Goal: Task Accomplishment & Management: Complete application form

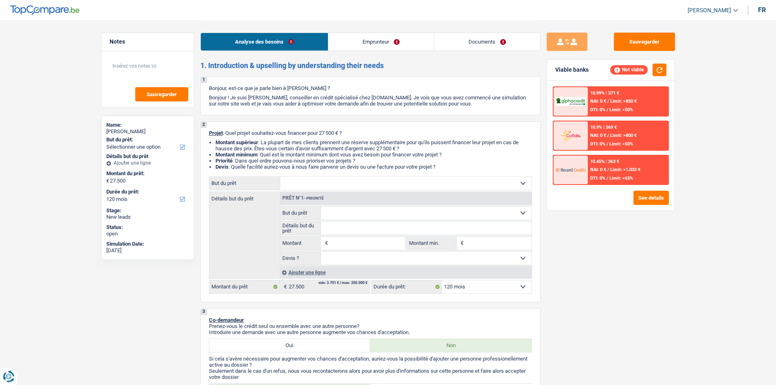
select select "120"
select select "privateEmployee"
select select "netSalary"
select select "mealVouchers"
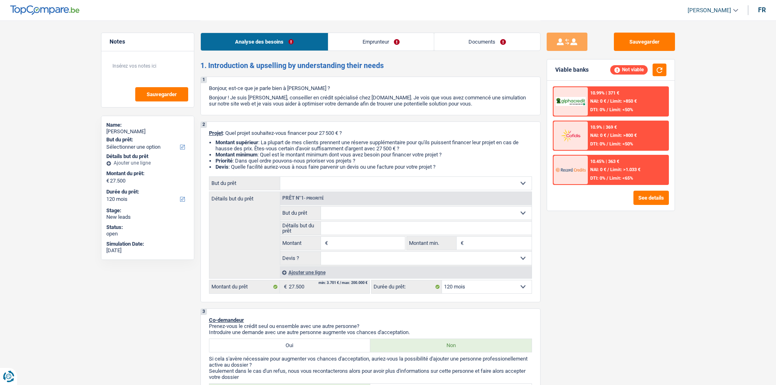
select select "120"
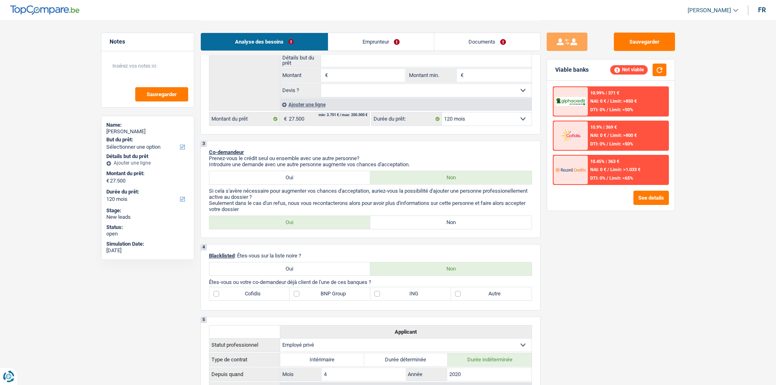
scroll to position [244, 0]
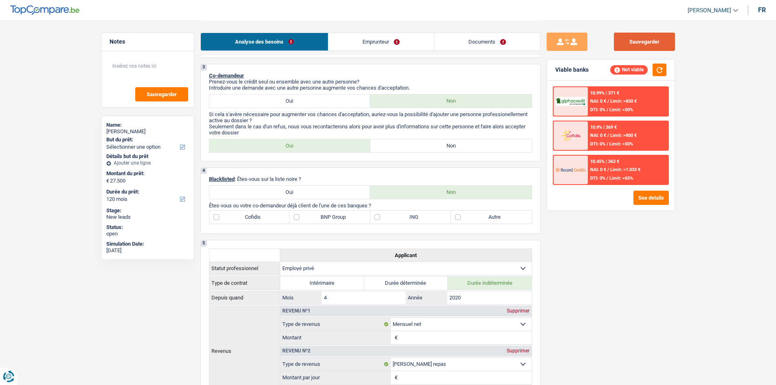
drag, startPoint x: 617, startPoint y: 43, endPoint x: 593, endPoint y: 38, distance: 24.8
click at [617, 43] on button "Sauvegarder" at bounding box center [644, 42] width 61 height 18
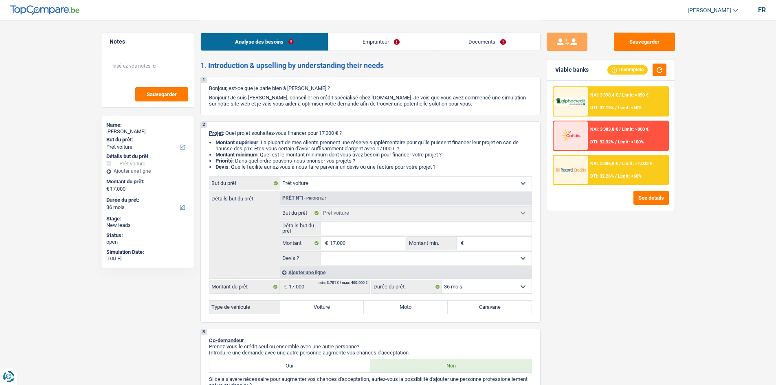
select select "car"
select select "36"
select select "car"
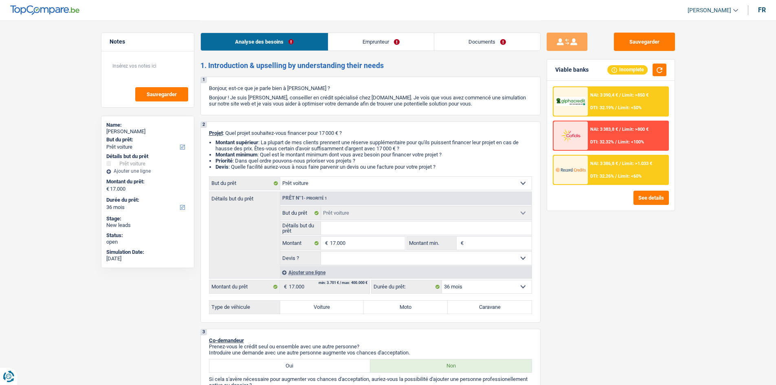
select select "36"
select select "independent"
select select "netSalary"
select select "rents"
select select "car"
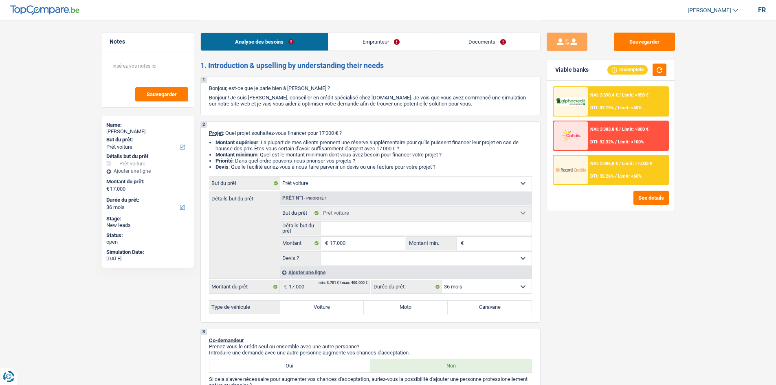
select select "car"
select select "36"
click at [431, 232] on input "Détails but du prêt" at bounding box center [426, 228] width 211 height 13
drag, startPoint x: 588, startPoint y: 286, endPoint x: 567, endPoint y: 281, distance: 21.4
click at [588, 286] on div "Sauvegarder Viable banks Incomplete NAI: 3 390,4 € / Limit: >850 € DTI: 32.19% …" at bounding box center [610, 202] width 141 height 339
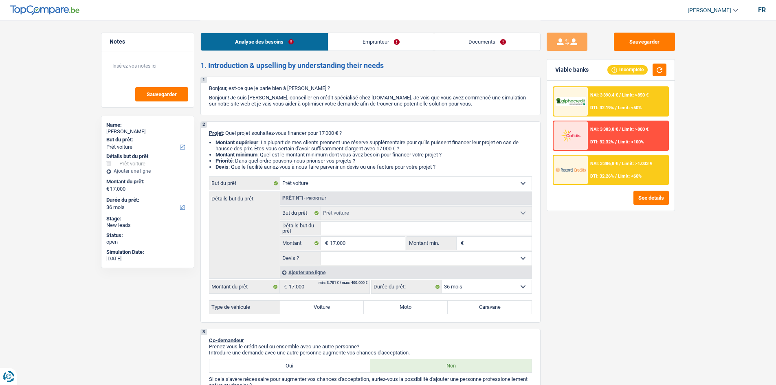
drag, startPoint x: 515, startPoint y: 261, endPoint x: 511, endPoint y: 259, distance: 4.6
click at [515, 261] on select "Oui Non Non répondu Sélectionner une option" at bounding box center [426, 258] width 211 height 13
drag, startPoint x: 639, startPoint y: 271, endPoint x: 634, endPoint y: 271, distance: 4.5
click at [639, 271] on div "Sauvegarder Viable banks Incomplete NAI: 3 390,4 € / Limit: >850 € DTI: 32.19% …" at bounding box center [610, 202] width 141 height 339
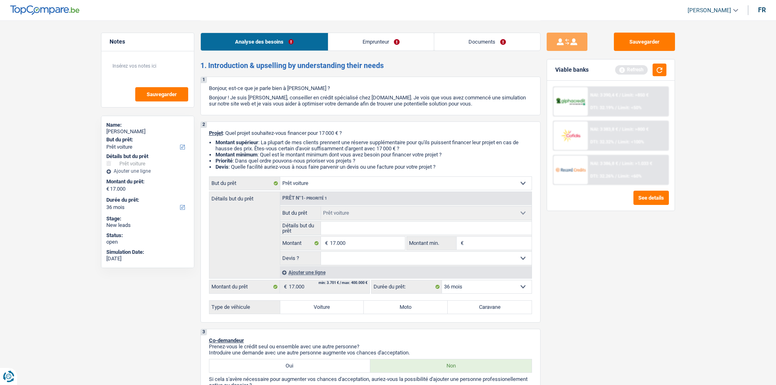
click at [355, 234] on input "Détails but du prêt" at bounding box center [426, 228] width 211 height 13
type input "a"
type input "au"
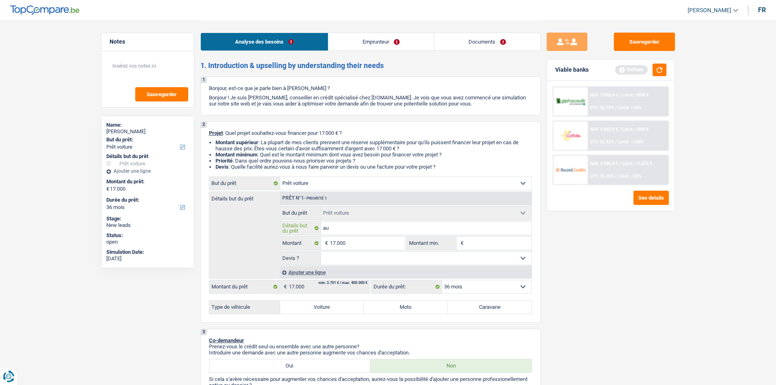
type input "aud"
type input "audi"
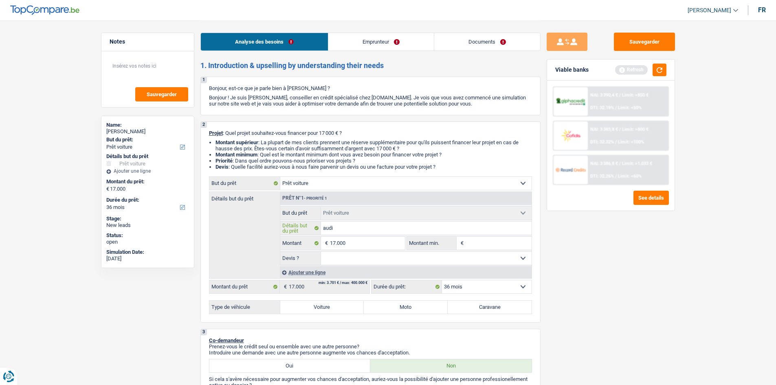
type input "audi"
type input "audi A"
type input "audi A8"
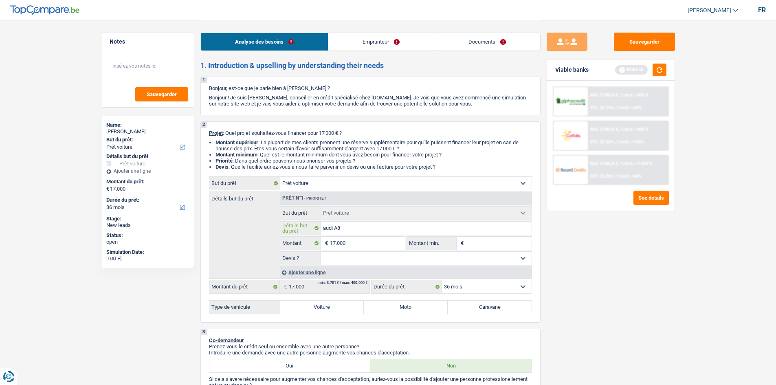
type input "audi A"
type input "audi A6"
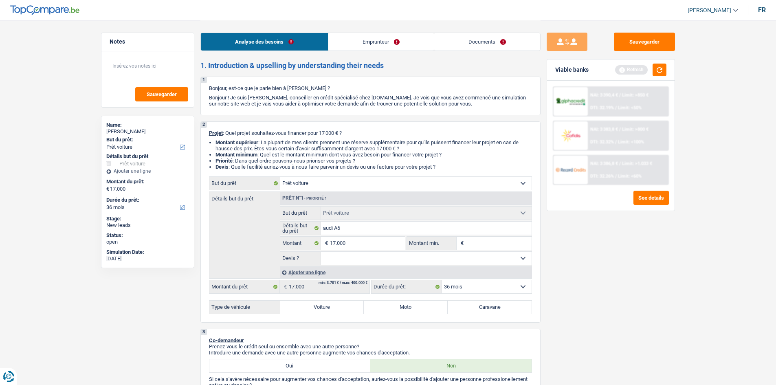
click at [334, 309] on label "Voiture" at bounding box center [322, 307] width 84 height 13
click at [334, 309] on input "Voiture" at bounding box center [322, 307] width 84 height 13
radio input "true"
select select "60"
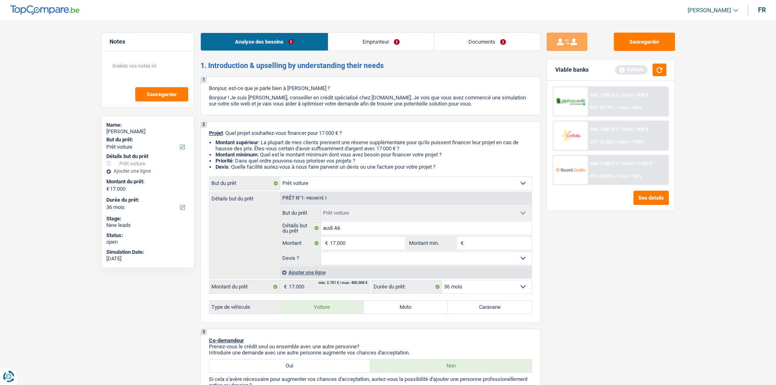
select select "60"
radio input "true"
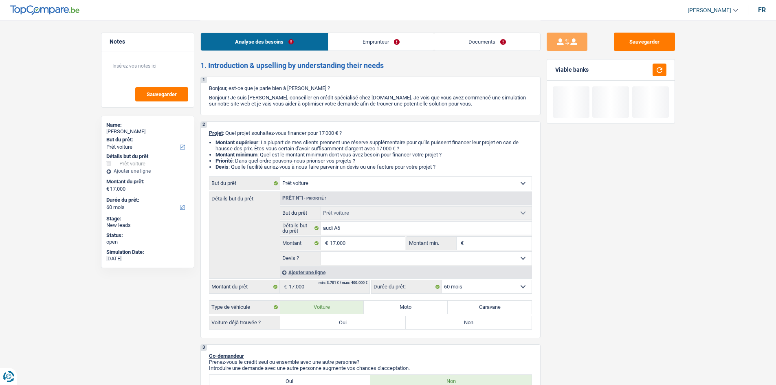
click at [328, 322] on label "Oui" at bounding box center [343, 322] width 126 height 13
click at [328, 322] on input "Oui" at bounding box center [343, 322] width 126 height 13
radio input "true"
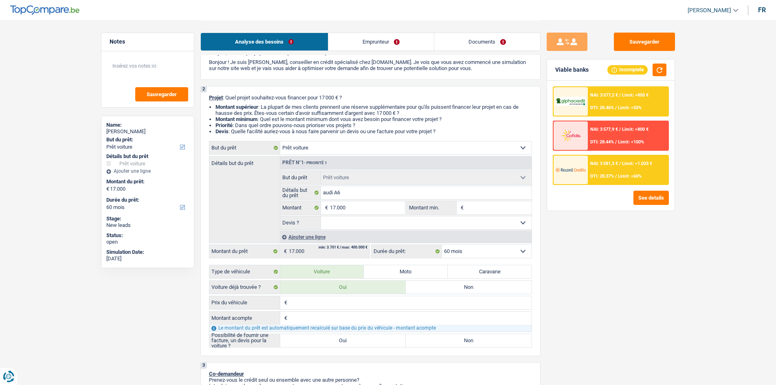
scroll to position [81, 0]
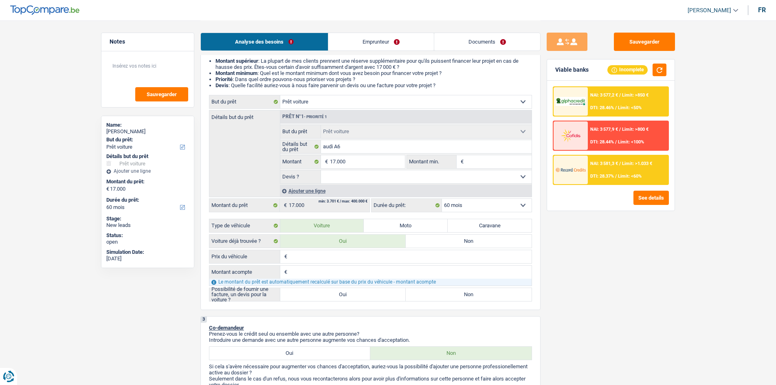
click at [430, 241] on label "Non" at bounding box center [469, 241] width 126 height 13
click at [430, 241] on input "Non" at bounding box center [469, 241] width 126 height 13
radio input "true"
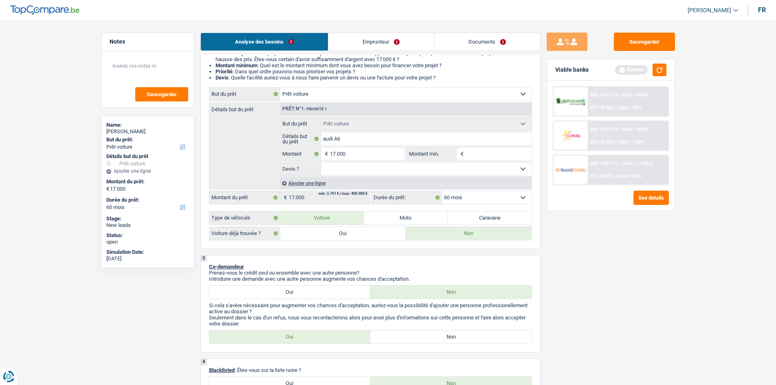
scroll to position [0, 0]
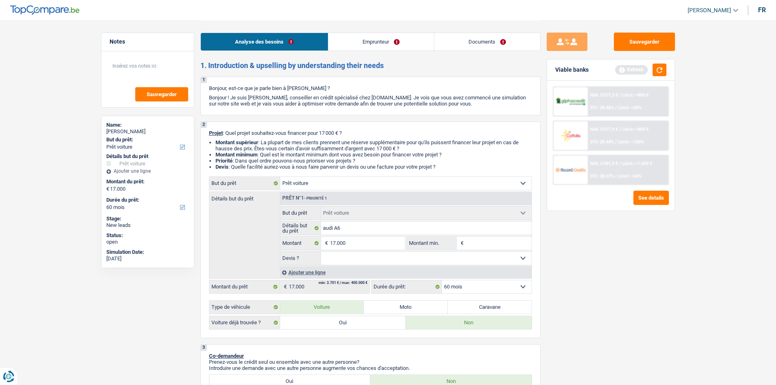
click at [334, 255] on select "Oui Non Non répondu Sélectionner une option" at bounding box center [426, 258] width 211 height 13
select select "false"
click at [321, 252] on select "Oui Non Non répondu Sélectionner une option" at bounding box center [426, 258] width 211 height 13
select select "false"
drag, startPoint x: 553, startPoint y: 320, endPoint x: 565, endPoint y: 297, distance: 25.9
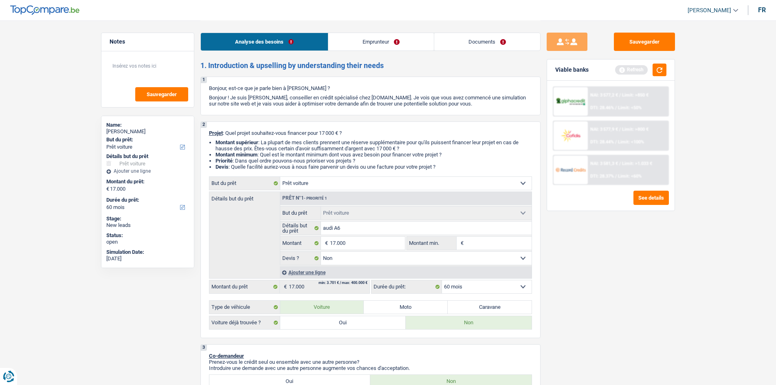
click at [557, 318] on div "Sauvegarder Viable banks Refresh NAI: 3 577,2 € / Limit: >850 € DTI: 28.46% / L…" at bounding box center [610, 202] width 141 height 339
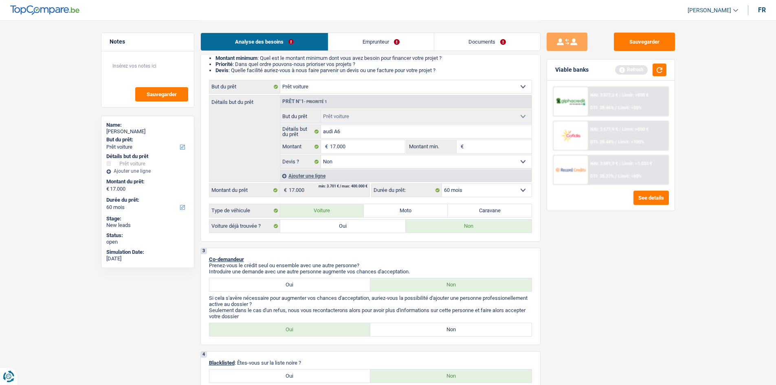
scroll to position [122, 0]
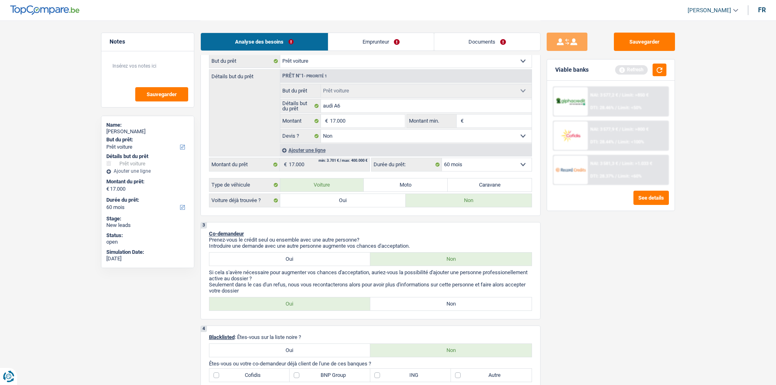
drag, startPoint x: 414, startPoint y: 308, endPoint x: 405, endPoint y: 304, distance: 9.5
click at [413, 308] on label "Non" at bounding box center [450, 303] width 161 height 13
click at [413, 308] on input "Non" at bounding box center [450, 303] width 161 height 13
radio input "true"
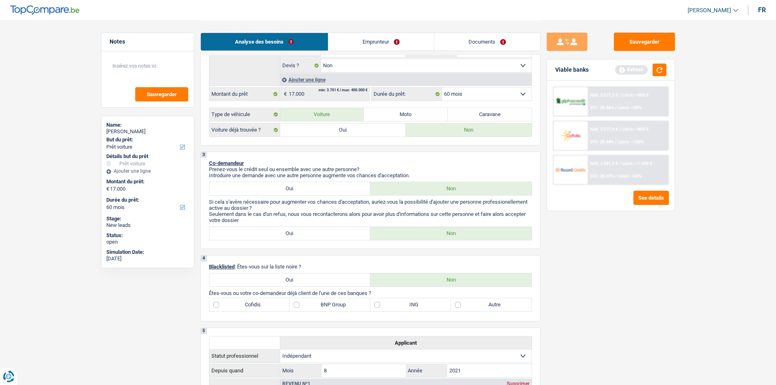
scroll to position [163, 0]
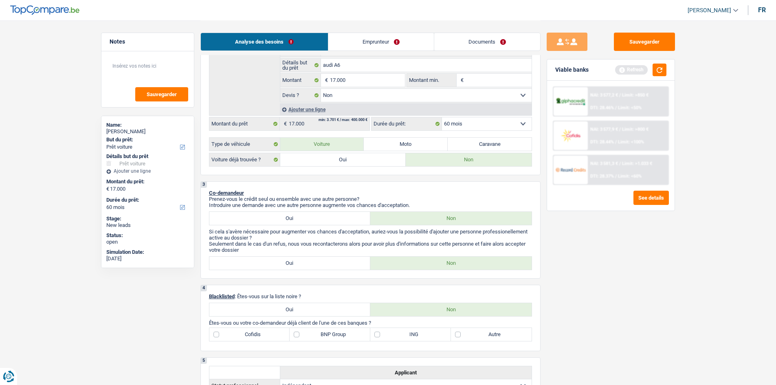
click at [375, 332] on label "ING" at bounding box center [410, 334] width 81 height 13
click at [375, 332] on input "ING" at bounding box center [410, 334] width 81 height 13
checkbox input "true"
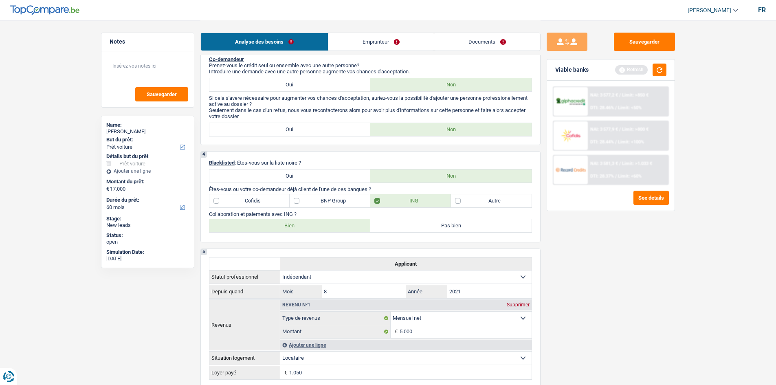
scroll to position [367, 0]
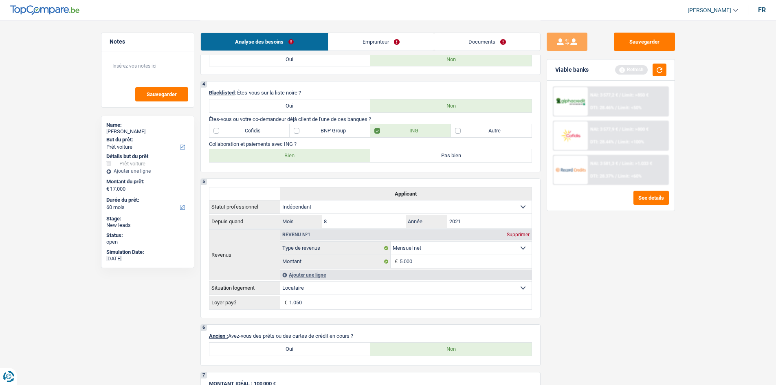
click at [281, 158] on label "Bien" at bounding box center [289, 155] width 161 height 13
click at [281, 158] on input "Bien" at bounding box center [289, 155] width 161 height 13
radio input "true"
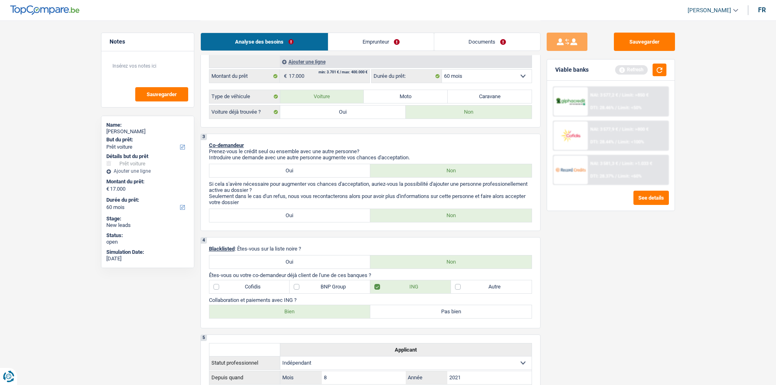
scroll to position [163, 0]
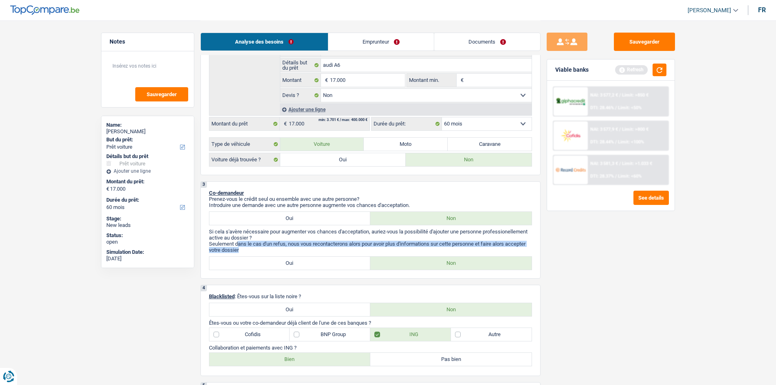
drag, startPoint x: 248, startPoint y: 248, endPoint x: 238, endPoint y: 244, distance: 10.8
click at [239, 244] on p "Seulement dans le cas d'un refus, nous vous recontacterons alors pour avoir plu…" at bounding box center [370, 247] width 323 height 12
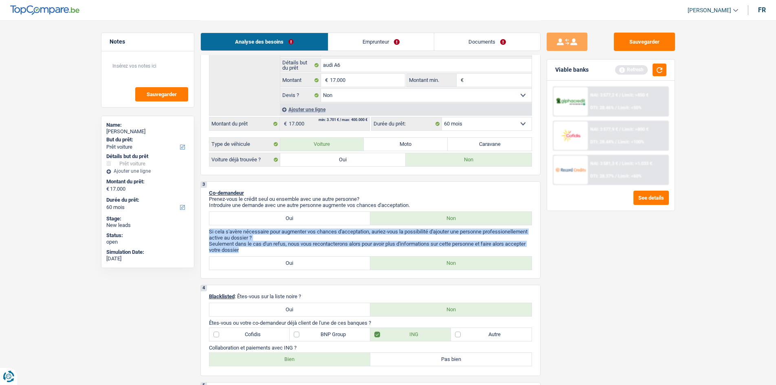
drag, startPoint x: 209, startPoint y: 231, endPoint x: 244, endPoint y: 250, distance: 40.3
click at [244, 250] on div "Si cela s'avère nécessaire pour augmenter vos chances d'acceptation, auriez-vou…" at bounding box center [370, 240] width 323 height 24
click at [269, 251] on p "Seulement dans le cas d'un refus, nous vous recontacterons alors pour avoir plu…" at bounding box center [370, 247] width 323 height 12
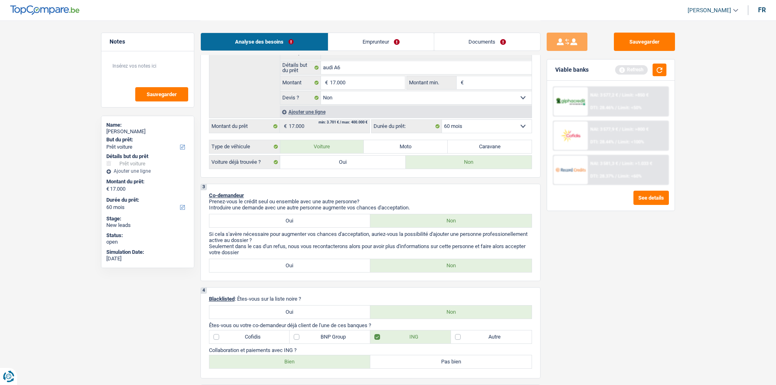
scroll to position [244, 0]
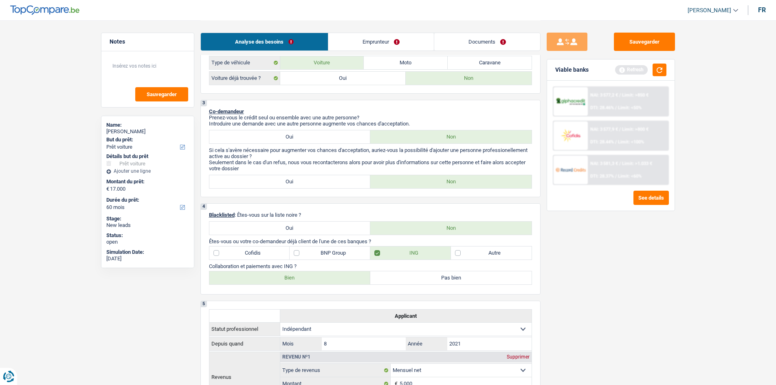
click at [520, 299] on div "1. Introduction & upselling by understanding their needs 1 Bonjour, est-ce que …" at bounding box center [370, 293] width 340 height 953
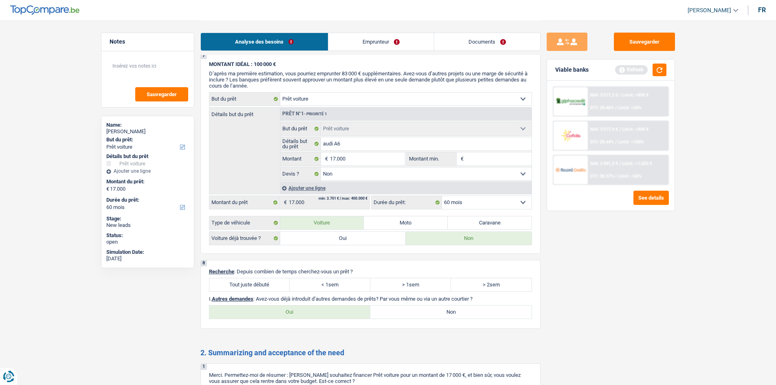
scroll to position [621, 0]
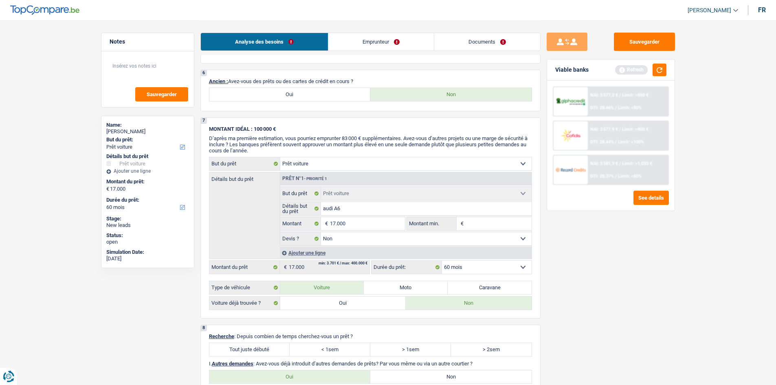
click at [273, 96] on label "Oui" at bounding box center [289, 94] width 161 height 13
click at [273, 96] on input "Oui" at bounding box center [289, 94] width 161 height 13
radio input "true"
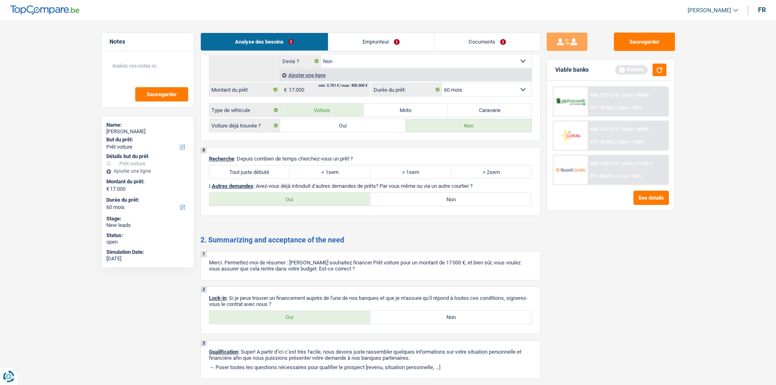
scroll to position [929, 0]
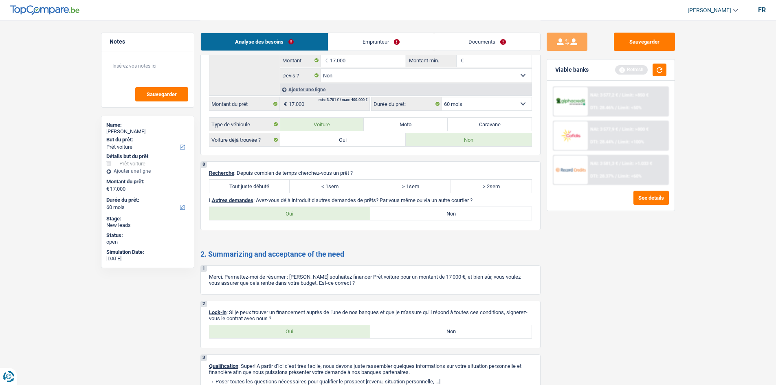
click at [270, 211] on label "Oui" at bounding box center [289, 213] width 161 height 13
click at [270, 211] on input "Oui" at bounding box center [289, 213] width 161 height 13
radio input "true"
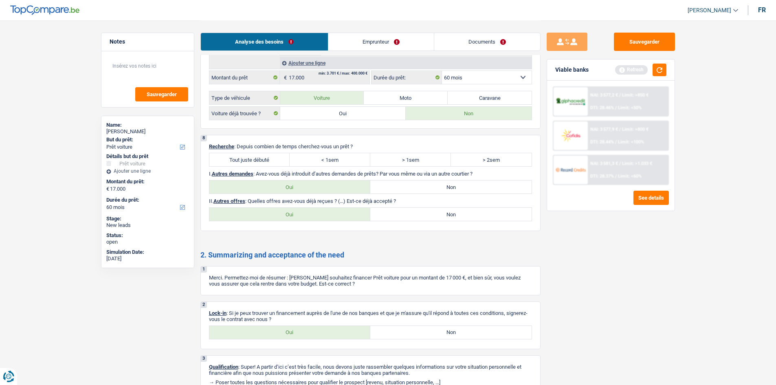
scroll to position [970, 0]
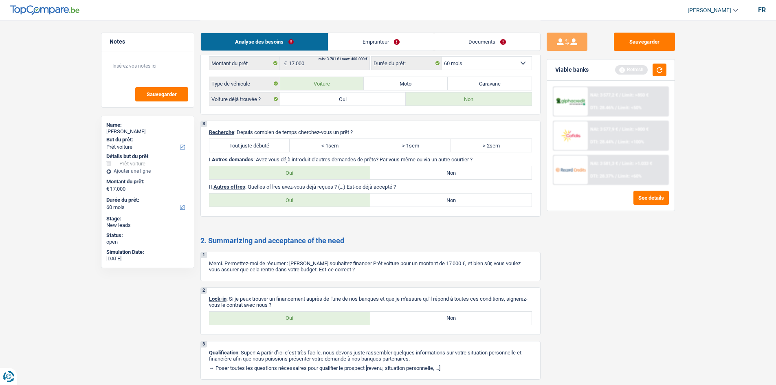
click at [349, 201] on label "Oui" at bounding box center [289, 199] width 161 height 13
click at [349, 201] on input "Oui" at bounding box center [289, 199] width 161 height 13
radio input "true"
select select "60"
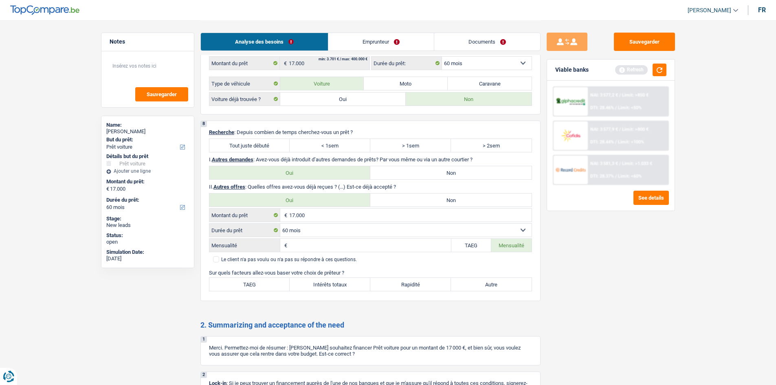
click at [406, 200] on label "Non" at bounding box center [450, 199] width 161 height 13
click at [406, 200] on input "Non" at bounding box center [450, 199] width 161 height 13
radio input "true"
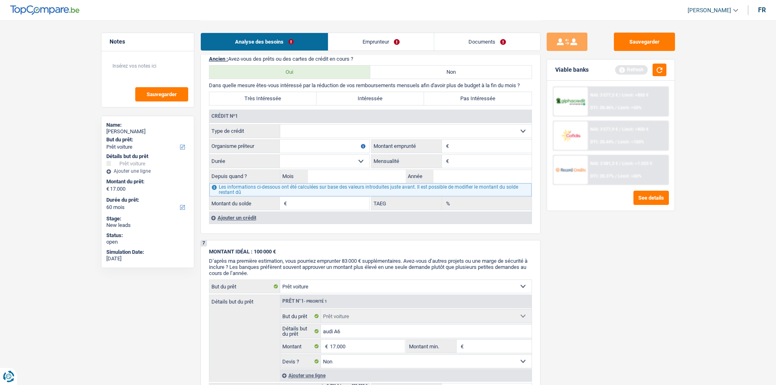
scroll to position [563, 0]
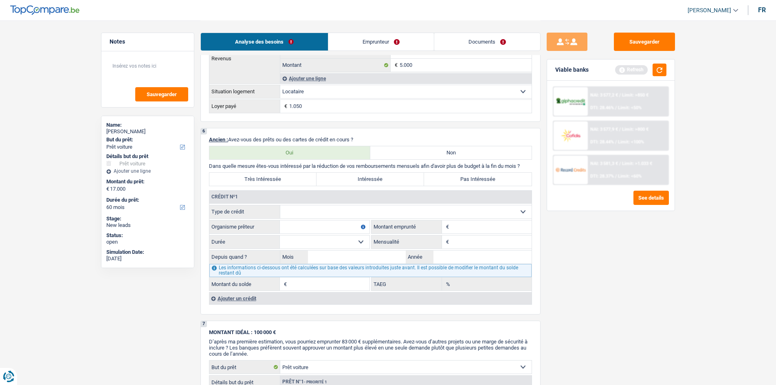
click at [351, 219] on fieldset "Carte ou ouverture de crédit Prêt hypothécaire Vente à tempérament Prêt à tempé…" at bounding box center [370, 248] width 322 height 86
click at [461, 243] on input "Mensualité" at bounding box center [491, 241] width 81 height 13
type input "74"
drag, startPoint x: 622, startPoint y: 330, endPoint x: 619, endPoint y: 327, distance: 4.9
click at [621, 328] on div "Sauvegarder Viable banks Refresh NAI: 3 577,2 € / Limit: >850 € DTI: 28.46% / L…" at bounding box center [610, 202] width 141 height 339
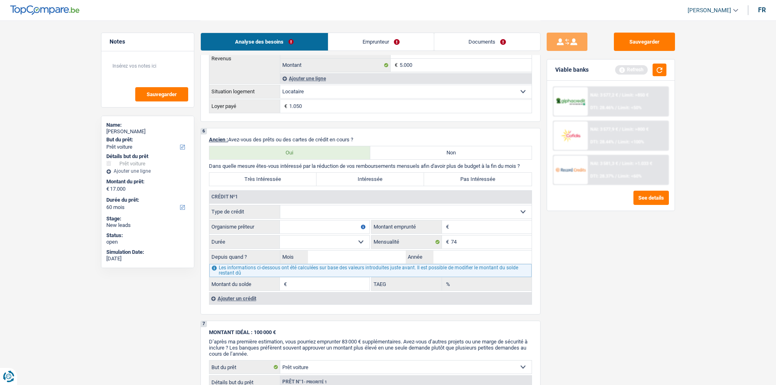
click at [479, 226] on input "Montant" at bounding box center [491, 226] width 81 height 13
type input "1.700"
click at [575, 295] on div "Sauvegarder Viable banks Refresh NAI: 3 577,2 € / Limit: >850 € DTI: 28.46% / L…" at bounding box center [610, 202] width 141 height 339
click at [312, 222] on input "Organisme prêteur" at bounding box center [325, 226] width 90 height 13
click at [323, 215] on select "Carte ou ouverture de crédit Prêt hypothécaire Vente à tempérament Prêt à tempé…" at bounding box center [405, 211] width 251 height 13
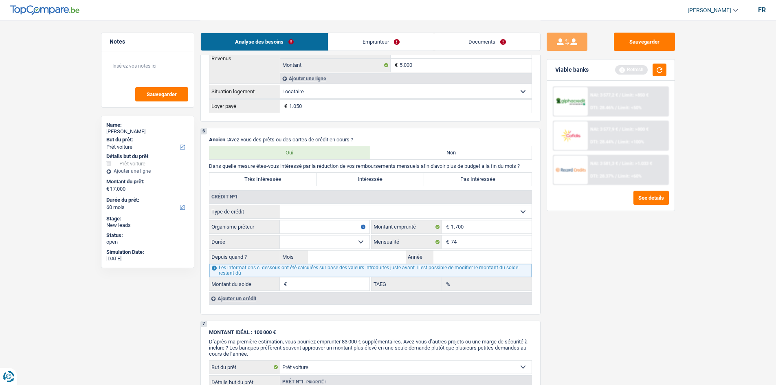
select select "personalLoan"
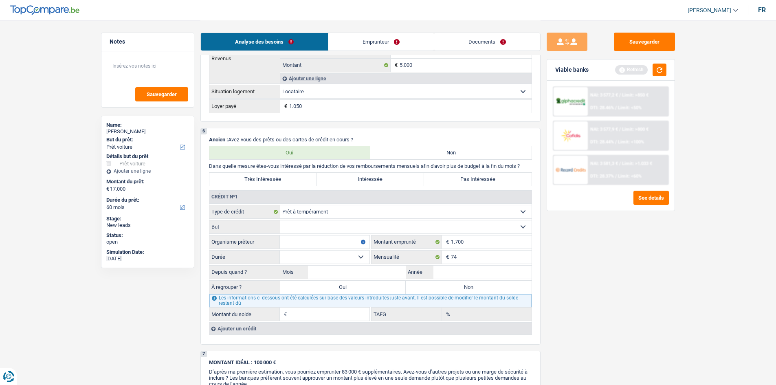
click at [329, 241] on input "Organisme prêteur" at bounding box center [325, 241] width 90 height 13
click at [289, 237] on input "Organisme prêteur" at bounding box center [325, 241] width 90 height 13
click at [292, 224] on select "Confort maison: meubles, textile, peinture, électroménager, outillage non-profe…" at bounding box center [405, 226] width 251 height 13
select select "homeFurnishingOrRelocation"
click at [280, 220] on select "Confort maison: meubles, textile, peinture, électroménager, outillage non-profe…" at bounding box center [405, 226] width 251 height 13
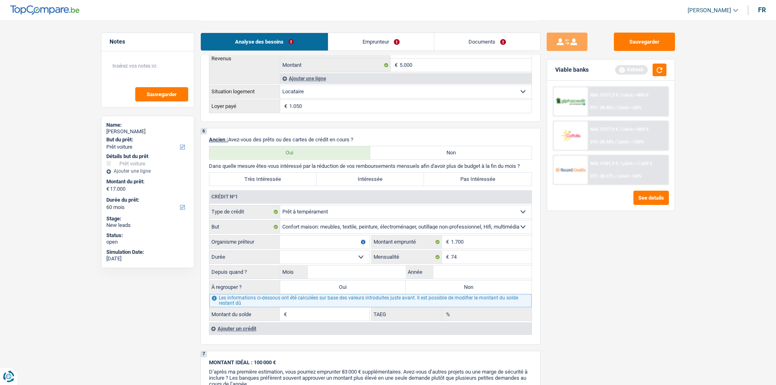
click at [310, 241] on input "Organisme prêteur" at bounding box center [325, 241] width 90 height 13
type input "cofidis"
click at [302, 252] on select "12 mois 18 mois 24 mois Sélectionner une option" at bounding box center [325, 256] width 90 height 13
select select "24"
click at [280, 250] on select "12 mois 18 mois 24 mois Sélectionner une option" at bounding box center [325, 256] width 90 height 13
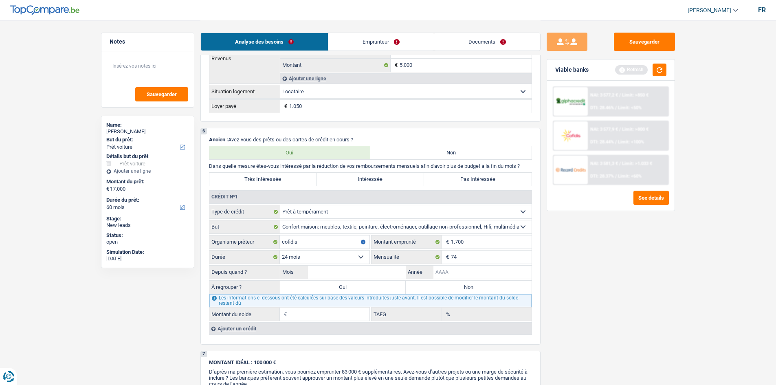
drag, startPoint x: 451, startPoint y: 268, endPoint x: 444, endPoint y: 269, distance: 7.3
click at [451, 268] on input "Année" at bounding box center [482, 272] width 98 height 13
click at [440, 269] on input "Année" at bounding box center [482, 272] width 98 height 13
click at [448, 269] on input "Année" at bounding box center [482, 272] width 98 height 13
type input "2"
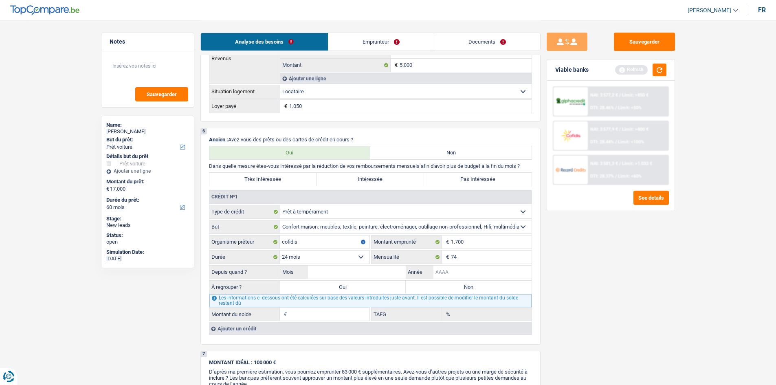
click at [452, 274] on input "Année" at bounding box center [482, 272] width 98 height 13
type input "2024"
click at [384, 275] on input "Mois" at bounding box center [357, 272] width 98 height 13
type input "12"
type input "1.010"
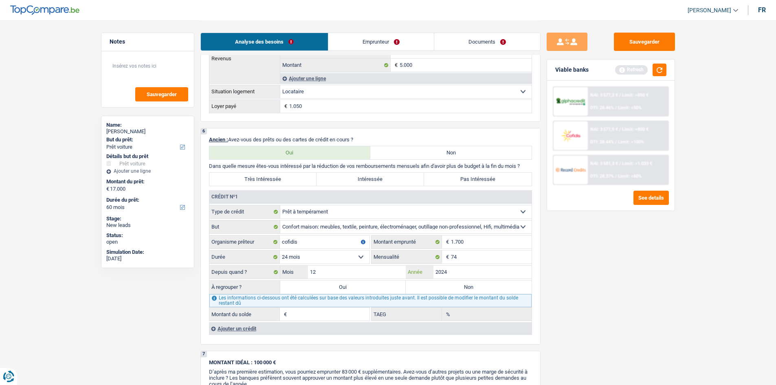
type input "4,32"
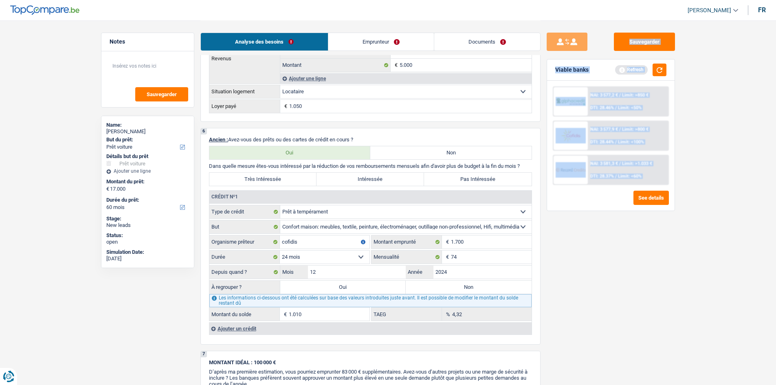
click at [669, 312] on main "Notes Sauvegarder Name: Samuel Neculcea But du prêt: Confort maison: meubles, t…" at bounding box center [388, 140] width 776 height 1406
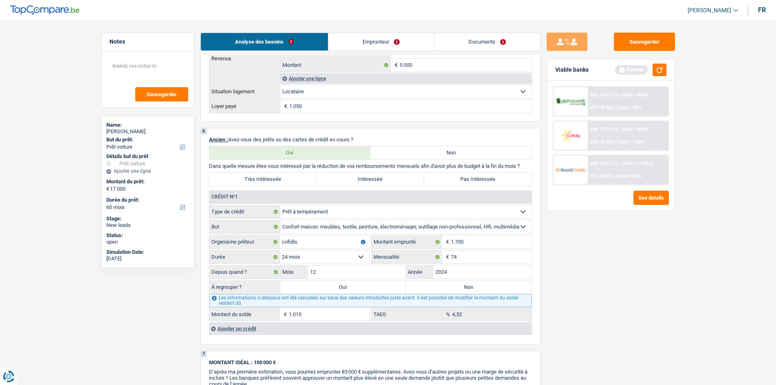
click at [446, 287] on label "Non" at bounding box center [469, 287] width 126 height 13
click at [446, 287] on input "Non" at bounding box center [469, 287] width 126 height 13
radio input "true"
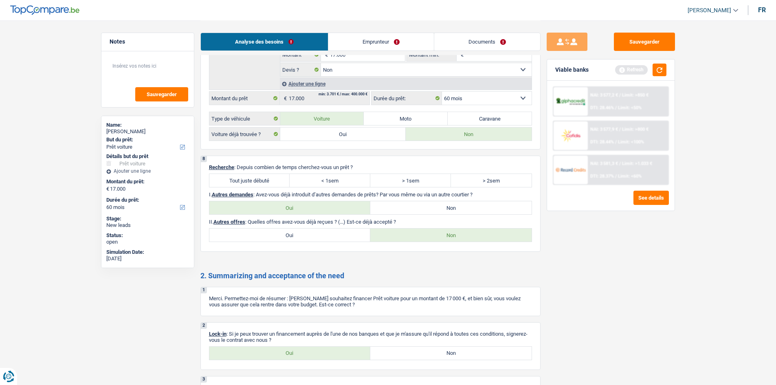
scroll to position [1118, 0]
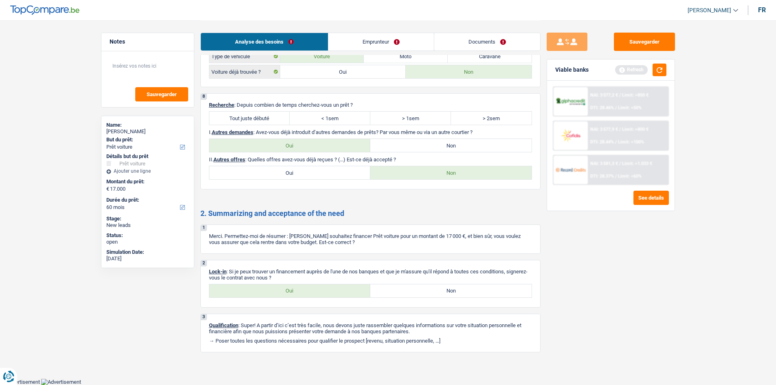
click at [351, 291] on label "Oui" at bounding box center [289, 290] width 161 height 13
click at [351, 291] on input "Oui" at bounding box center [289, 290] width 161 height 13
radio input "true"
click at [411, 138] on div "8 Recherche : Depuis combien de temps cherchez-vous un prêt ? Tout juste débuté…" at bounding box center [370, 141] width 340 height 96
click at [377, 42] on link "Emprunteur" at bounding box center [380, 42] width 105 height 18
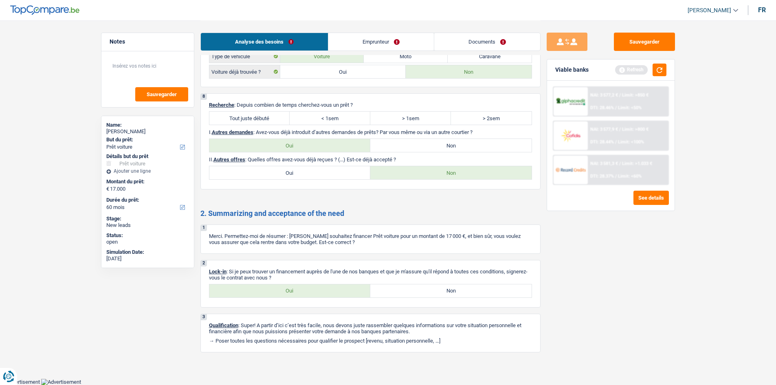
scroll to position [0, 0]
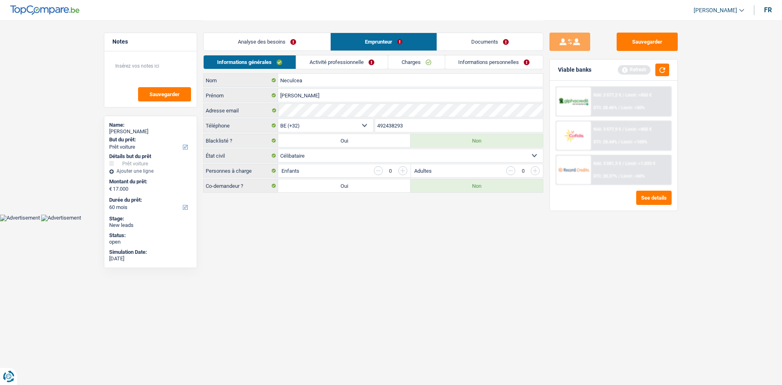
drag, startPoint x: 345, startPoint y: 223, endPoint x: 340, endPoint y: 219, distance: 6.1
click at [344, 221] on html "Vous avez le contrôle de vos données Nous utilisons des cookies, tout comme nos…" at bounding box center [391, 110] width 782 height 221
click at [332, 64] on link "Activité professionnelle" at bounding box center [342, 61] width 92 height 13
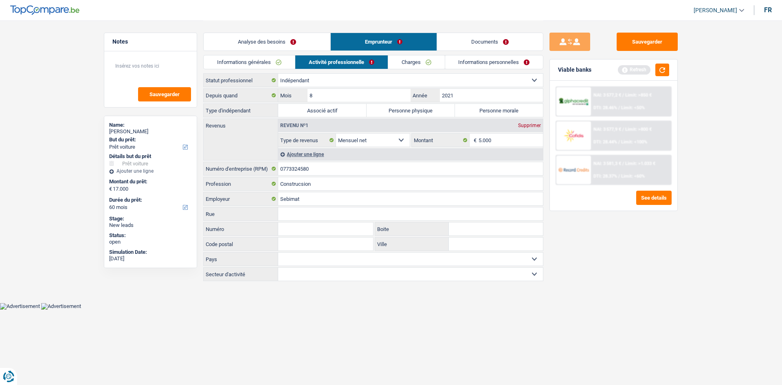
click at [406, 111] on label "Personne physique" at bounding box center [411, 110] width 88 height 13
click at [406, 111] on input "Personne physique" at bounding box center [411, 110] width 88 height 13
radio input "true"
click at [610, 269] on div "Sauvegarder Viable banks Refresh NAI: 3 577,2 € / Limit: >850 € DTI: 28.46% / L…" at bounding box center [613, 202] width 141 height 339
click at [505, 139] on input "5.000" at bounding box center [511, 140] width 65 height 13
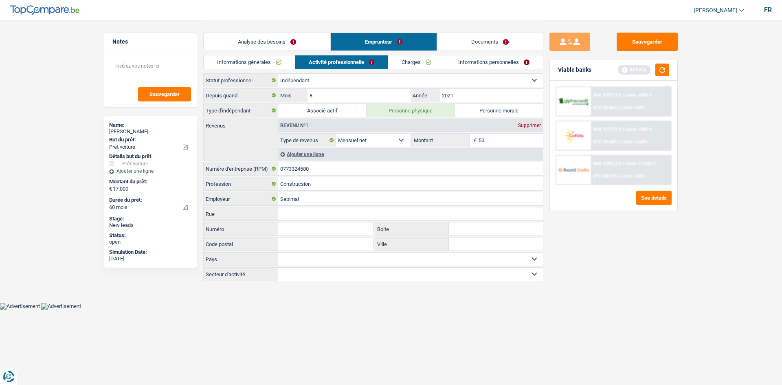
type input "5"
type input "3.000"
click at [567, 237] on div "Sauvegarder Viable banks Refresh NAI: 3 577,2 € / Limit: >850 € DTI: 28.46% / L…" at bounding box center [613, 202] width 141 height 339
click at [415, 62] on link "Charges" at bounding box center [416, 61] width 57 height 13
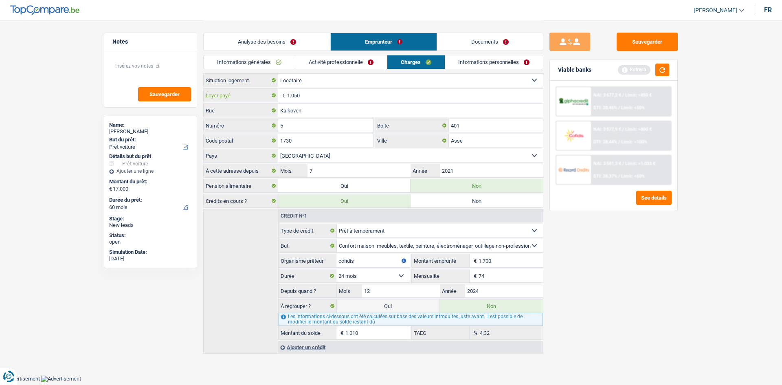
click at [337, 96] on input "1.050" at bounding box center [415, 95] width 256 height 13
click at [362, 95] on input "1.050" at bounding box center [415, 95] width 256 height 13
click at [349, 79] on select "Locataire Propriétaire avec prêt hypothécaire Propriétaire sans prêt hypothécai…" at bounding box center [410, 80] width 265 height 13
select select "liveWithParents"
click at [278, 74] on select "Locataire Propriétaire avec prêt hypothécaire Propriétaire sans prêt hypothécai…" at bounding box center [410, 80] width 265 height 13
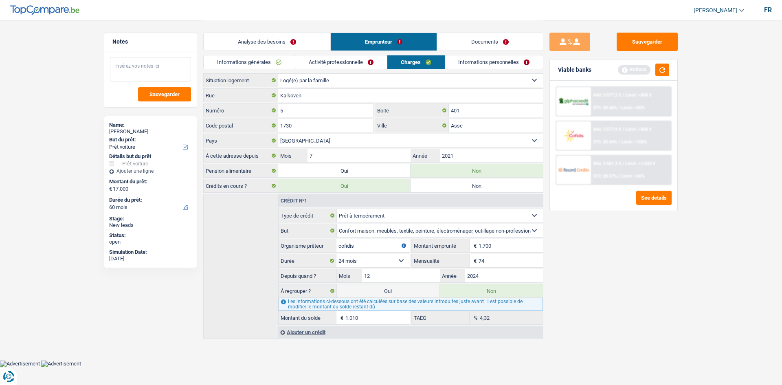
click at [165, 67] on textarea at bounding box center [150, 69] width 81 height 24
click at [169, 65] on textarea at bounding box center [150, 69] width 81 height 24
drag, startPoint x: 136, startPoint y: 57, endPoint x: 128, endPoint y: 73, distance: 18.0
click at [129, 71] on textarea at bounding box center [150, 69] width 81 height 24
click at [128, 73] on textarea at bounding box center [150, 69] width 81 height 24
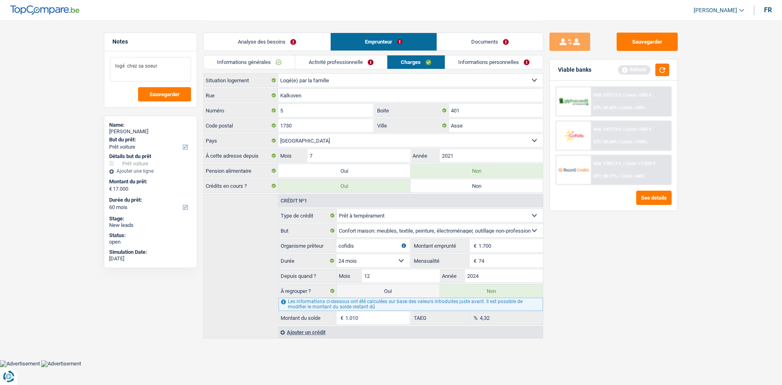
type textarea "logé chez sa soeur"
drag, startPoint x: 695, startPoint y: 321, endPoint x: 666, endPoint y: 308, distance: 32.6
click at [695, 321] on main "Notes logé chez sa soeur Sauvegarder Name: Samuel Neculcea But du prêt: Confort…" at bounding box center [391, 180] width 782 height 360
click at [498, 59] on link "Informations personnelles" at bounding box center [494, 61] width 98 height 13
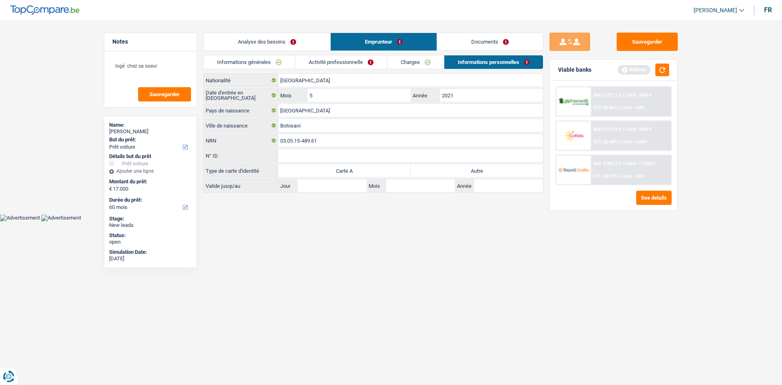
drag, startPoint x: 417, startPoint y: 286, endPoint x: 418, endPoint y: 279, distance: 7.0
click at [417, 221] on html "Vous avez le contrôle de vos données Nous utilisons des cookies, tout comme nos…" at bounding box center [391, 110] width 782 height 221
drag, startPoint x: 341, startPoint y: 299, endPoint x: 323, endPoint y: 255, distance: 47.7
click at [340, 221] on html "Vous avez le contrôle de vos données Nous utilisons des cookies, tout comme nos…" at bounding box center [391, 110] width 782 height 221
click at [178, 59] on textarea "logé chez sa soeur" at bounding box center [150, 69] width 81 height 24
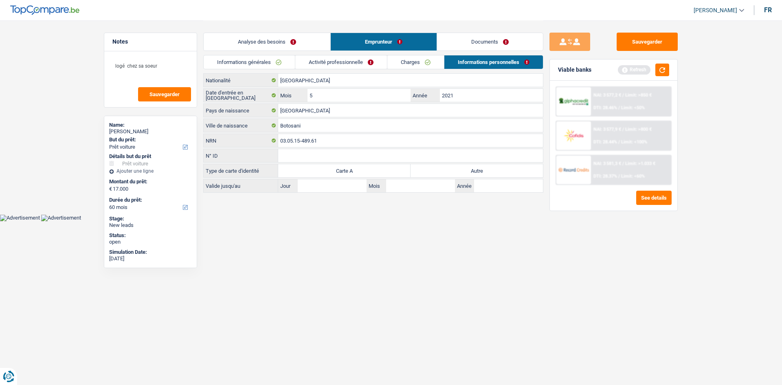
click at [293, 45] on link "Analyse des besoins" at bounding box center [267, 42] width 127 height 18
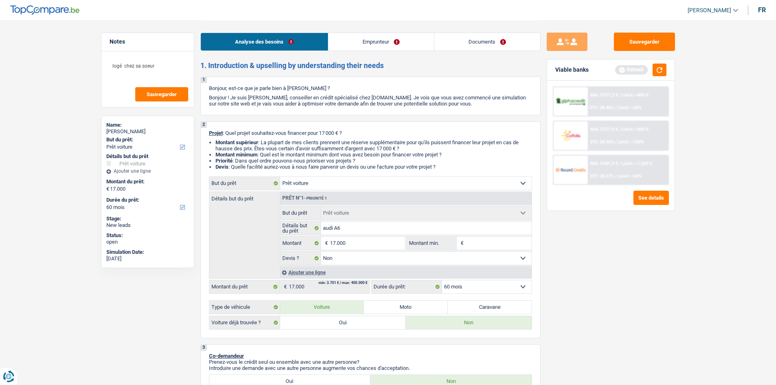
click at [478, 37] on link "Documents" at bounding box center [487, 42] width 106 height 18
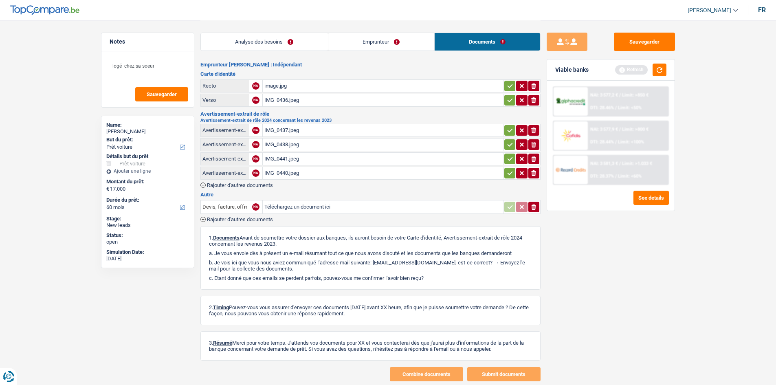
click at [408, 40] on link "Emprunteur" at bounding box center [381, 42] width 106 height 18
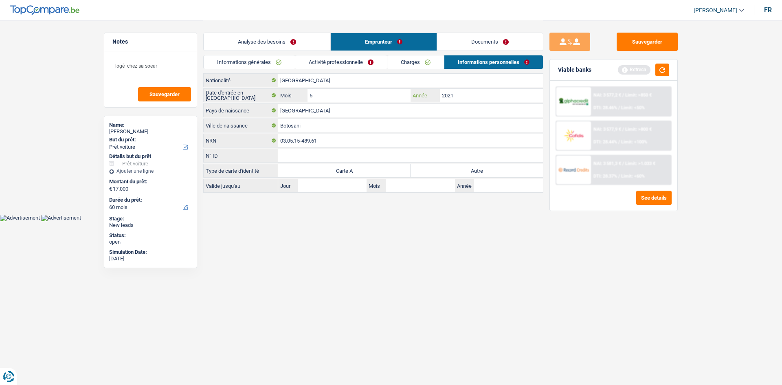
click at [476, 100] on input "2021" at bounding box center [491, 95] width 103 height 13
click at [457, 93] on input "2021" at bounding box center [491, 95] width 103 height 13
click at [308, 82] on input "Roumanie" at bounding box center [410, 80] width 265 height 13
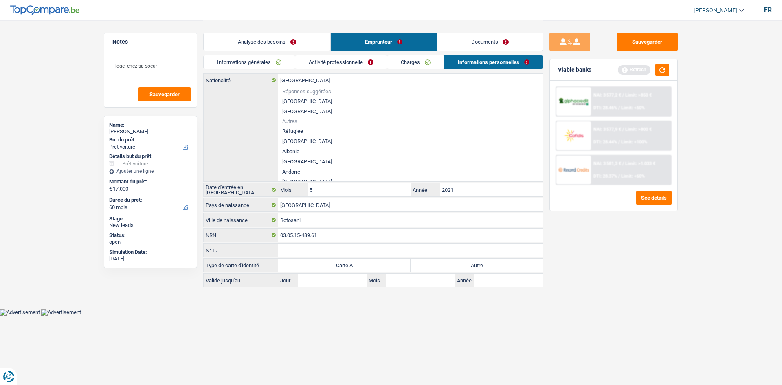
drag, startPoint x: 579, startPoint y: 320, endPoint x: 561, endPoint y: 312, distance: 19.1
click at [578, 319] on div "Sauvegarder Viable banks Refresh NAI: 3 577,2 € / Limit: >850 € DTI: 28.46% / L…" at bounding box center [613, 202] width 141 height 339
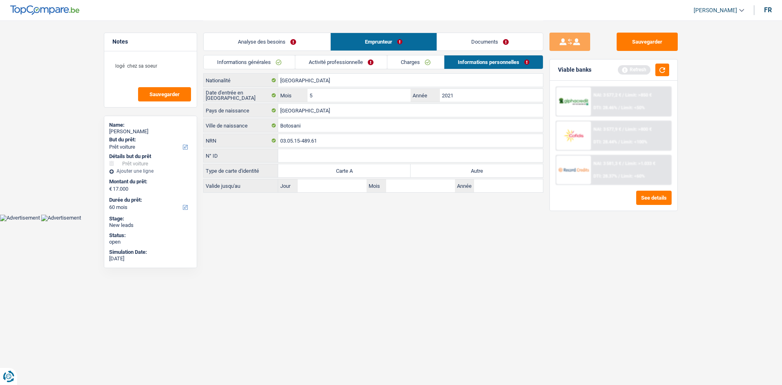
drag, startPoint x: 443, startPoint y: 170, endPoint x: 451, endPoint y: 150, distance: 22.1
click at [441, 169] on label "Autre" at bounding box center [477, 170] width 132 height 13
click at [441, 169] on input "Autre" at bounding box center [477, 170] width 132 height 13
radio input "true"
click at [480, 29] on div "Analyse des besoins Emprunteur Documents" at bounding box center [373, 37] width 340 height 35
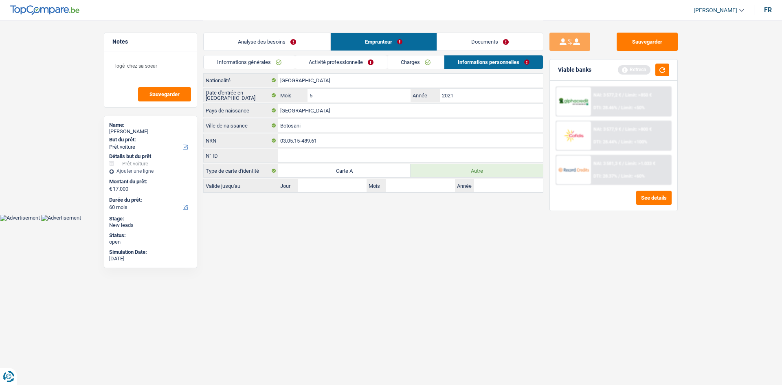
click at [533, 42] on link "Documents" at bounding box center [490, 42] width 106 height 18
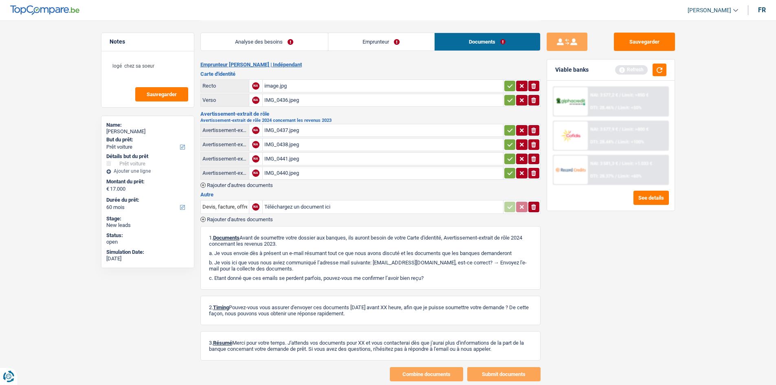
click at [274, 89] on div "image.jpg" at bounding box center [382, 86] width 237 height 12
drag, startPoint x: 275, startPoint y: 100, endPoint x: 280, endPoint y: 97, distance: 5.1
click at [278, 99] on div "IMG_0436.jpeg" at bounding box center [382, 100] width 237 height 12
click at [280, 128] on div "IMG_0437.jpeg" at bounding box center [382, 130] width 237 height 12
drag, startPoint x: 245, startPoint y: 40, endPoint x: 250, endPoint y: 42, distance: 5.7
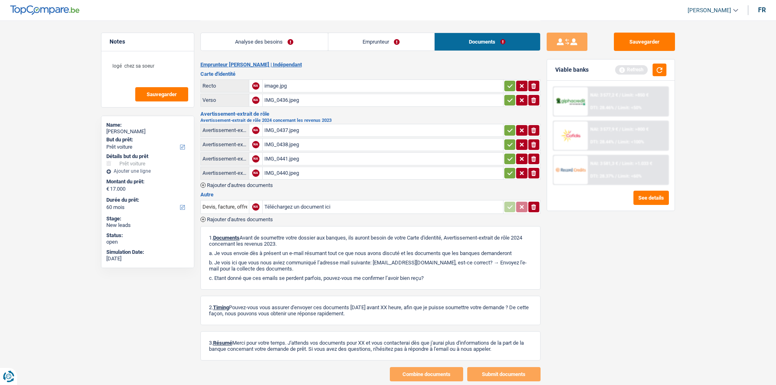
click at [245, 40] on link "Analyse des besoins" at bounding box center [264, 42] width 127 height 18
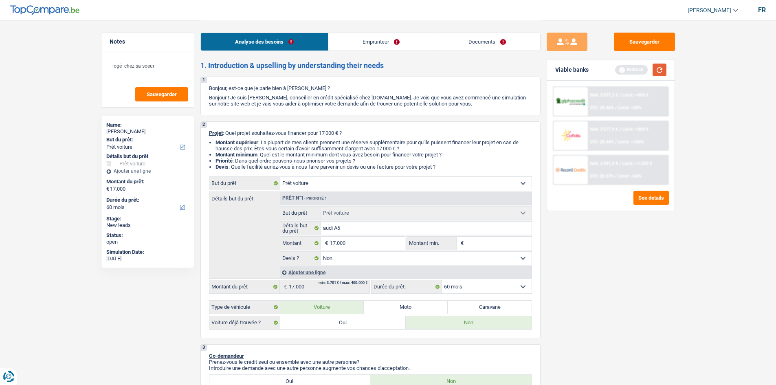
click at [659, 71] on button "button" at bounding box center [659, 70] width 14 height 13
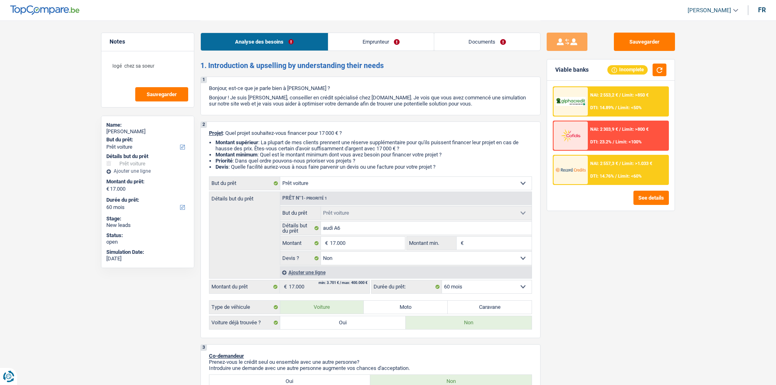
click at [626, 171] on div "NAI: 2 557,3 € / Limit: >1.033 € DTI: 14.76% / Limit: <60%" at bounding box center [628, 170] width 80 height 29
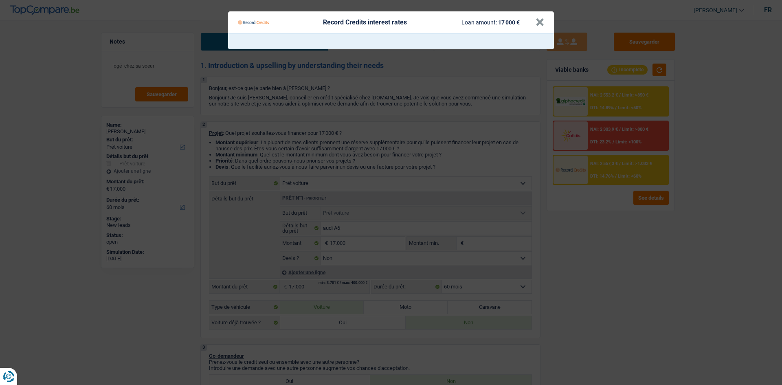
click at [614, 104] on Credits "Record Credits interest rates Loan amount: 17 000 € ×" at bounding box center [391, 192] width 782 height 385
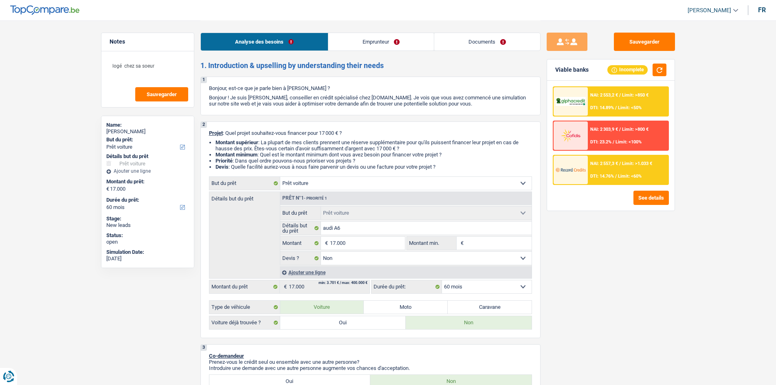
click at [606, 102] on div "NAI: 2 553,2 € / Limit: >850 € DTI: 14.89% / Limit: <50%" at bounding box center [628, 101] width 80 height 29
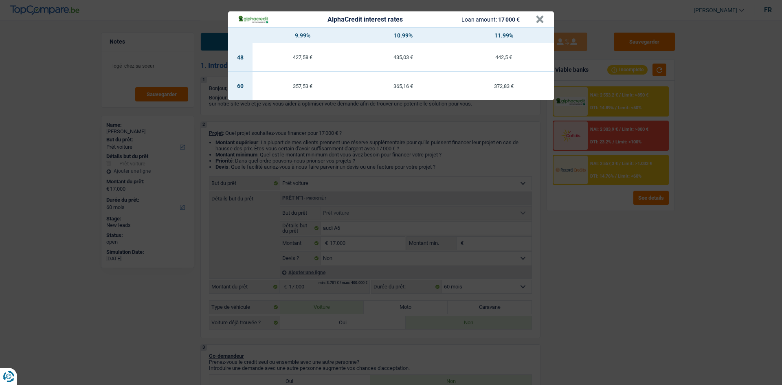
click at [153, 77] on div "AlphaCredit interest rates Loan amount: 17 000 € × 9.99% 10.99% 11.99% 48 427,5…" at bounding box center [391, 192] width 782 height 385
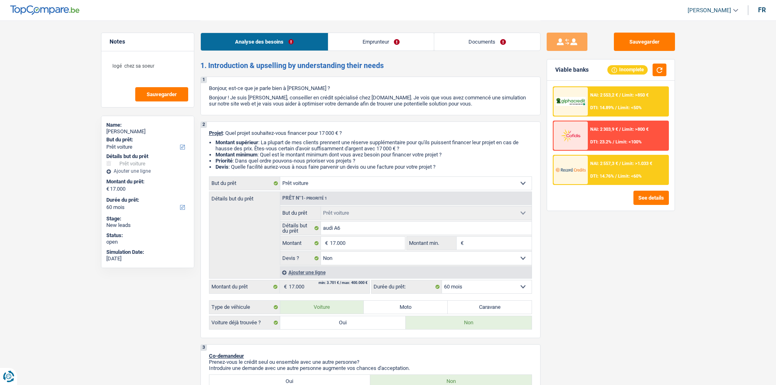
drag, startPoint x: 444, startPoint y: 40, endPoint x: 460, endPoint y: 40, distance: 15.9
click at [444, 40] on link "Documents" at bounding box center [487, 42] width 106 height 18
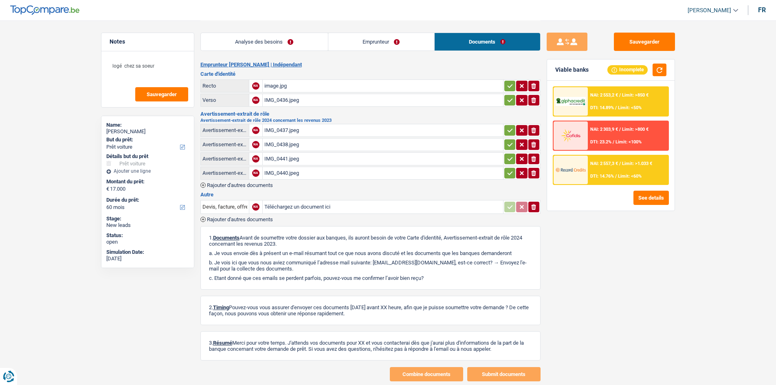
click at [287, 169] on div "IMG_0440.jpeg" at bounding box center [382, 173] width 237 height 12
click at [272, 158] on div "IMG_0441.jpeg" at bounding box center [382, 159] width 237 height 12
click at [292, 143] on div "IMG_0438.jpeg" at bounding box center [382, 144] width 237 height 12
click at [292, 131] on div "IMG_0437.jpeg" at bounding box center [382, 130] width 237 height 12
click at [637, 45] on button "Sauvegarder" at bounding box center [644, 42] width 61 height 18
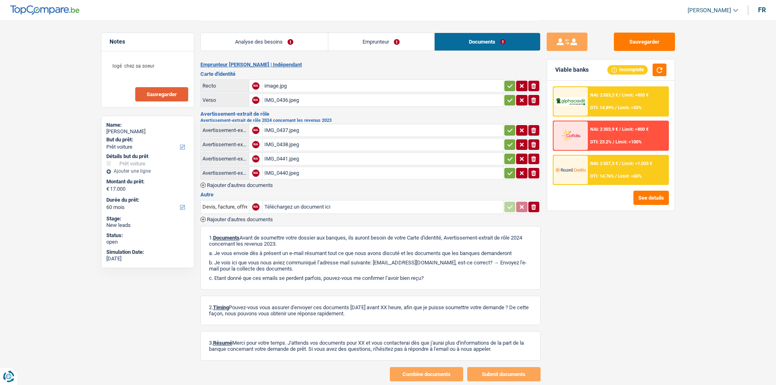
click at [162, 92] on span "Sauvegarder" at bounding box center [162, 94] width 30 height 5
click at [647, 42] on button "Sauvegarder" at bounding box center [644, 42] width 61 height 18
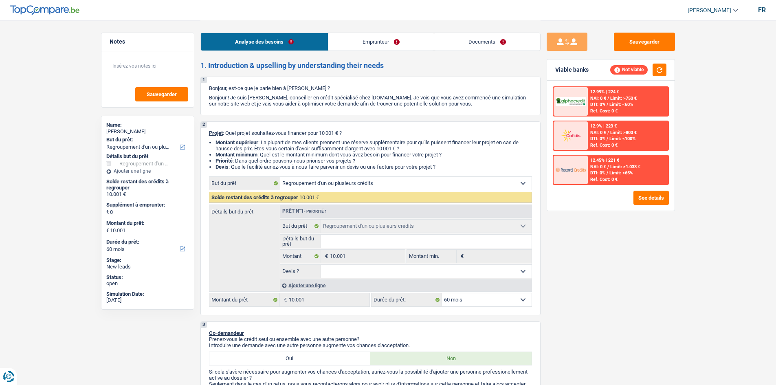
select select "refinancing"
select select "60"
select select "refinancing"
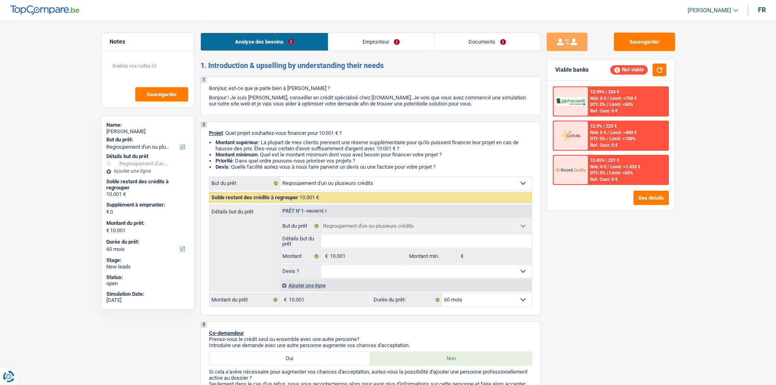
select select "60"
select select "retired"
select select "pension"
select select "ownerWithoutMortgage"
select select "refinancing"
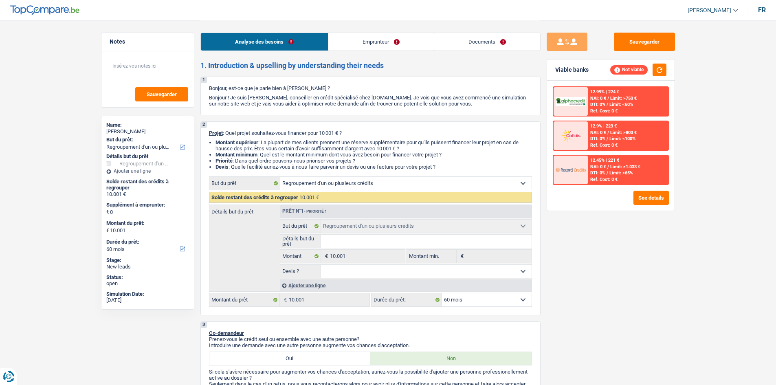
select select "refinancing"
select select "60"
click at [657, 74] on button "button" at bounding box center [659, 70] width 14 height 13
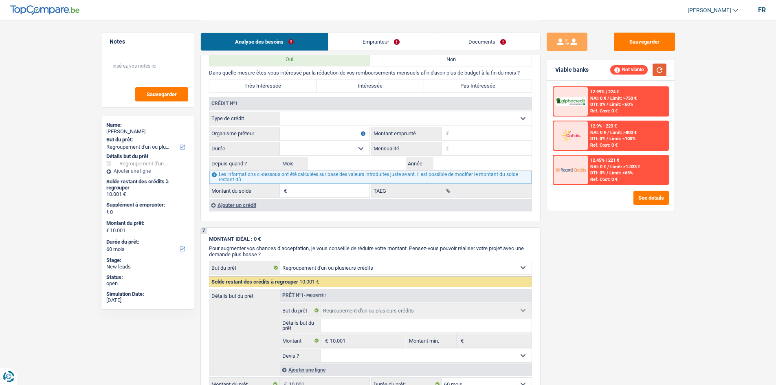
scroll to position [472, 0]
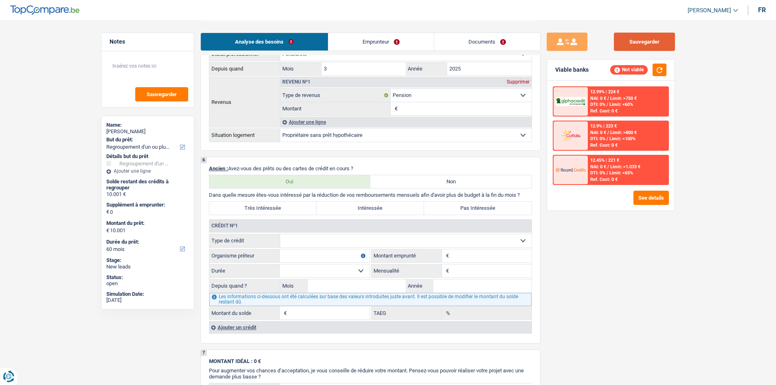
click at [633, 44] on button "Sauvegarder" at bounding box center [644, 42] width 61 height 18
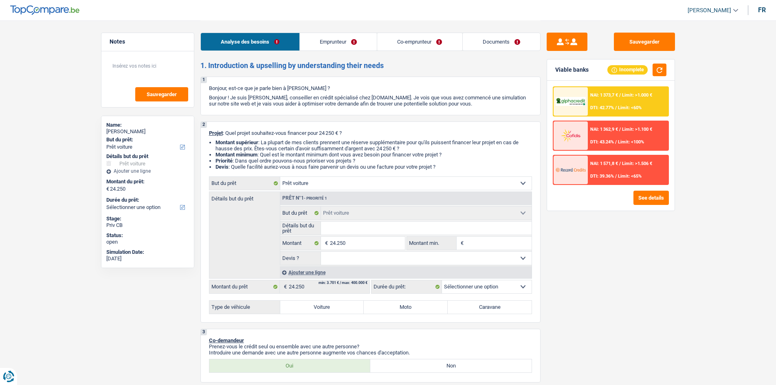
select select "car"
select select "privateEmployee"
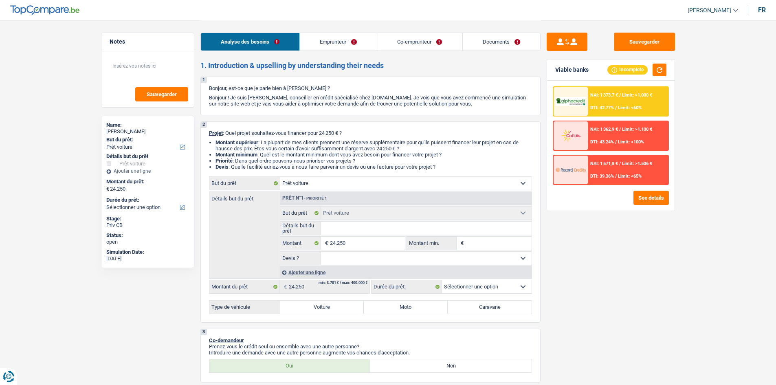
select select "familyAllowances"
select select "netSalary"
select select "mealVouchers"
select select "ownerWithMortgage"
select select "mortgage"
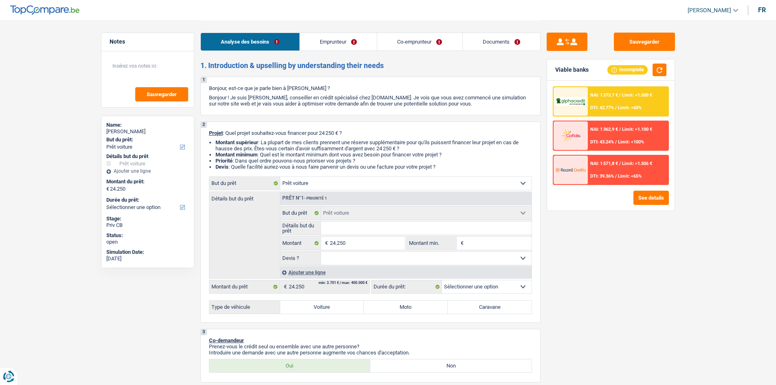
select select "420"
select select "car"
drag, startPoint x: 374, startPoint y: 255, endPoint x: 380, endPoint y: 255, distance: 5.7
click at [374, 256] on select "Oui Non Non répondu Sélectionner une option" at bounding box center [426, 258] width 211 height 13
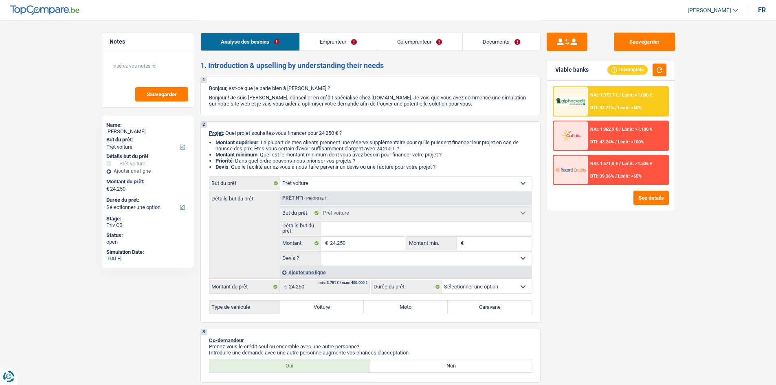
select select "yes"
click at [321, 252] on select "Oui Non Non répondu Sélectionner une option" at bounding box center [426, 258] width 211 height 13
select select "yes"
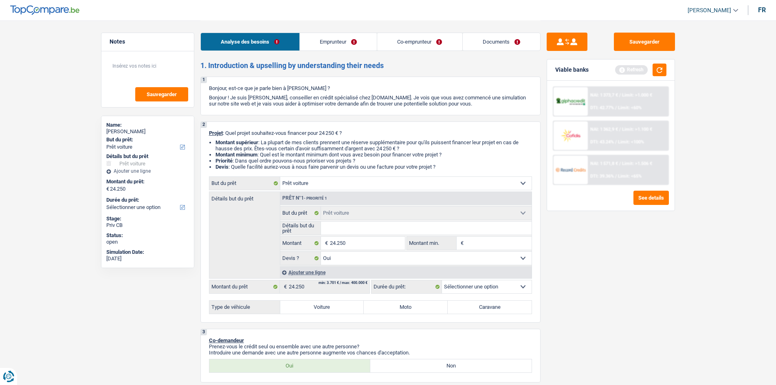
click at [470, 289] on select "12 mois 18 mois 24 mois 30 mois 36 mois 42 mois 48 mois 60 mois Sélectionner un…" at bounding box center [487, 286] width 90 height 13
click at [553, 330] on div "Sauvegarder Viable banks Refresh NAI: 1 373,7 € / Limit: >1.000 € DTI: 42.77% /…" at bounding box center [610, 202] width 141 height 339
click at [305, 309] on label "Voiture" at bounding box center [322, 307] width 84 height 13
click at [305, 309] on input "Voiture" at bounding box center [322, 307] width 84 height 13
radio input "true"
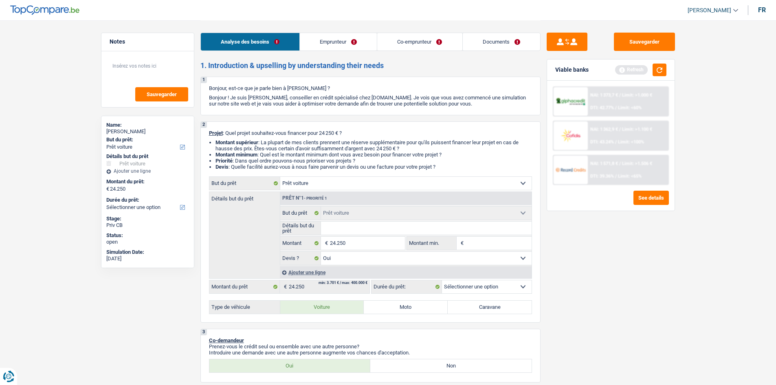
select select "60"
radio input "true"
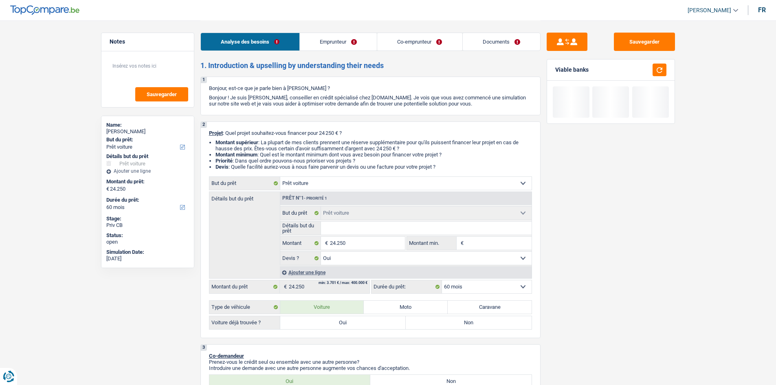
drag, startPoint x: 340, startPoint y: 224, endPoint x: 357, endPoint y: 215, distance: 19.1
click at [340, 224] on input "Détails but du prêt" at bounding box center [426, 228] width 211 height 13
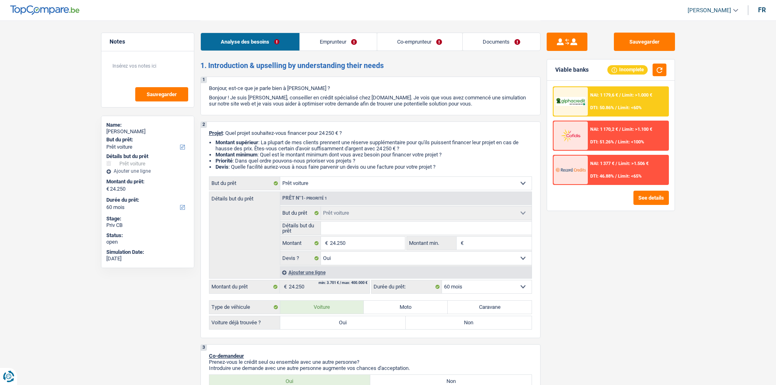
type input "k"
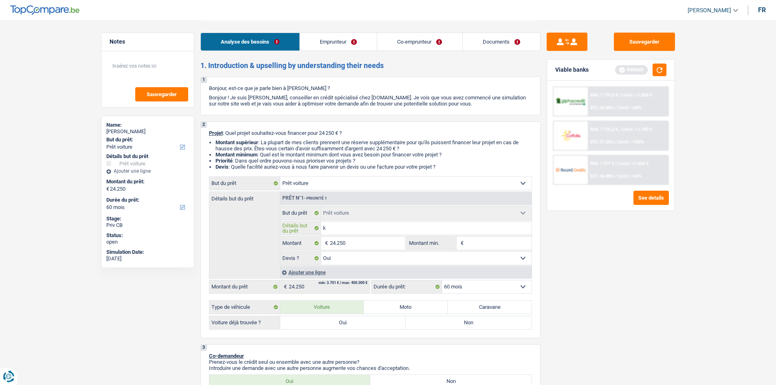
type input "ki"
type input "kia"
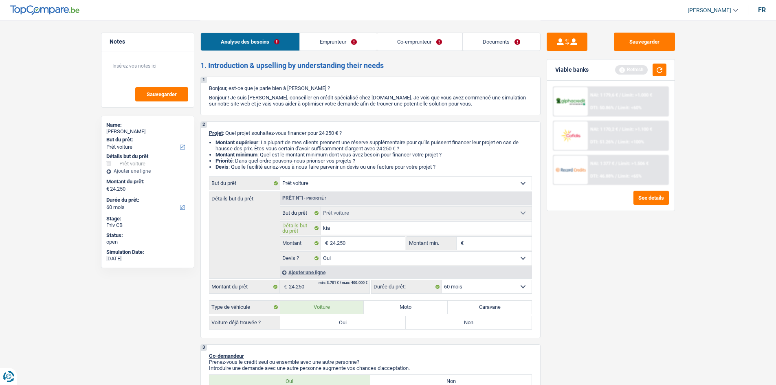
type input "kia"
type input "kia s"
type input "kia so"
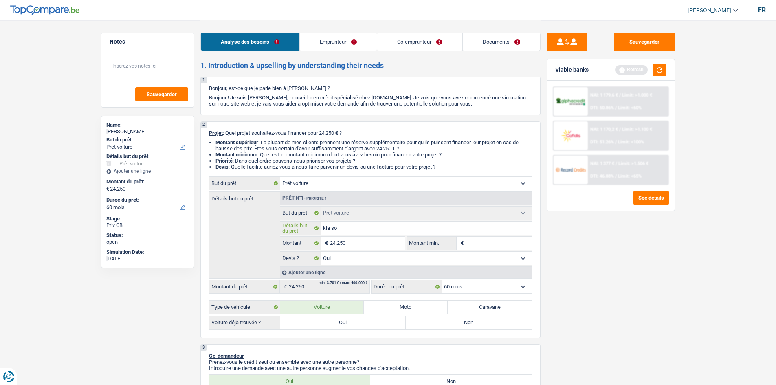
type input "kia sor"
type input "kia sore"
type input "kia soren"
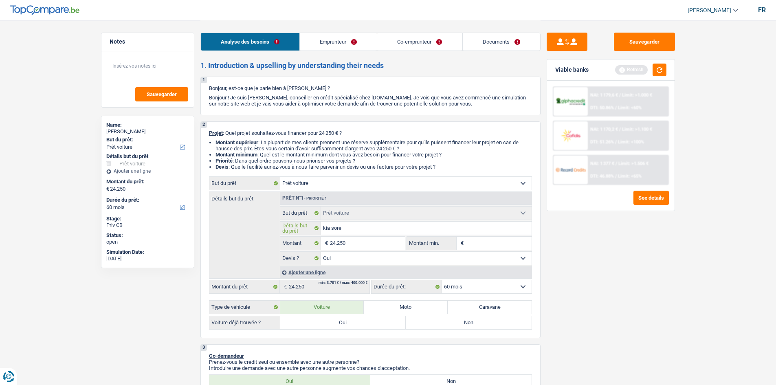
type input "kia soren"
type input "kia sorent"
type input "kia sorenti"
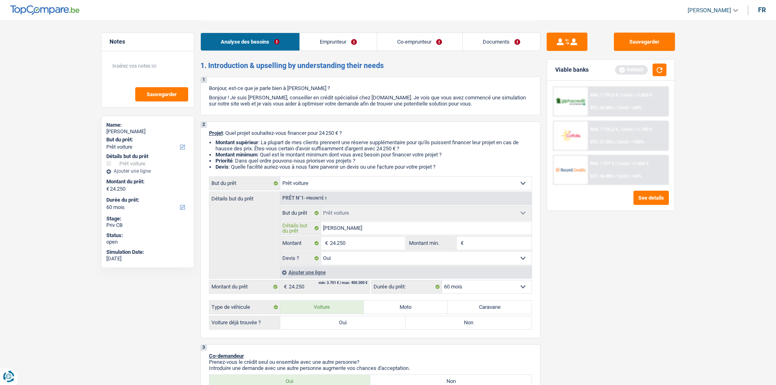
type input "kia sorenti"
type input "kia sorentio"
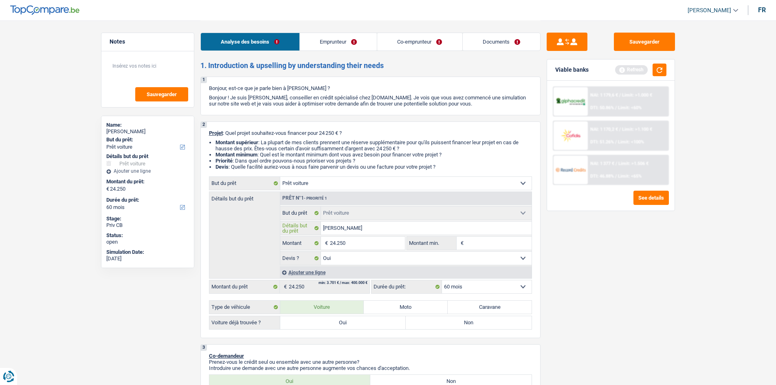
type input "kia sorentio"
type input "kia sorenti"
type input "kia sorent"
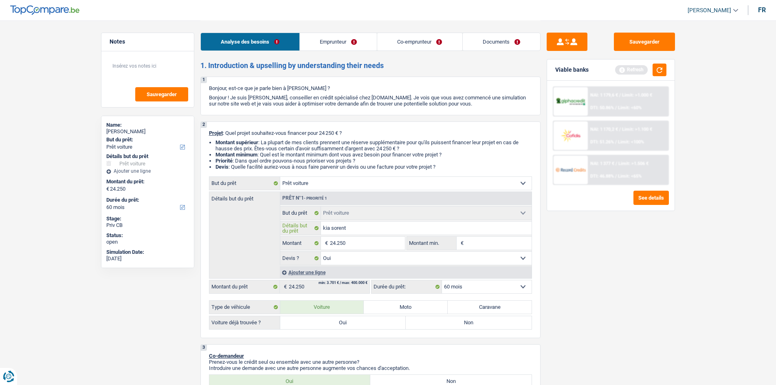
type input "kia sorento"
click at [342, 320] on label "Oui" at bounding box center [343, 322] width 126 height 13
click at [342, 320] on input "Oui" at bounding box center [343, 322] width 126 height 13
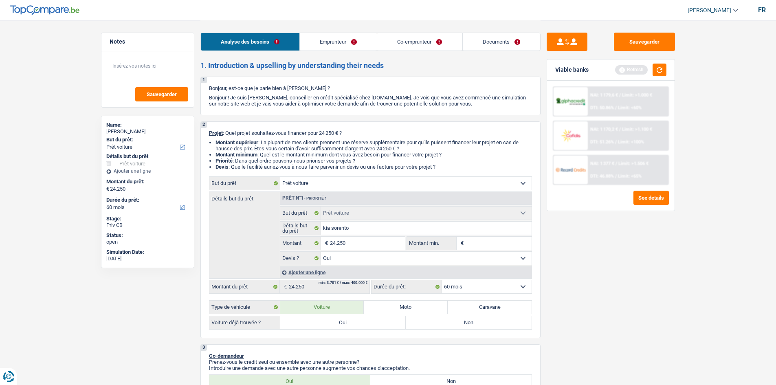
radio input "true"
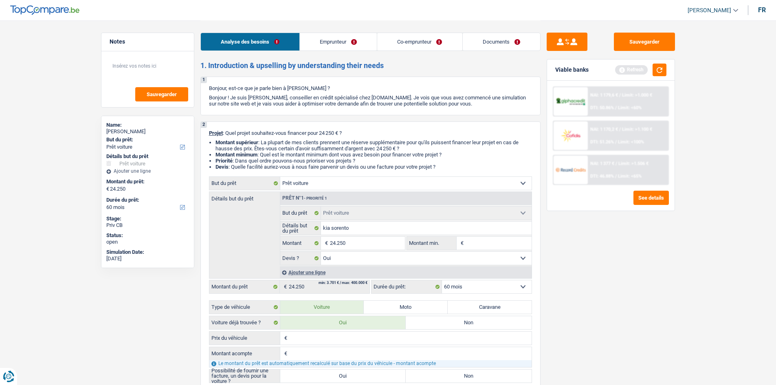
click at [305, 340] on input "Prix du véhicule" at bounding box center [410, 338] width 242 height 13
type input "2"
type input "25"
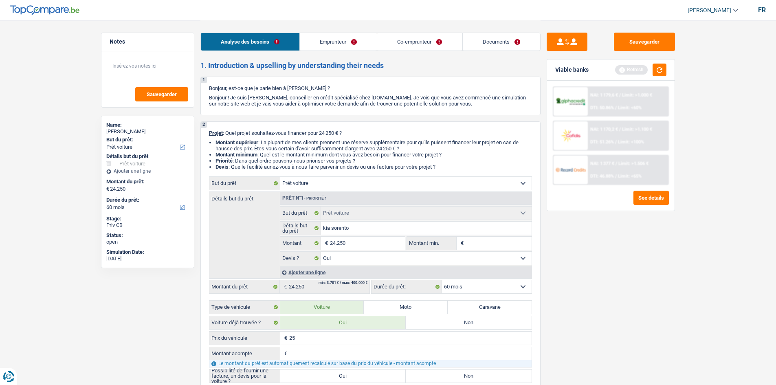
click at [305, 340] on input "25" at bounding box center [410, 338] width 242 height 13
type input "255"
type input "2.550"
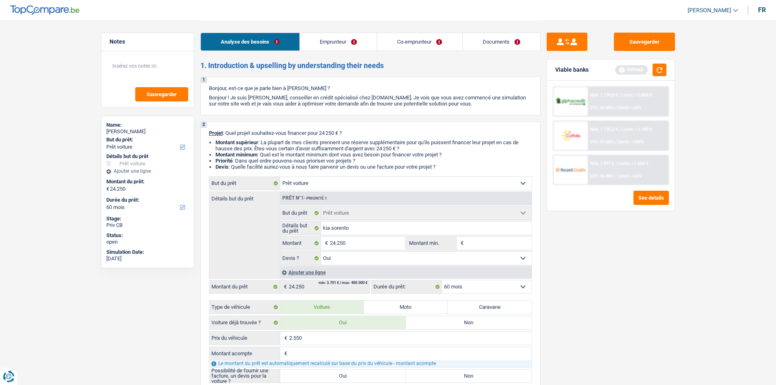
type input "25.500"
click at [598, 305] on div "Sauvegarder Viable banks Refresh NAI: 1 179,6 € / Limit: >1.000 € DTI: 50.86% /…" at bounding box center [610, 202] width 141 height 339
click at [378, 245] on input "24.250" at bounding box center [367, 243] width 75 height 13
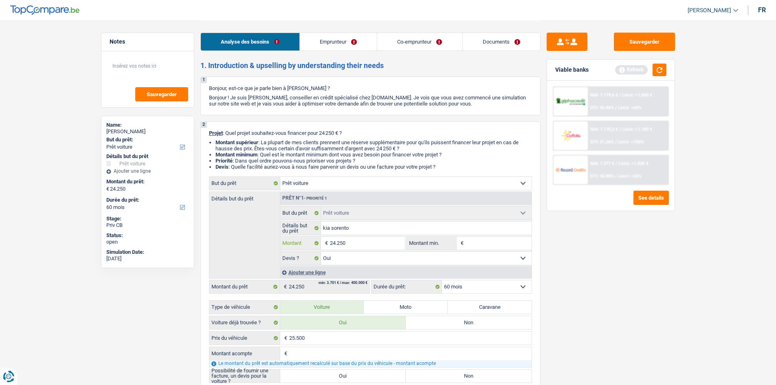
type input "2.425"
type input "242"
type input "24"
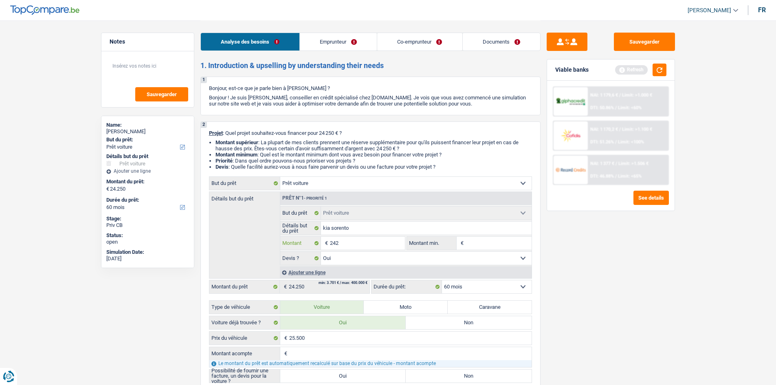
type input "24"
type input "2"
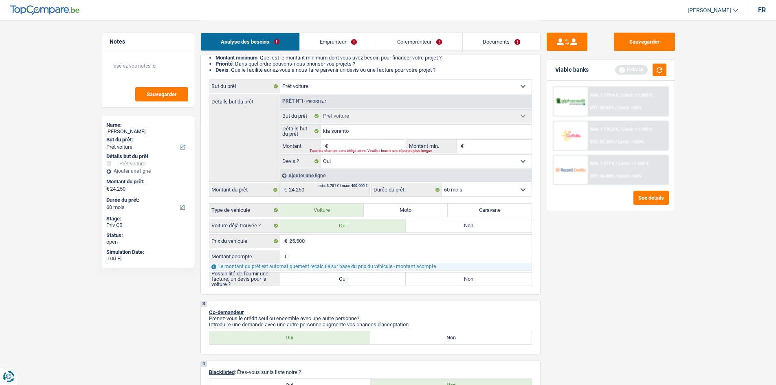
scroll to position [99, 0]
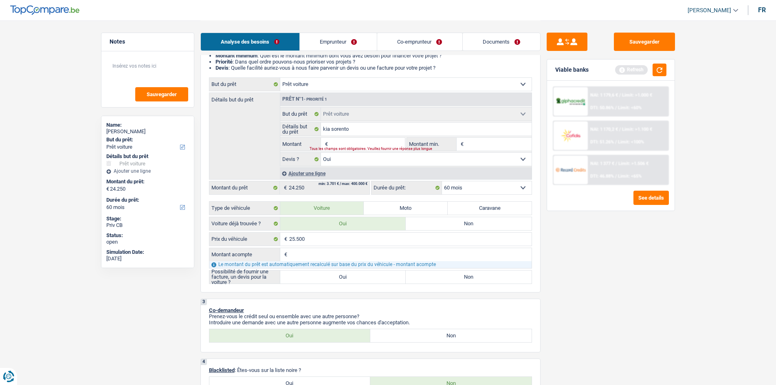
type input "0"
click at [337, 284] on div "2 Projet : Quel projet souhaitez-vous financer pour 0 € ? Montant supérieur : L…" at bounding box center [370, 157] width 340 height 270
click at [340, 279] on label "Oui" at bounding box center [343, 276] width 126 height 13
click at [340, 279] on input "Oui" at bounding box center [343, 276] width 126 height 13
radio input "true"
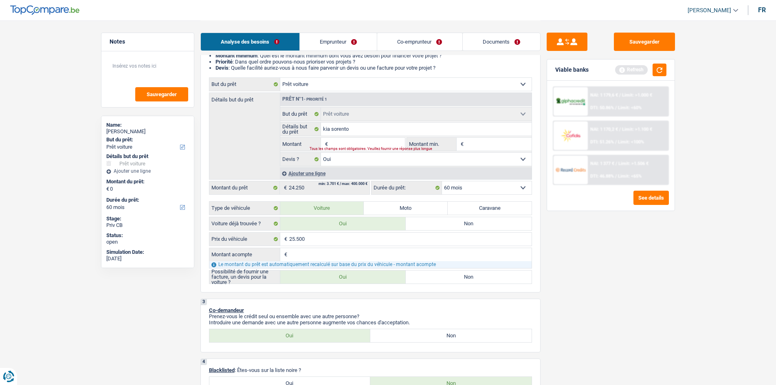
radio input "true"
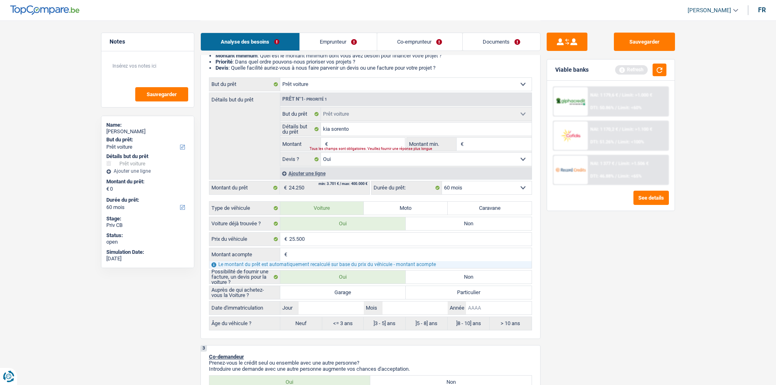
click at [485, 310] on input "Année" at bounding box center [498, 307] width 65 height 13
type input "2"
type input "20"
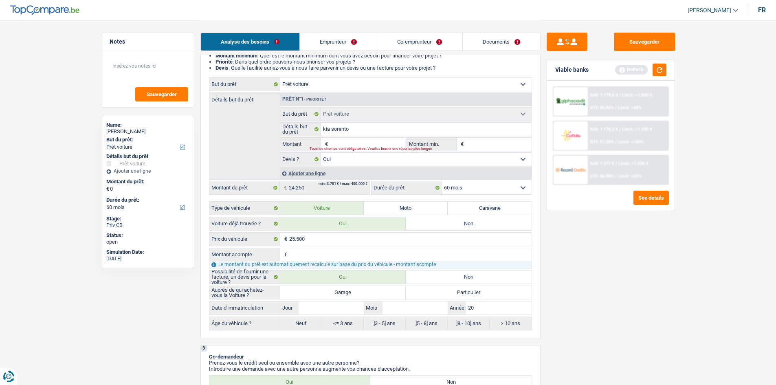
type input "202"
type input "2021"
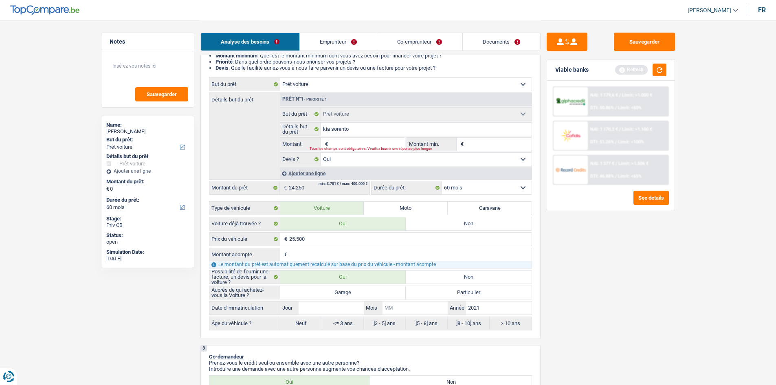
click at [402, 308] on input "Mois" at bounding box center [414, 307] width 65 height 13
type input "0"
type input "07"
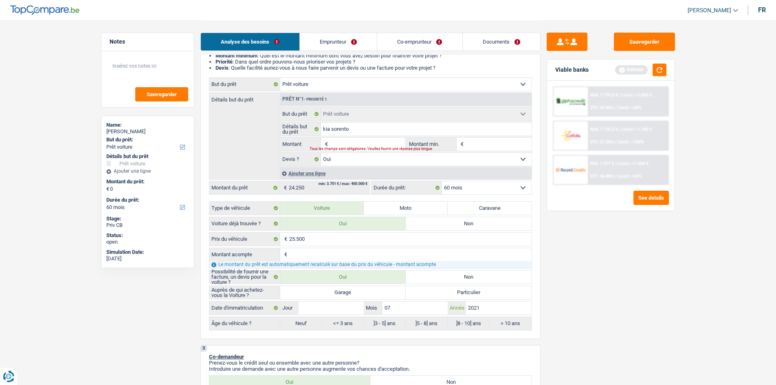
click at [402, 308] on input "07" at bounding box center [414, 307] width 65 height 13
click at [309, 311] on input "Jour" at bounding box center [331, 307] width 65 height 13
type input "0"
type input "01"
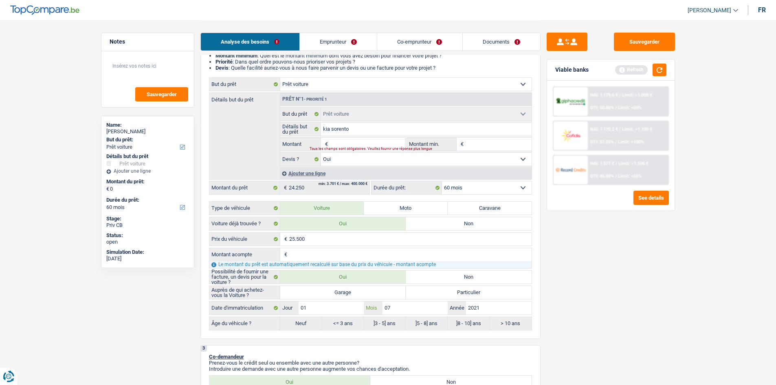
select select "24"
radio input "false"
type input "01"
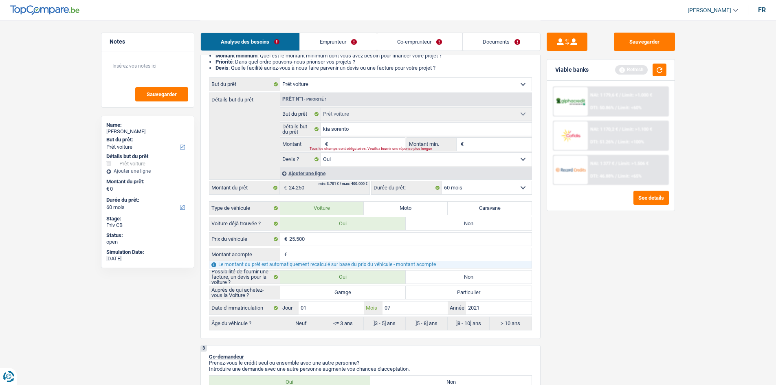
radio input "true"
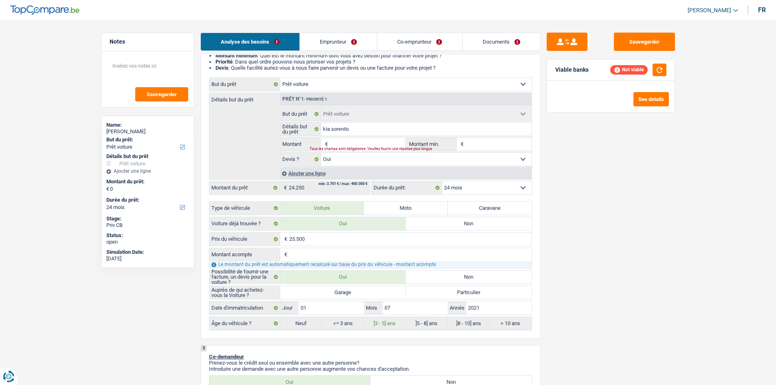
click at [387, 290] on label "Garage" at bounding box center [343, 292] width 126 height 13
click at [387, 290] on input "Garage" at bounding box center [343, 292] width 126 height 13
radio input "true"
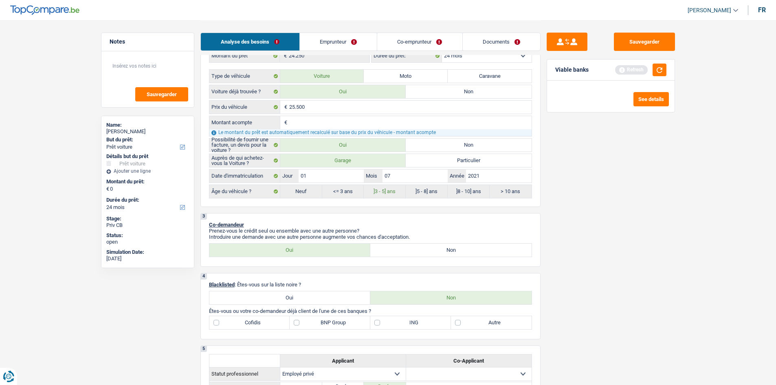
scroll to position [343, 0]
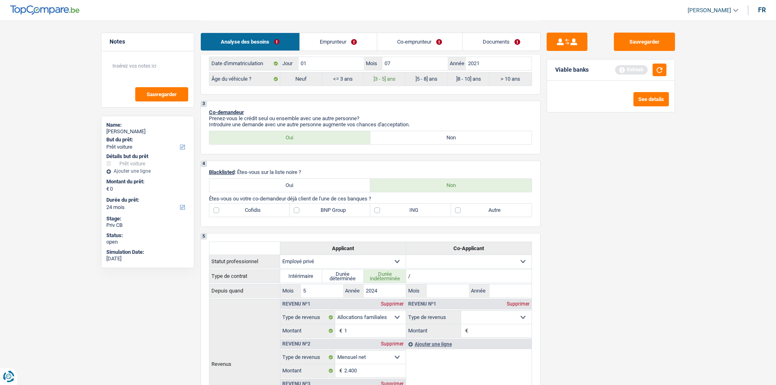
click at [341, 40] on link "Emprunteur" at bounding box center [338, 42] width 77 height 18
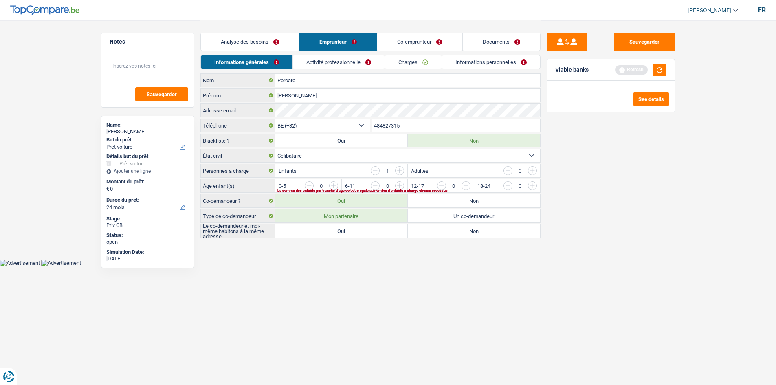
scroll to position [0, 0]
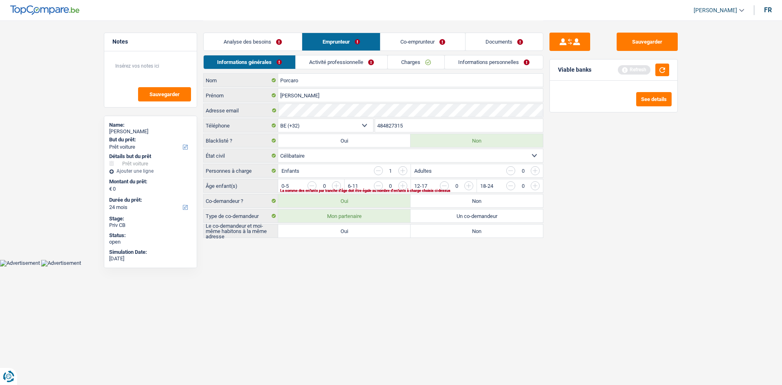
click at [391, 38] on link "Co-emprunteur" at bounding box center [422, 42] width 85 height 18
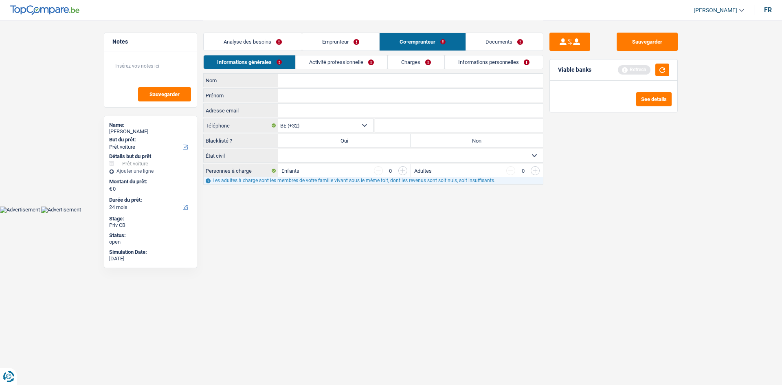
click at [340, 41] on link "Emprunteur" at bounding box center [340, 42] width 77 height 18
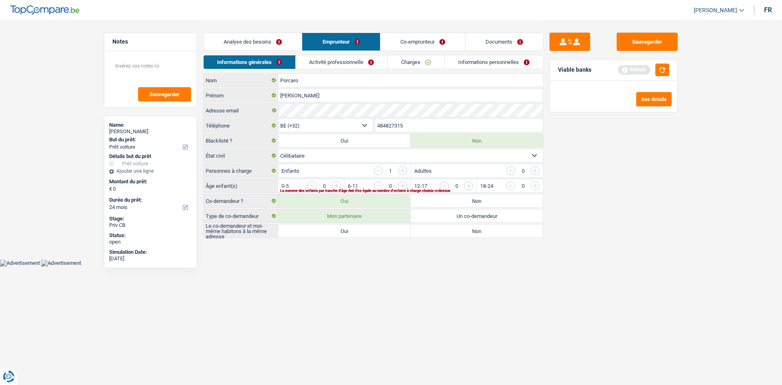
click at [420, 46] on link "Co-emprunteur" at bounding box center [422, 42] width 85 height 18
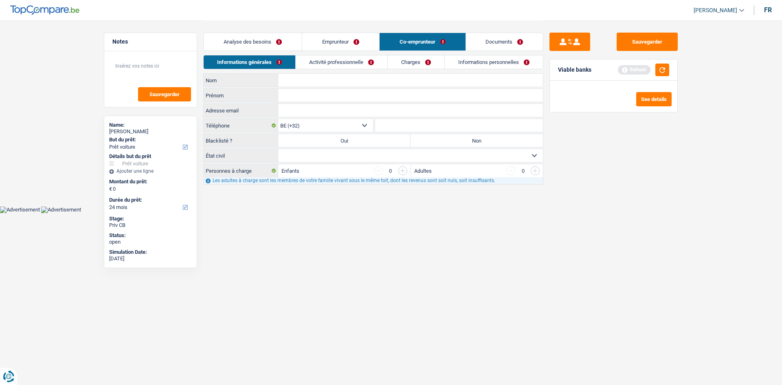
click at [302, 81] on input "Nom" at bounding box center [410, 80] width 265 height 13
click at [336, 34] on link "Emprunteur" at bounding box center [340, 42] width 77 height 18
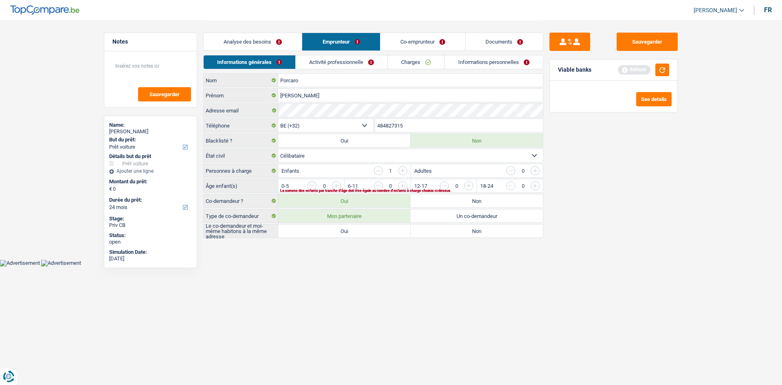
click at [273, 43] on link "Analyse des besoins" at bounding box center [253, 42] width 98 height 18
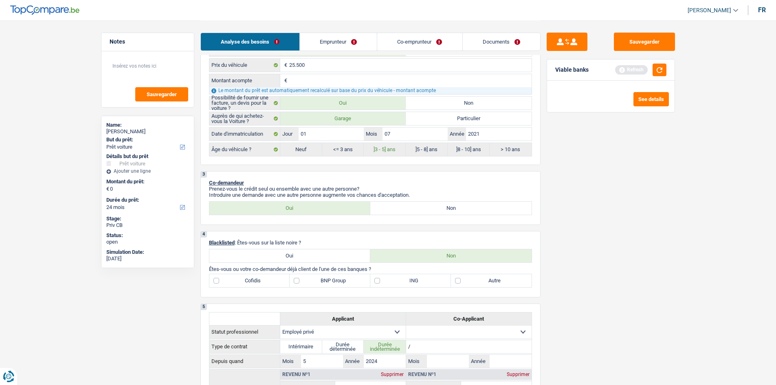
scroll to position [285, 0]
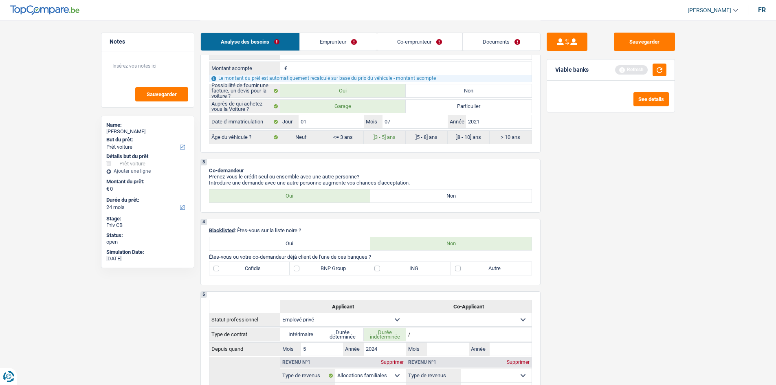
click at [405, 197] on label "Non" at bounding box center [450, 195] width 161 height 13
click at [405, 197] on input "Non" at bounding box center [450, 195] width 161 height 13
radio input "true"
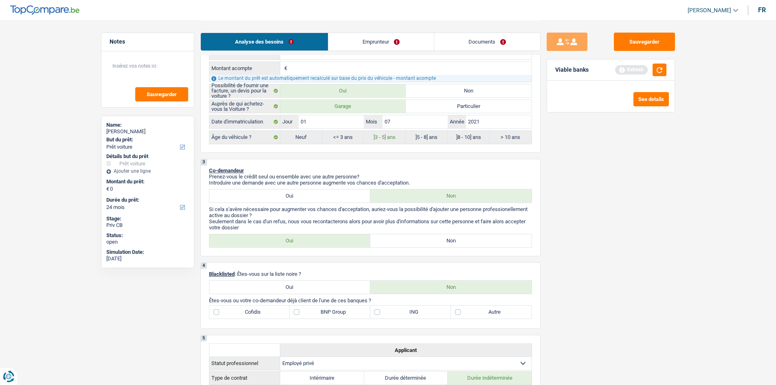
click at [569, 242] on div "Sauvegarder Viable banks Refresh See details" at bounding box center [610, 202] width 141 height 339
click at [384, 237] on label "Non" at bounding box center [450, 240] width 161 height 13
click at [384, 237] on input "Non" at bounding box center [450, 240] width 161 height 13
radio input "true"
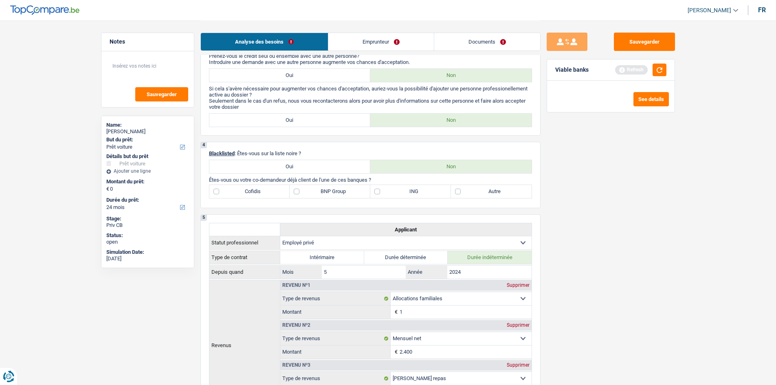
scroll to position [448, 0]
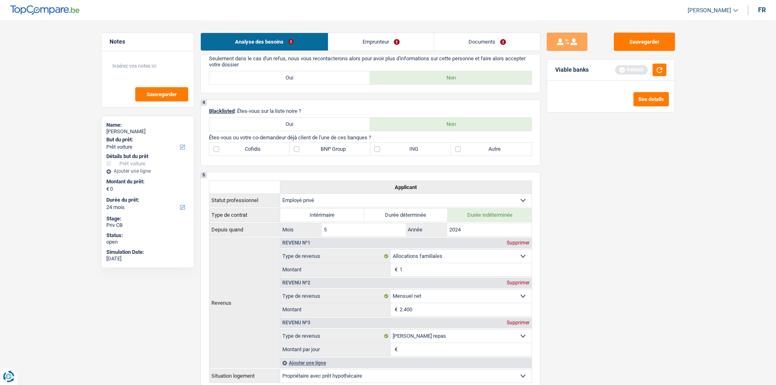
click at [302, 146] on label "BNP Group" at bounding box center [330, 149] width 81 height 13
click at [302, 146] on input "BNP Group" at bounding box center [330, 149] width 81 height 13
checkbox input "true"
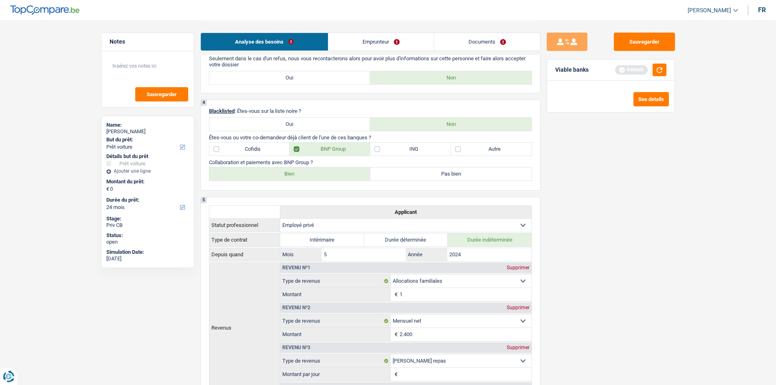
click at [336, 173] on label "Bien" at bounding box center [289, 173] width 161 height 13
click at [336, 173] on input "Bien" at bounding box center [289, 173] width 161 height 13
radio input "true"
click at [609, 205] on div "Sauvegarder Viable banks Refresh See details" at bounding box center [610, 202] width 141 height 339
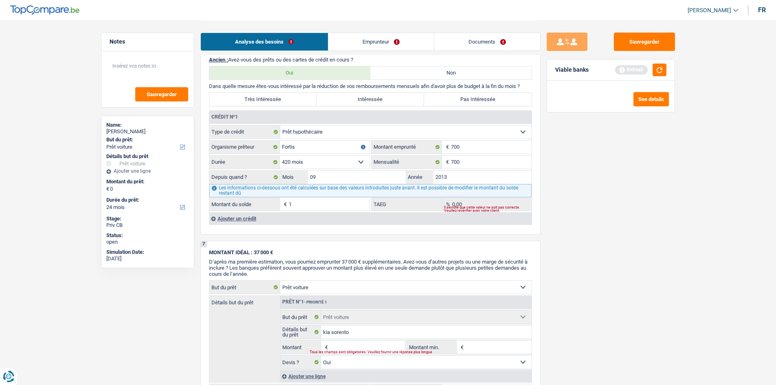
scroll to position [774, 0]
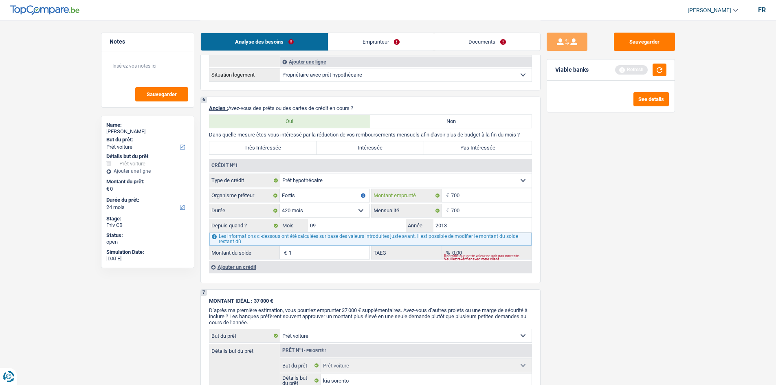
click at [492, 200] on input "700" at bounding box center [491, 195] width 81 height 13
type input "70"
select select
type input "7"
type input "79.000"
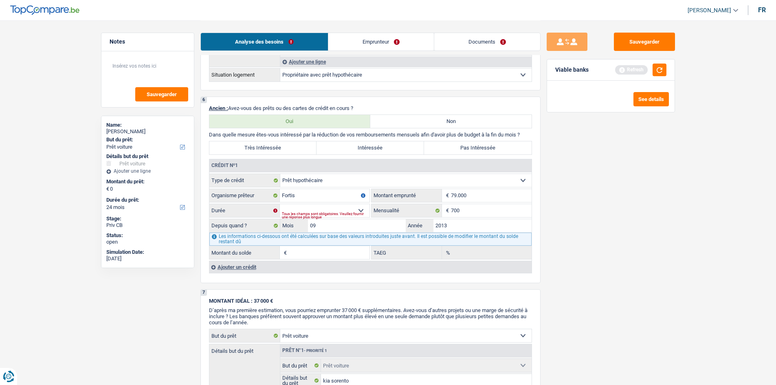
click at [705, 312] on main "Notes Sauvegarder Name: Gianni Porcaro But du prêt: Confort maison: meubles, te…" at bounding box center [388, 40] width 776 height 1628
click at [334, 216] on div "Tous les champs sont obligatoires. Veuillez fournir une réponse plus longue" at bounding box center [326, 215] width 88 height 3
click at [333, 211] on select "120 mois 132 mois 144 mois 180 mois 240 mois 300 mois 360 mois 420 mois Sélecti…" at bounding box center [325, 210] width 90 height 13
drag, startPoint x: 580, startPoint y: 270, endPoint x: 335, endPoint y: 265, distance: 245.7
click at [573, 271] on div "Sauvegarder Viable banks Refresh See details" at bounding box center [610, 202] width 141 height 339
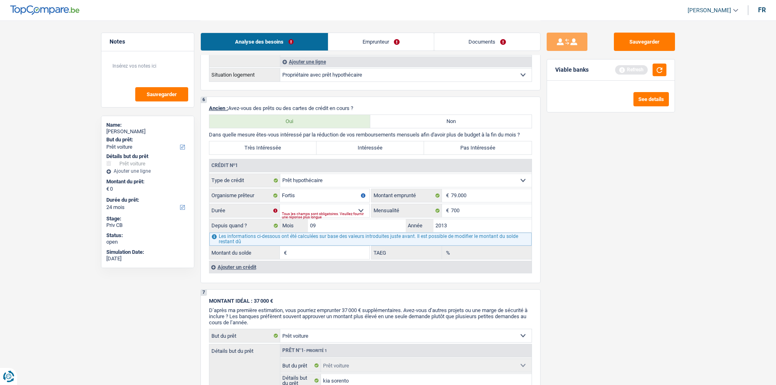
click at [239, 261] on div "Ajouter un crédit" at bounding box center [370, 267] width 323 height 12
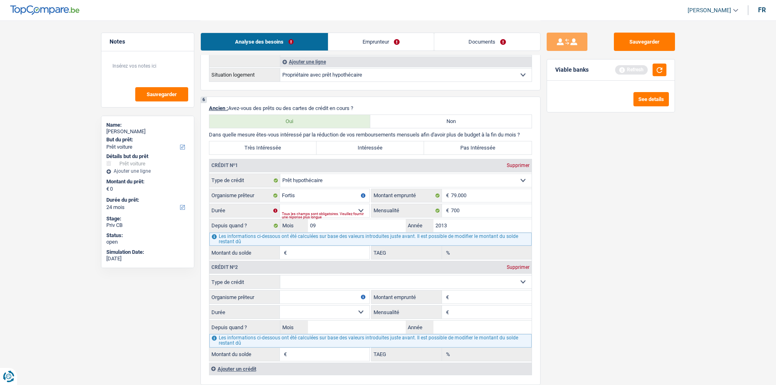
click at [237, 262] on div "Crédit nº2 Supprimer" at bounding box center [370, 267] width 322 height 13
click at [296, 286] on select "Carte ou ouverture de crédit Prêt hypothécaire Vente à tempérament Prêt à tempé…" at bounding box center [405, 281] width 251 height 13
select select "renovationLoan"
type input "0"
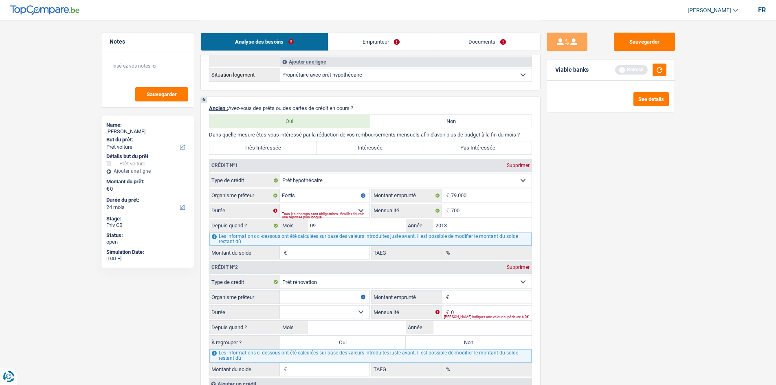
drag, startPoint x: 303, startPoint y: 286, endPoint x: 298, endPoint y: 288, distance: 5.7
click at [303, 286] on select "Carte ou ouverture de crédit Prêt hypothécaire Vente à tempérament Prêt à tempé…" at bounding box center [405, 281] width 251 height 13
click at [627, 323] on div "Sauvegarder Viable banks Refresh See details" at bounding box center [610, 202] width 141 height 339
click at [292, 298] on input "Organisme prêteur" at bounding box center [325, 296] width 90 height 13
click at [301, 297] on input "Organisme prêteur" at bounding box center [325, 296] width 90 height 13
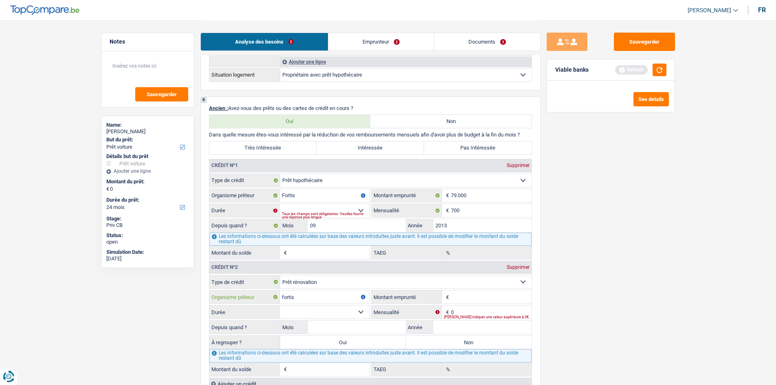
type input "fortis"
click at [466, 309] on input "0" at bounding box center [491, 311] width 81 height 13
type input "235"
click at [447, 295] on span "€" at bounding box center [446, 296] width 9 height 13
click at [463, 296] on input "Montant emprunté" at bounding box center [491, 296] width 81 height 13
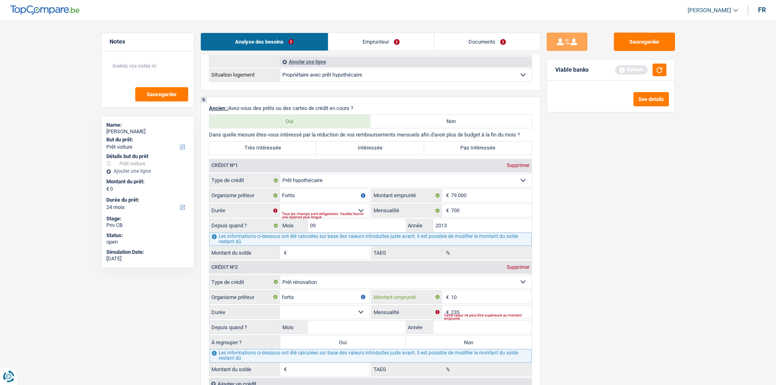
type input "1"
type input "12.000"
click at [640, 293] on div "Sauvegarder Viable banks Refresh See details" at bounding box center [610, 202] width 141 height 339
click at [312, 315] on select "12 mois 18 mois 24 mois 30 mois 36 mois 42 mois 48 mois 60 mois Sélectionner un…" at bounding box center [325, 311] width 90 height 13
select select "60"
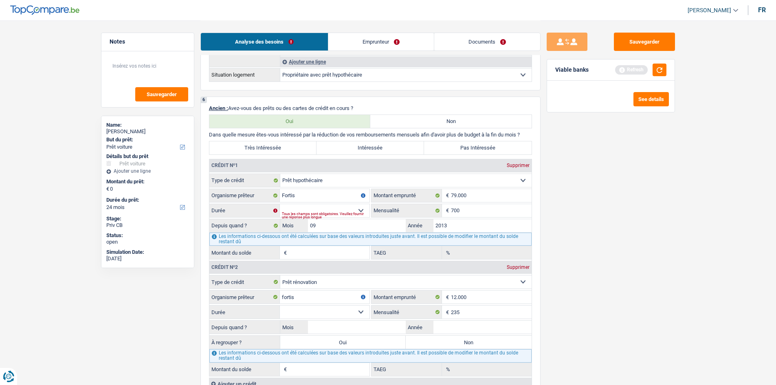
click at [280, 305] on select "12 mois 18 mois 24 mois 30 mois 36 mois 42 mois 48 mois 60 mois Sélectionner un…" at bounding box center [325, 311] width 90 height 13
drag, startPoint x: 437, startPoint y: 325, endPoint x: 433, endPoint y: 331, distance: 6.8
click at [437, 325] on input "Année" at bounding box center [482, 327] width 98 height 13
type input "2023"
click at [341, 327] on input "Mois" at bounding box center [357, 327] width 98 height 13
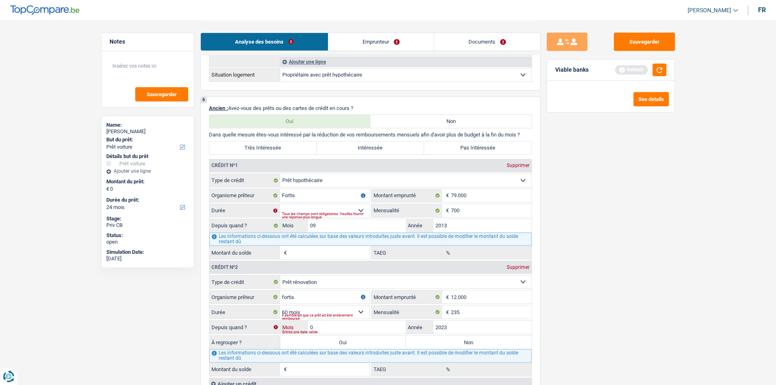
type input "05"
type input "6.687"
type input "6,74"
click at [324, 208] on select "120 mois 132 mois 144 mois 180 mois 240 mois 300 mois 360 mois 420 mois Sélecti…" at bounding box center [325, 210] width 90 height 13
select select "300"
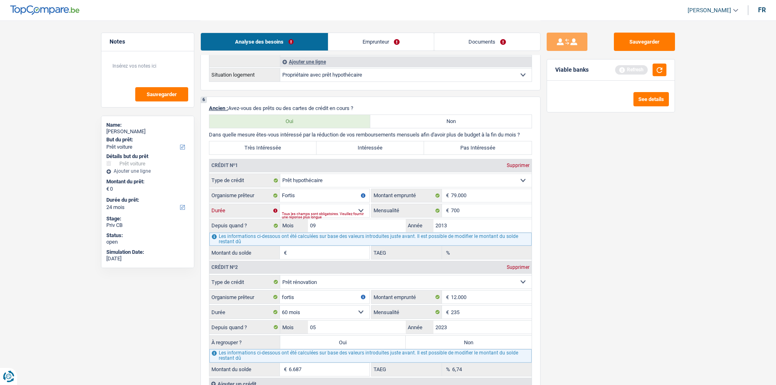
click at [280, 204] on select "120 mois 132 mois 144 mois 180 mois 240 mois 300 mois 360 mois 420 mois Sélecti…" at bounding box center [325, 210] width 90 height 13
type input "61.806"
type input "10,12"
click at [596, 327] on div "Sauvegarder Viable banks Refresh See details" at bounding box center [610, 202] width 141 height 339
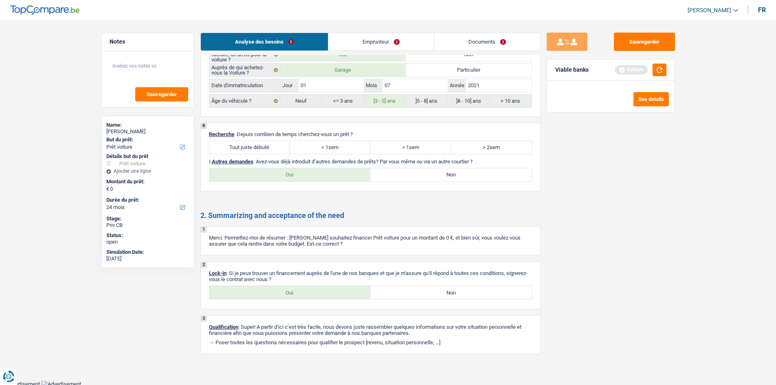
scroll to position [1122, 0]
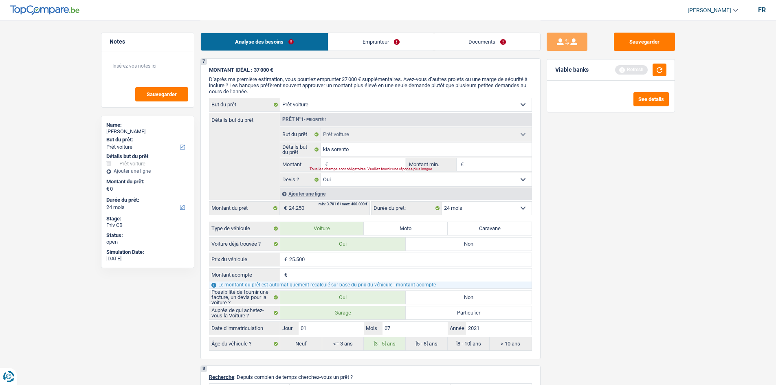
click at [342, 164] on input "Montant" at bounding box center [367, 164] width 75 height 13
type input "2"
type input "25"
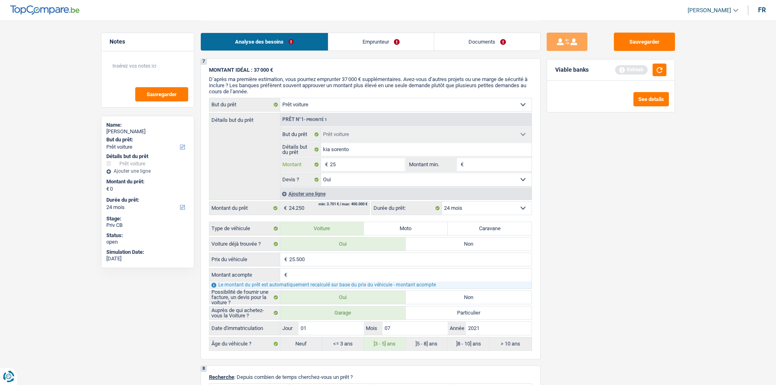
type input "255"
type input "2.550"
type input "25.500"
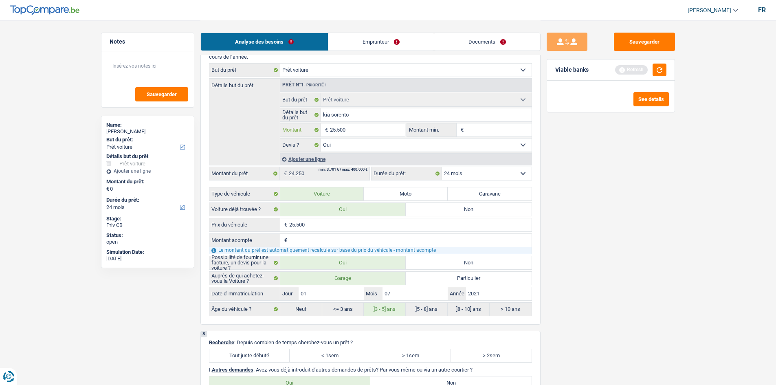
scroll to position [1325, 0]
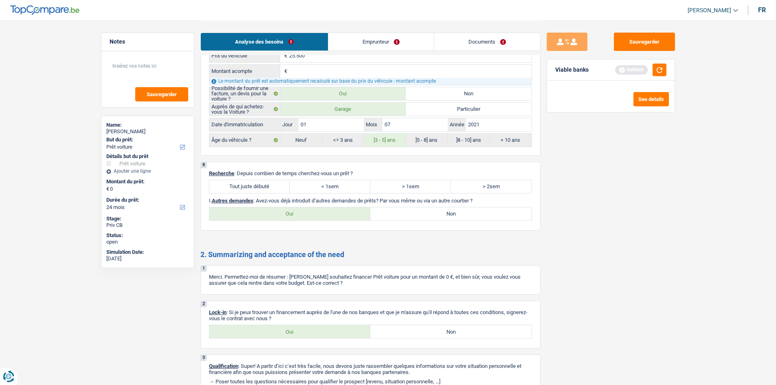
type input "25.500"
drag, startPoint x: 237, startPoint y: 182, endPoint x: 246, endPoint y: 204, distance: 23.9
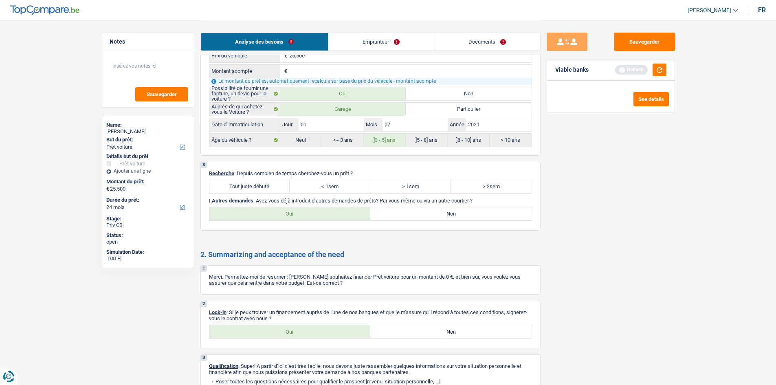
click at [237, 184] on label "Tout juste débuté" at bounding box center [249, 186] width 81 height 13
select select "60"
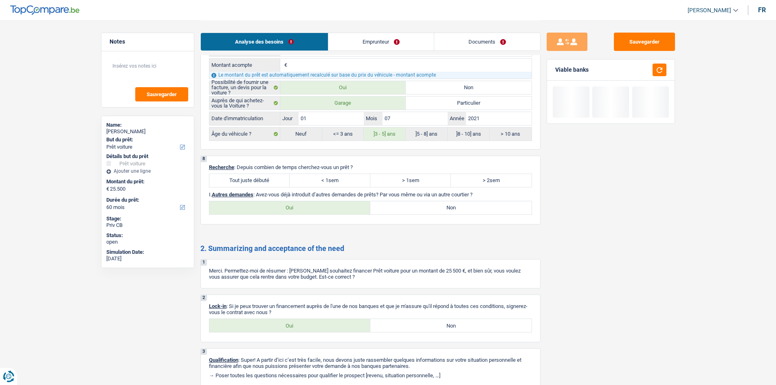
click at [411, 213] on label "Non" at bounding box center [450, 207] width 161 height 13
click at [411, 213] on input "Non" at bounding box center [450, 207] width 161 height 13
radio input "true"
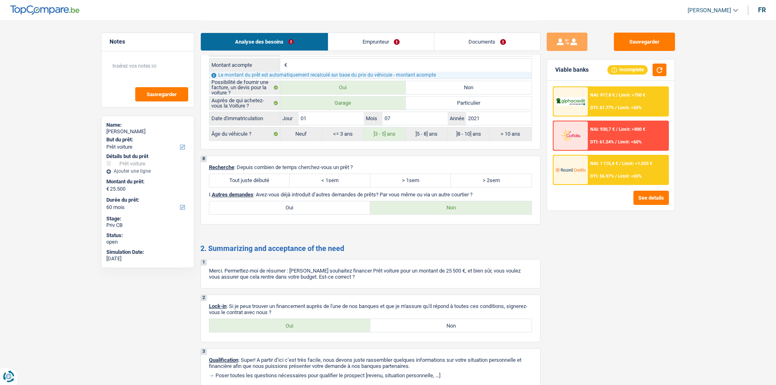
click at [266, 327] on label "Oui" at bounding box center [289, 325] width 161 height 13
click at [266, 327] on input "Oui" at bounding box center [289, 325] width 161 height 13
radio input "true"
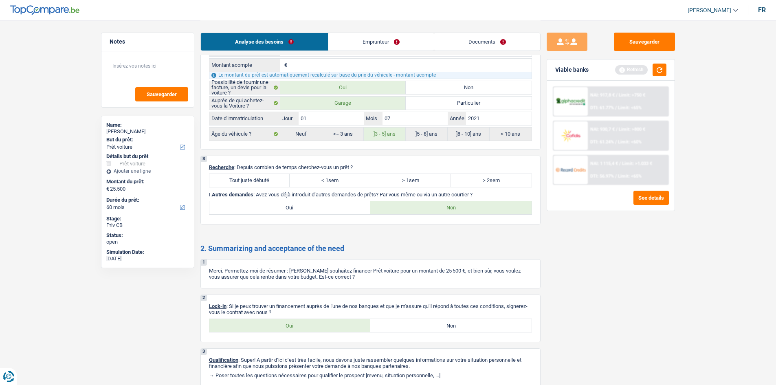
drag, startPoint x: 391, startPoint y: 33, endPoint x: 376, endPoint y: 52, distance: 24.4
click at [389, 38] on li "Emprunteur" at bounding box center [381, 42] width 106 height 18
click at [377, 56] on div "25.500 € Prix du véhicule" at bounding box center [370, 50] width 323 height 14
drag, startPoint x: 371, startPoint y: 45, endPoint x: 369, endPoint y: 41, distance: 5.3
click at [371, 45] on link "Emprunteur" at bounding box center [380, 42] width 105 height 18
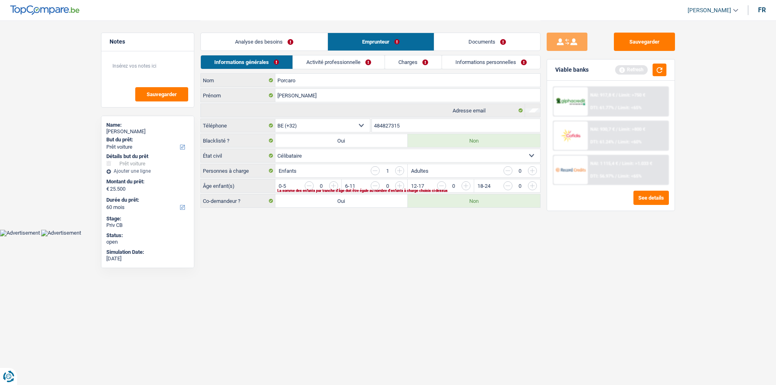
scroll to position [0, 0]
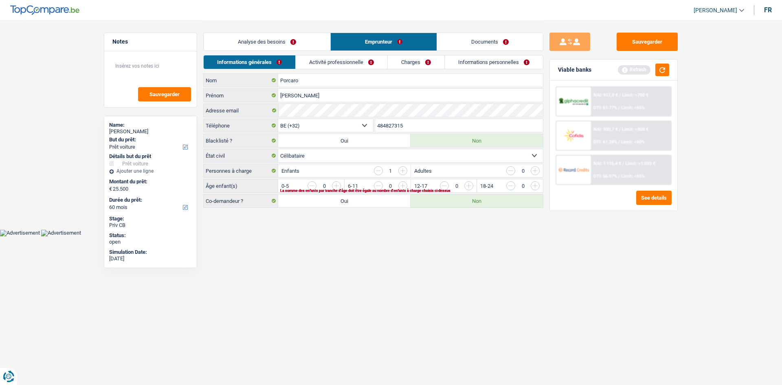
click at [471, 186] on input "button" at bounding box center [633, 187] width 339 height 13
drag, startPoint x: 455, startPoint y: 219, endPoint x: 440, endPoint y: 180, distance: 41.0
click at [455, 218] on main "Notes Sauvegarder Name: Gianni Porcaro But du prêt: Confort maison: meubles, te…" at bounding box center [391, 114] width 782 height 229
click at [355, 63] on link "Activité professionnelle" at bounding box center [342, 61] width 92 height 13
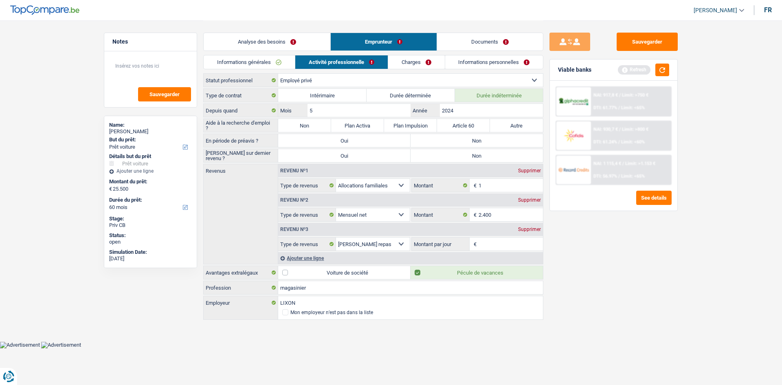
drag, startPoint x: 618, startPoint y: 299, endPoint x: 611, endPoint y: 294, distance: 8.5
click at [618, 299] on div "Sauvegarder Viable banks Refresh NAI: 917,8 € / Limit: >750 € DTI: 61.77% / Lim…" at bounding box center [613, 202] width 141 height 339
click at [488, 244] on input "Montant par jour" at bounding box center [511, 243] width 65 height 13
click at [290, 125] on label "Non" at bounding box center [304, 125] width 53 height 13
click at [290, 125] on input "Non" at bounding box center [304, 125] width 53 height 13
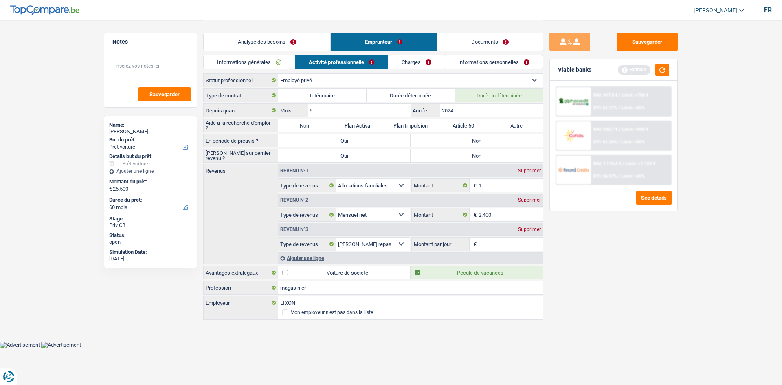
radio input "true"
click at [481, 136] on label "Non" at bounding box center [477, 140] width 132 height 13
click at [481, 136] on input "Non" at bounding box center [477, 140] width 132 height 13
radio input "true"
drag, startPoint x: 502, startPoint y: 239, endPoint x: 498, endPoint y: 240, distance: 4.5
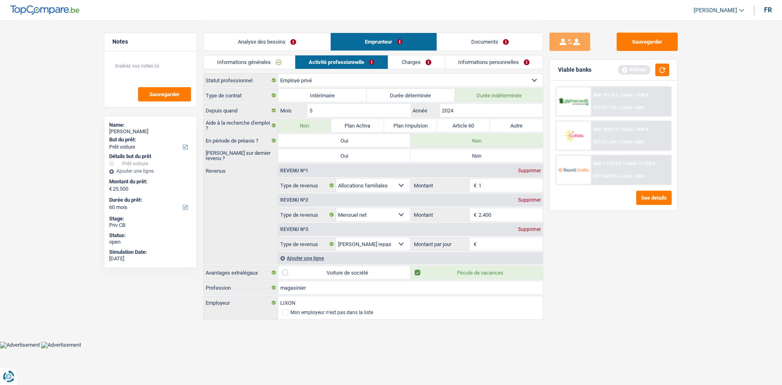
click at [500, 239] on input "Montant par jour" at bounding box center [511, 243] width 65 height 13
click at [422, 59] on link "Charges" at bounding box center [416, 61] width 57 height 13
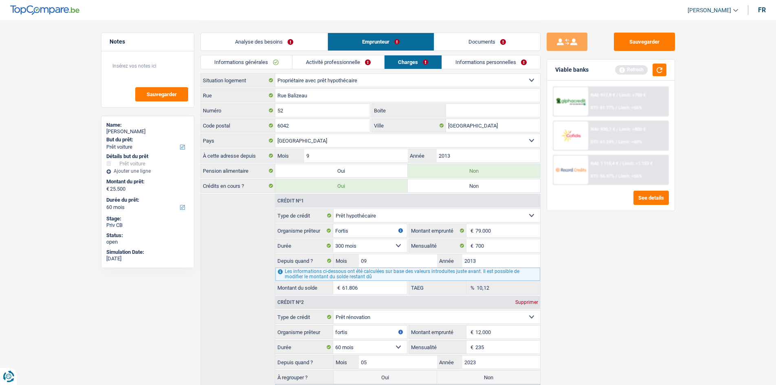
click at [478, 62] on link "Informations personnelles" at bounding box center [491, 61] width 98 height 13
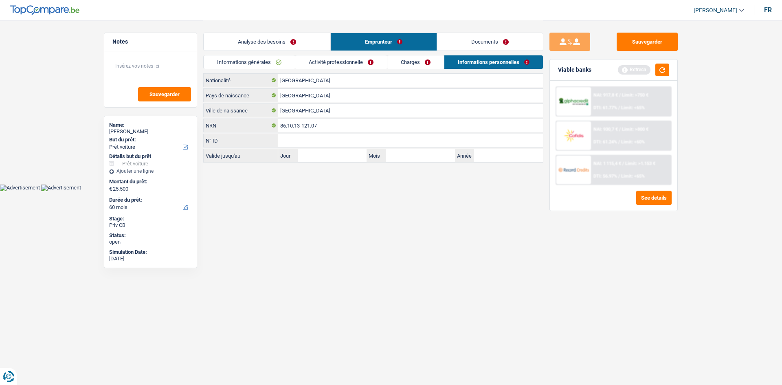
click at [472, 37] on link "Documents" at bounding box center [490, 42] width 106 height 18
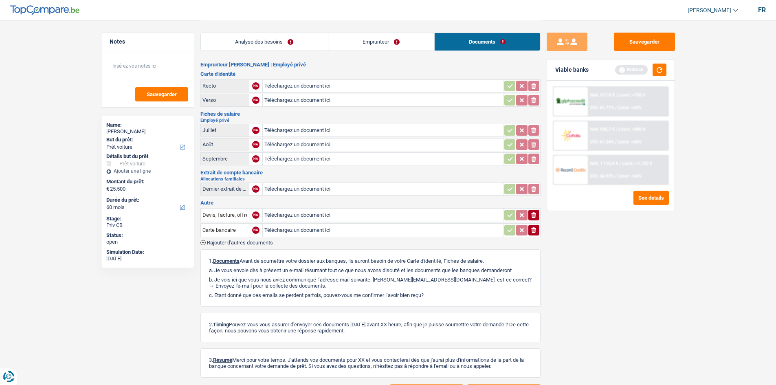
click at [393, 43] on link "Emprunteur" at bounding box center [381, 42] width 106 height 18
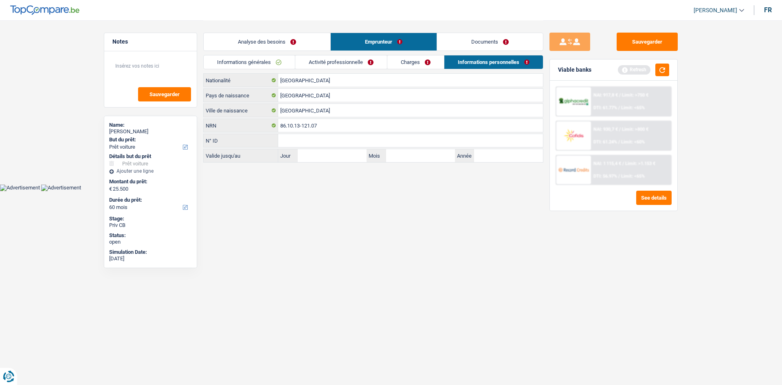
click at [423, 64] on link "Charges" at bounding box center [415, 61] width 57 height 13
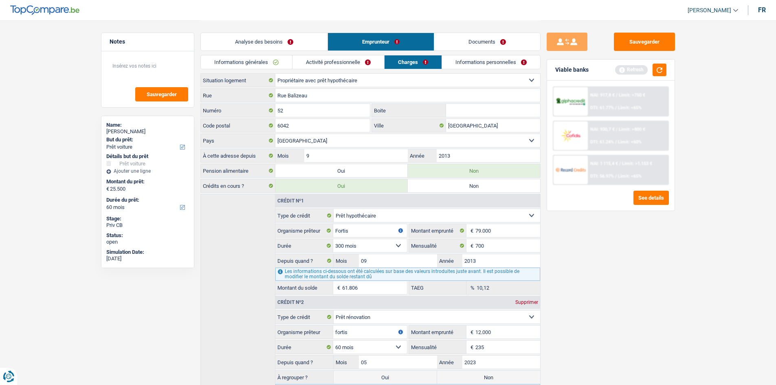
click at [363, 63] on link "Activité professionnelle" at bounding box center [338, 61] width 92 height 13
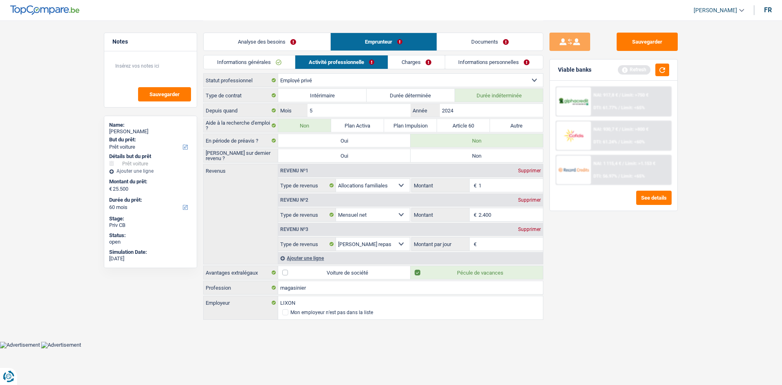
click at [412, 63] on link "Charges" at bounding box center [416, 61] width 57 height 13
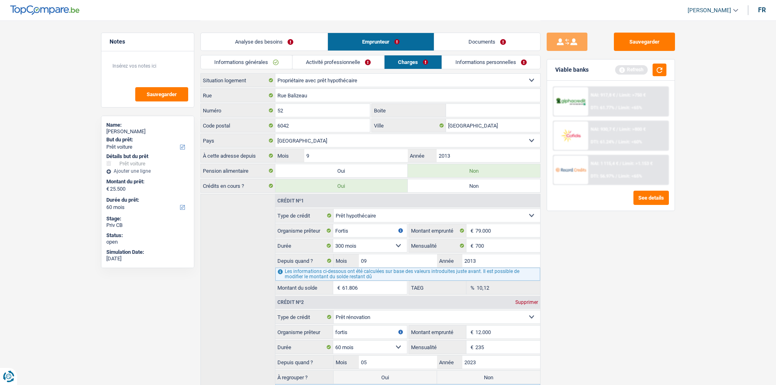
click at [473, 59] on link "Informations personnelles" at bounding box center [491, 61] width 98 height 13
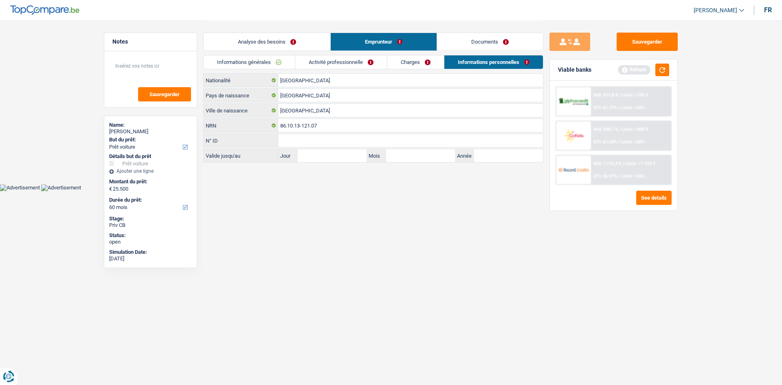
click at [464, 41] on link "Documents" at bounding box center [490, 42] width 106 height 18
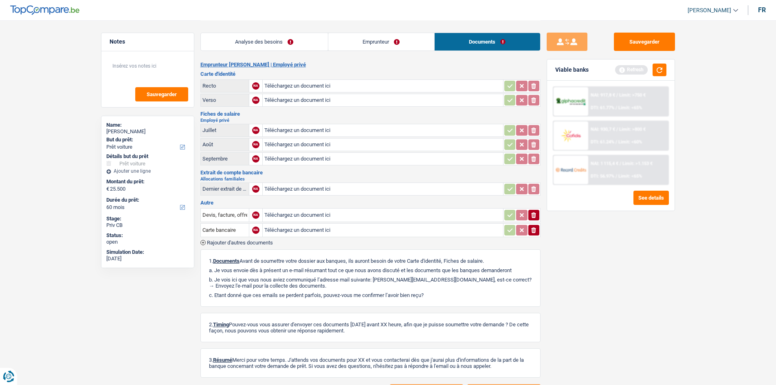
click at [388, 45] on link "Emprunteur" at bounding box center [381, 42] width 106 height 18
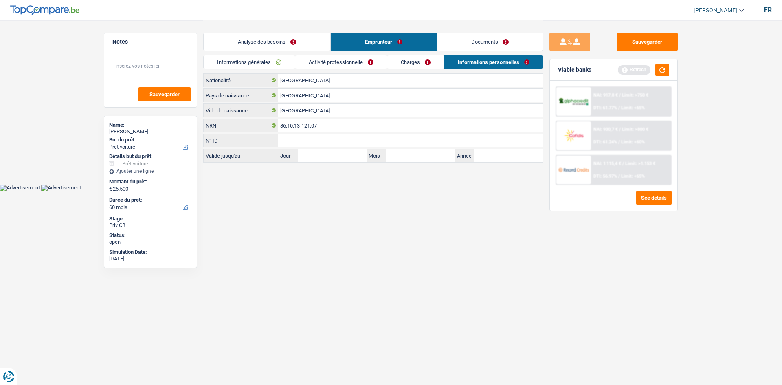
click at [277, 44] on link "Analyse des besoins" at bounding box center [267, 42] width 127 height 18
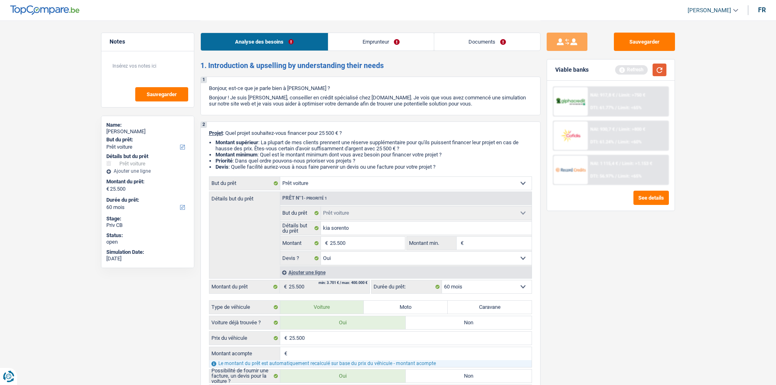
click at [655, 69] on button "button" at bounding box center [659, 70] width 14 height 13
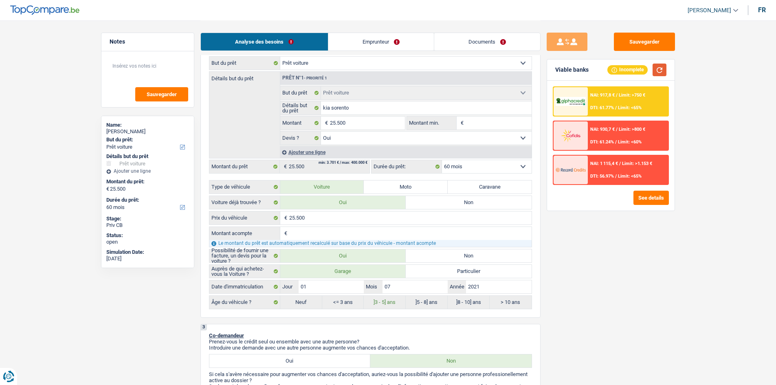
scroll to position [122, 0]
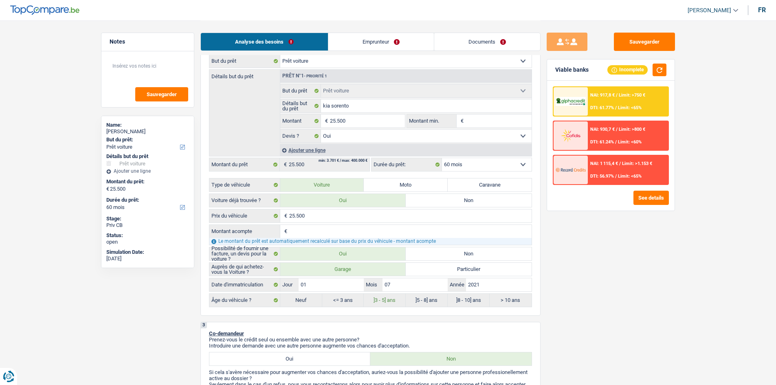
drag, startPoint x: 622, startPoint y: 155, endPoint x: 615, endPoint y: 164, distance: 11.6
click at [618, 163] on div "NAI: 917,8 € / Limit: >750 € DTI: 61.77% / Limit: <65% NAI: 930,7 € / Limit: >8…" at bounding box center [611, 135] width 116 height 99
click at [609, 166] on span "NAI: 1 115,4 €" at bounding box center [604, 163] width 28 height 5
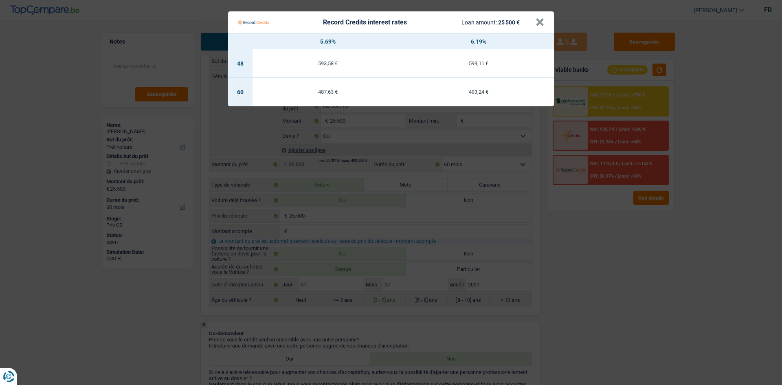
click at [547, 268] on Credits "Record Credits interest rates Loan amount: 25 500 € × 5.69% 6.19% 48 593,58 € 5…" at bounding box center [391, 192] width 782 height 385
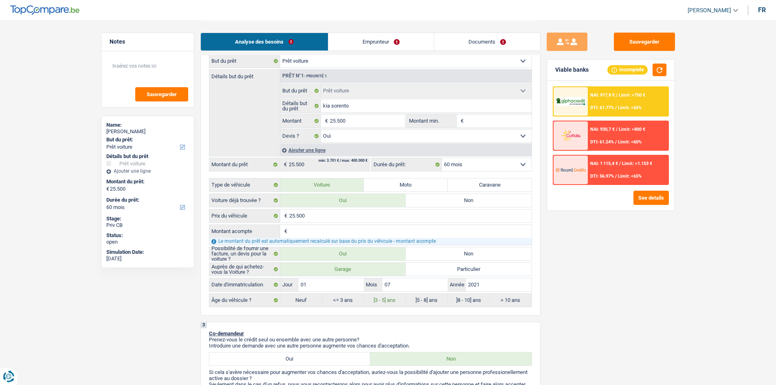
click at [620, 173] on div "NAI: 1 115,4 € / Limit: >1.153 € DTI: 56.97% / Limit: <65%" at bounding box center [628, 170] width 80 height 29
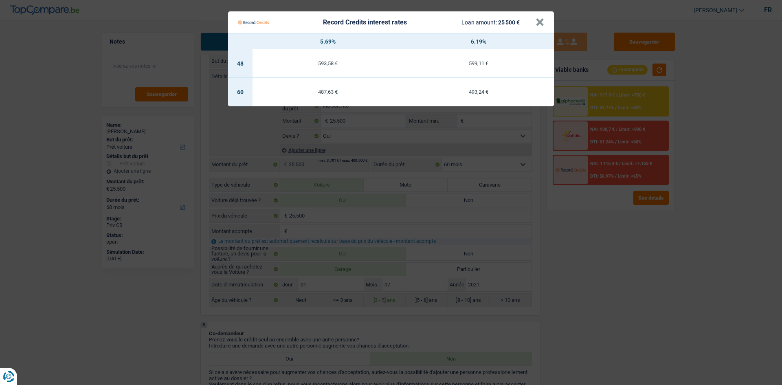
drag, startPoint x: 655, startPoint y: 256, endPoint x: 641, endPoint y: 255, distance: 13.9
click at [653, 256] on Credits "Record Credits interest rates Loan amount: 25 500 € × 5.69% 6.19% 48 593,58 € 5…" at bounding box center [391, 192] width 782 height 385
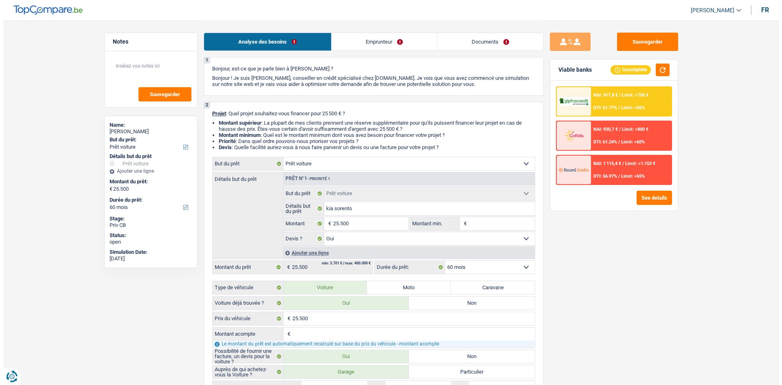
scroll to position [0, 0]
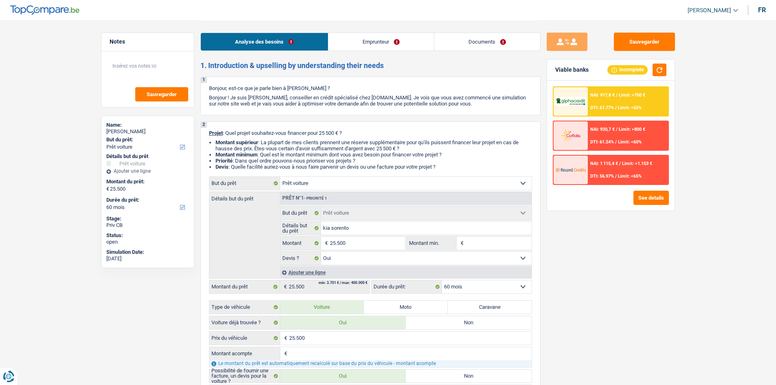
click at [595, 163] on span "NAI: 1 115,4 €" at bounding box center [604, 163] width 28 height 5
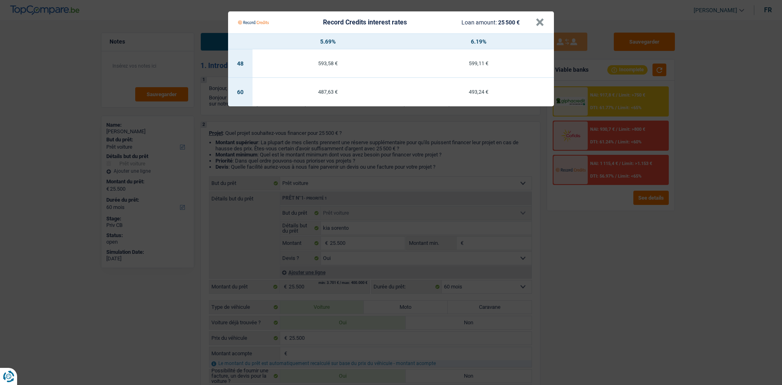
drag, startPoint x: 584, startPoint y: 255, endPoint x: 756, endPoint y: 195, distance: 181.6
click at [587, 254] on Credits "Record Credits interest rates Loan amount: 25 500 € × 5.69% 6.19% 48 593,58 € 5…" at bounding box center [391, 192] width 782 height 385
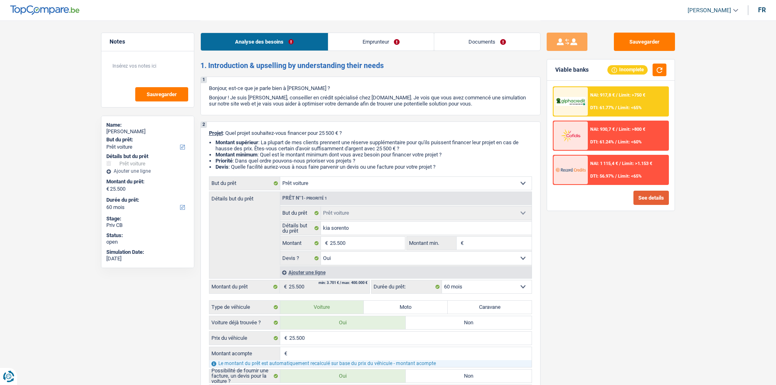
click at [656, 194] on button "See details" at bounding box center [650, 198] width 35 height 14
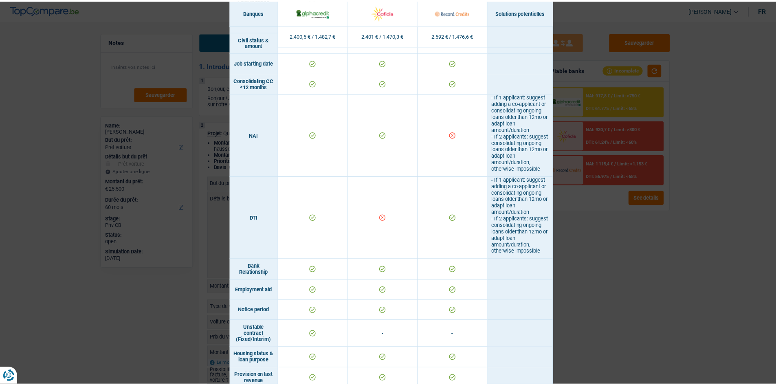
scroll to position [244, 0]
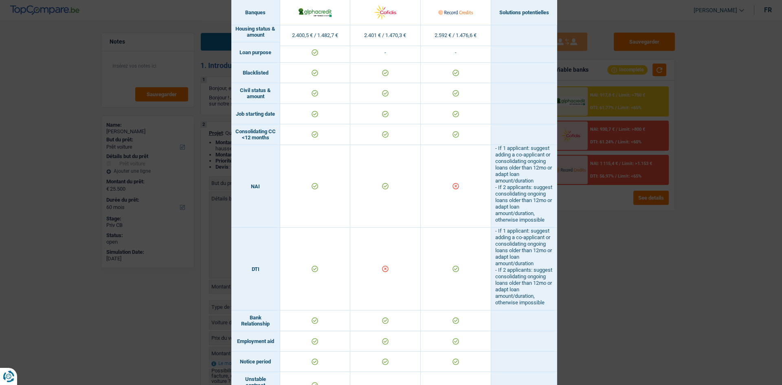
drag, startPoint x: 681, startPoint y: 336, endPoint x: 611, endPoint y: 297, distance: 80.7
click at [681, 337] on div "Banks conditions × Banques Solutions potentielles Revenus / Charges 2.400,5 € /…" at bounding box center [391, 192] width 782 height 385
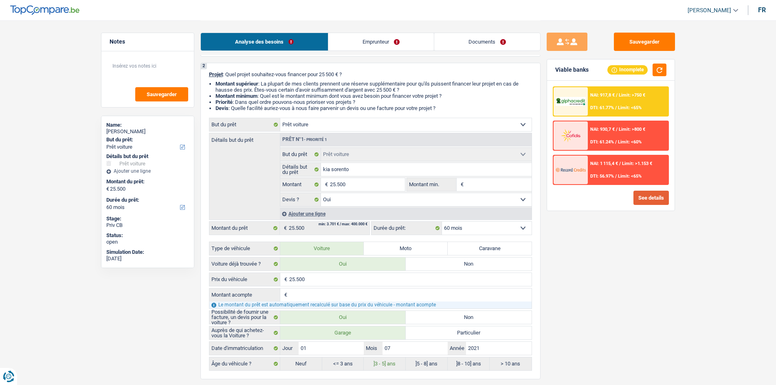
scroll to position [122, 0]
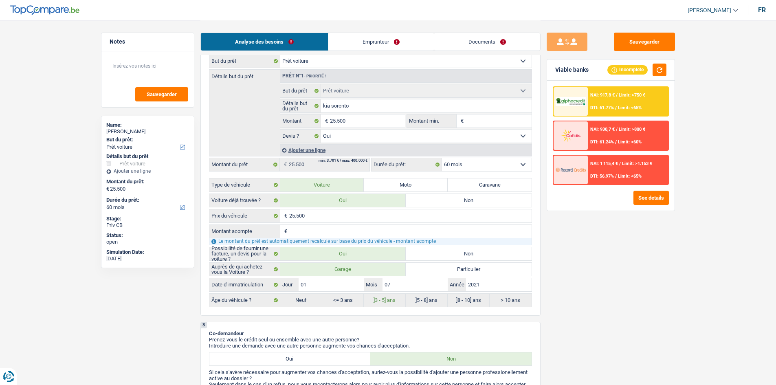
click at [406, 42] on link "Emprunteur" at bounding box center [380, 42] width 105 height 18
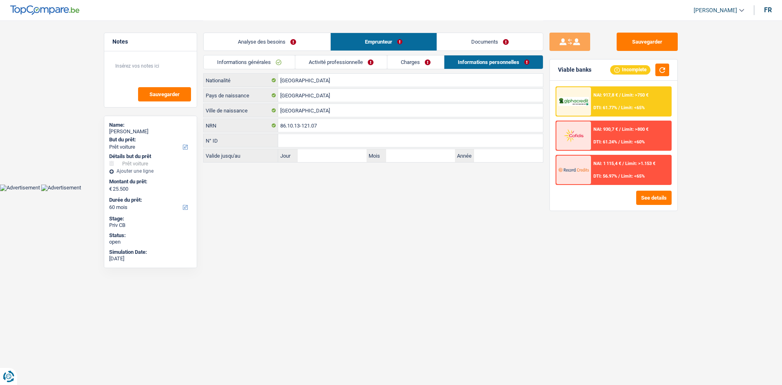
click at [353, 64] on link "Activité professionnelle" at bounding box center [341, 61] width 92 height 13
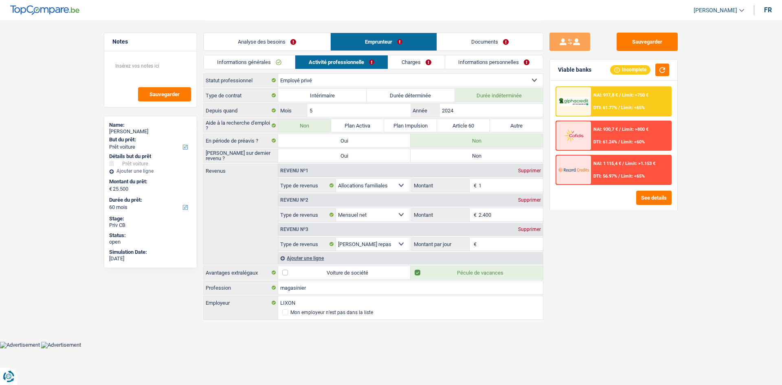
click at [405, 64] on link "Charges" at bounding box center [416, 61] width 57 height 13
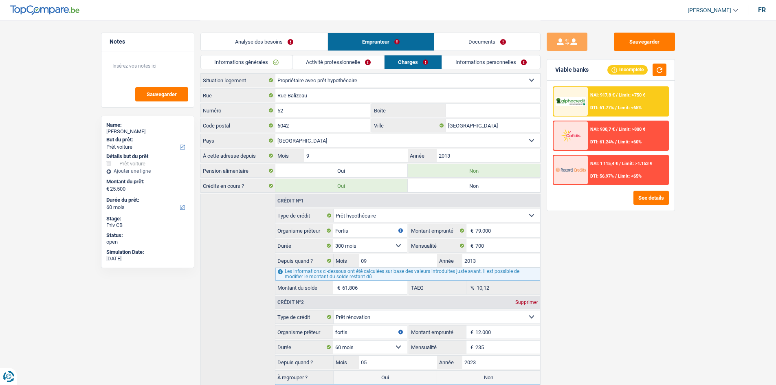
drag, startPoint x: 351, startPoint y: 64, endPoint x: 339, endPoint y: 64, distance: 12.6
click at [350, 64] on link "Activité professionnelle" at bounding box center [338, 61] width 92 height 13
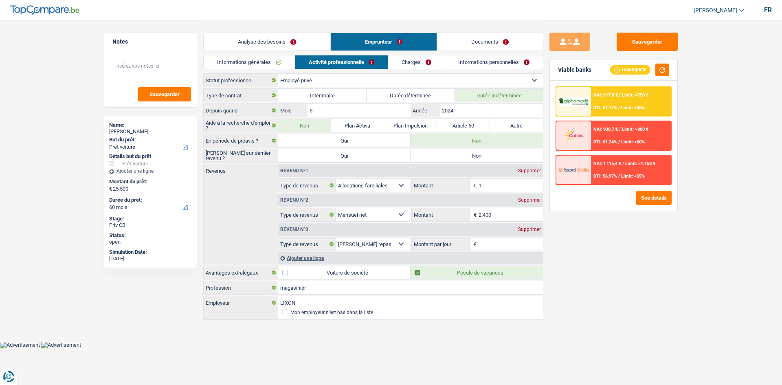
click at [525, 167] on div "Revenu nº1 Supprimer" at bounding box center [410, 170] width 265 height 13
click at [524, 171] on div "Supprimer" at bounding box center [529, 170] width 27 height 5
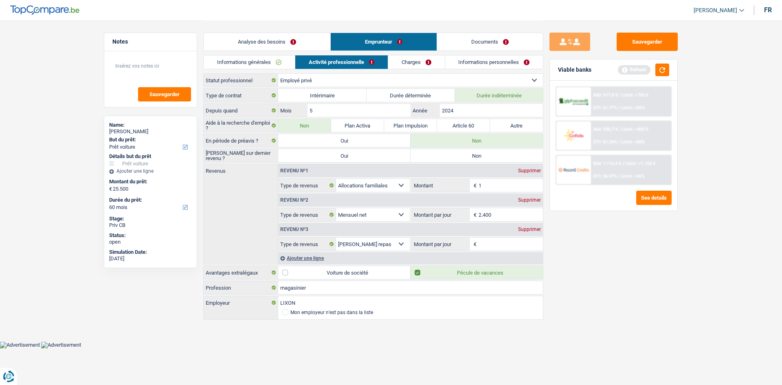
select select "netSalary"
type input "2.400"
select select "mealVouchers"
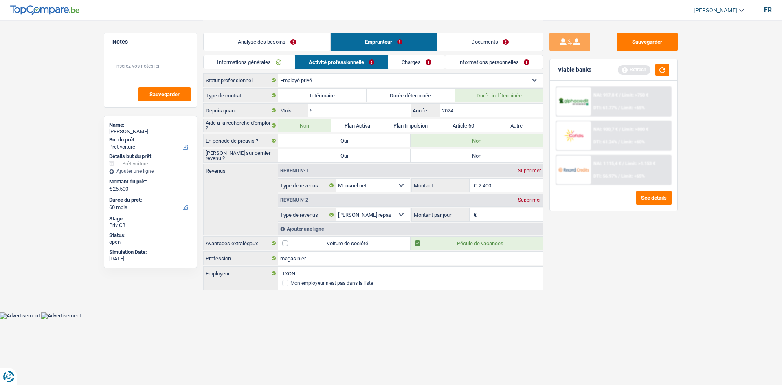
click at [489, 218] on input "Montant par jour" at bounding box center [511, 214] width 65 height 13
click at [413, 68] on link "Charges" at bounding box center [416, 61] width 57 height 13
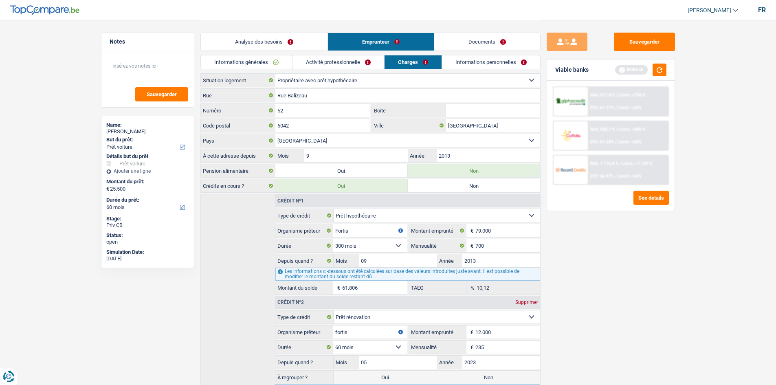
click at [586, 273] on div "Sauvegarder Viable banks Refresh NAI: 917,8 € / Limit: >750 € DTI: 61.77% / Lim…" at bounding box center [610, 202] width 141 height 339
drag, startPoint x: 417, startPoint y: 61, endPoint x: 397, endPoint y: 60, distance: 20.8
click at [416, 61] on link "Charges" at bounding box center [412, 61] width 57 height 13
click at [375, 64] on link "Activité professionnelle" at bounding box center [338, 61] width 92 height 13
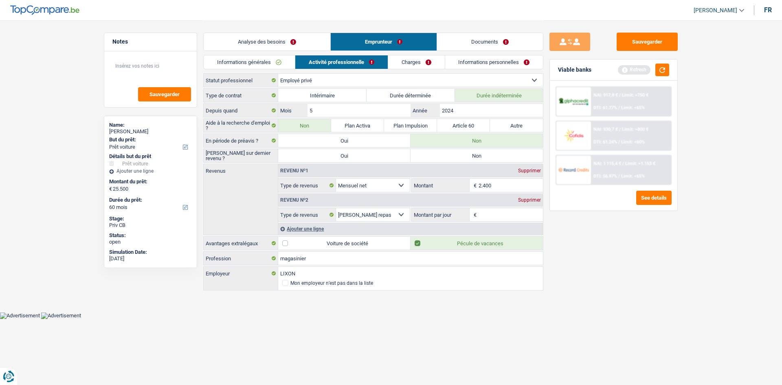
click at [421, 62] on link "Charges" at bounding box center [416, 61] width 57 height 13
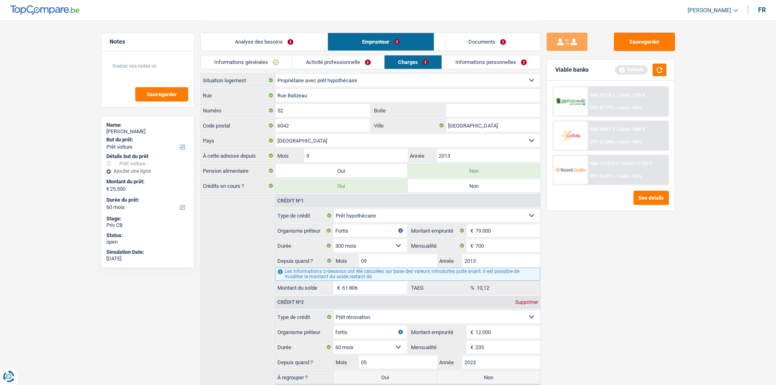
click at [464, 60] on link "Informations personnelles" at bounding box center [491, 61] width 98 height 13
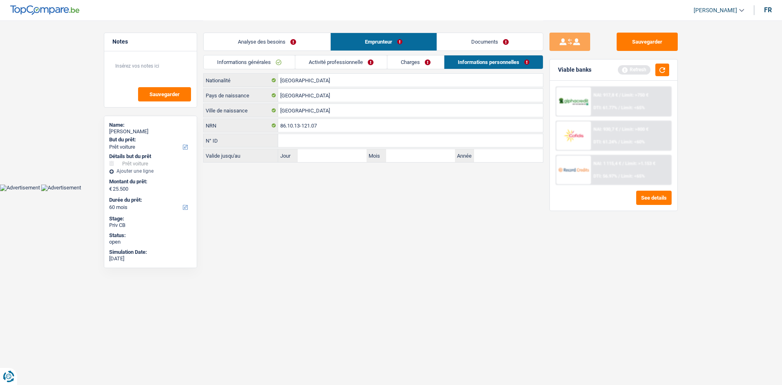
click at [341, 60] on link "Activité professionnelle" at bounding box center [341, 61] width 92 height 13
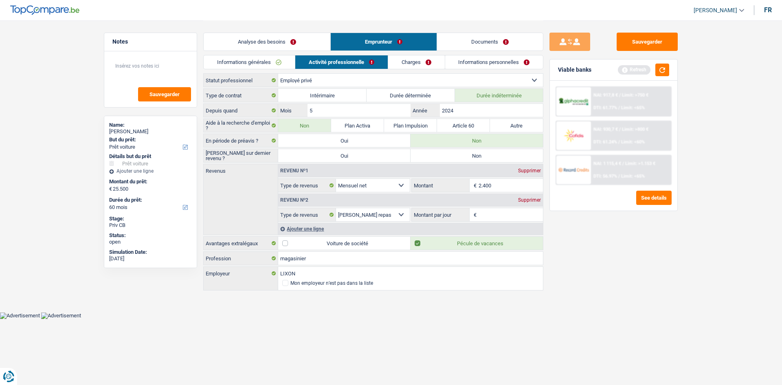
click at [489, 215] on input "Montant par jour" at bounding box center [511, 214] width 65 height 13
type input "8,0"
drag, startPoint x: 612, startPoint y: 340, endPoint x: 576, endPoint y: 213, distance: 131.6
click at [605, 330] on div "Sauvegarder Viable banks Refresh NAI: 917,8 € / Limit: >750 € DTI: 61.77% / Lim…" at bounding box center [613, 202] width 141 height 339
click at [666, 67] on button "button" at bounding box center [662, 70] width 14 height 13
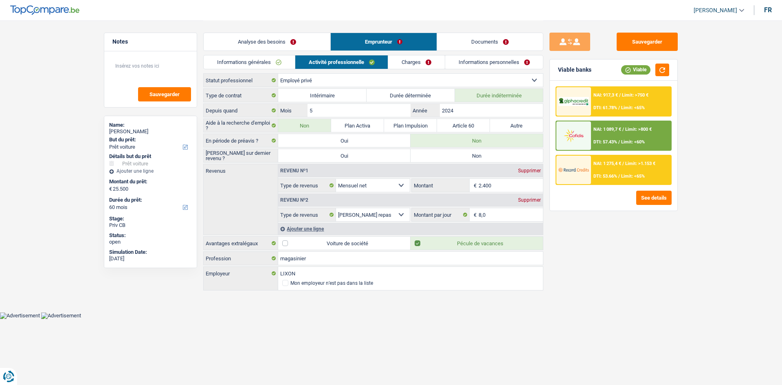
click at [597, 163] on span "NAI: 1 275,4 €" at bounding box center [607, 163] width 28 height 5
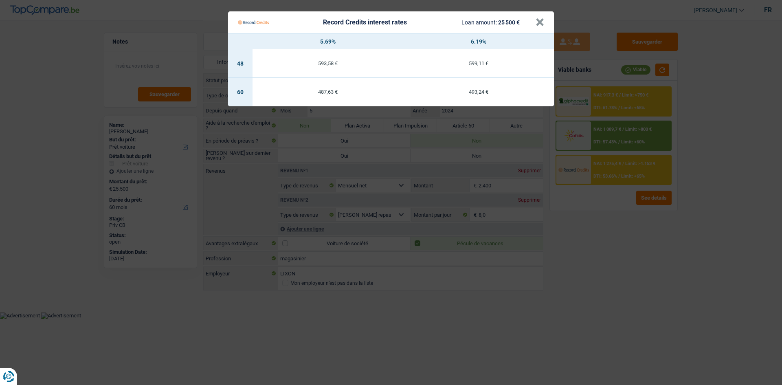
click at [651, 198] on Credits "Record Credits interest rates Loan amount: 25 500 € × 5.69% 6.19% 48 593,58 € 5…" at bounding box center [391, 192] width 782 height 385
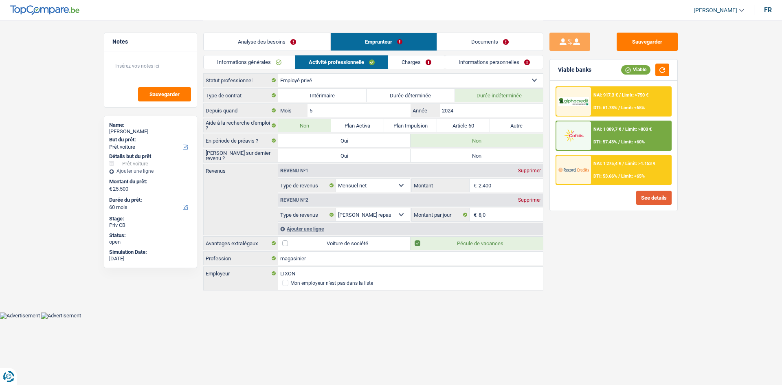
click at [646, 193] on button "See details" at bounding box center [653, 198] width 35 height 14
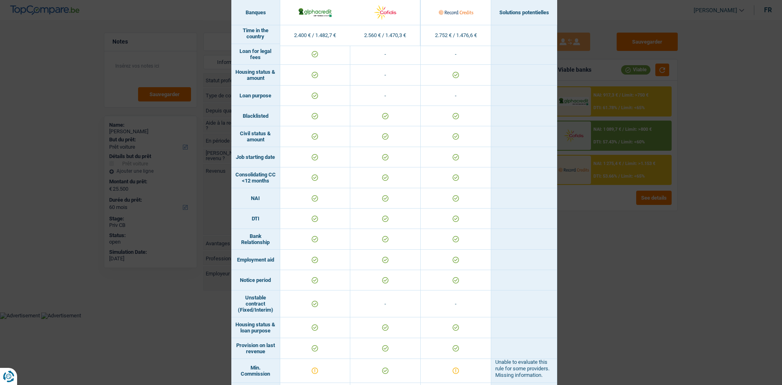
scroll to position [415, 0]
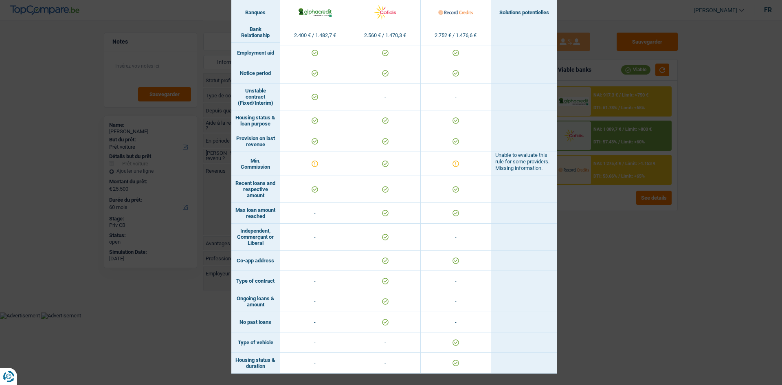
drag, startPoint x: 726, startPoint y: 291, endPoint x: 690, endPoint y: 286, distance: 37.1
click at [726, 290] on div "Banks conditions × Banques Solutions potentielles Revenus / Charges 2.400 € / 1…" at bounding box center [391, 192] width 782 height 385
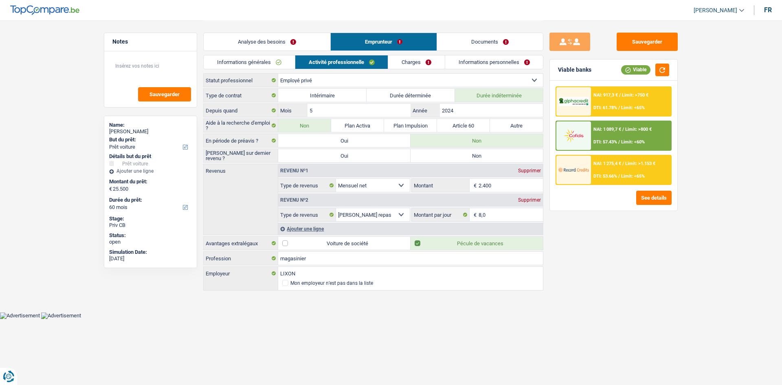
click at [598, 165] on div "NAI: 1 275,4 € / Limit: >1.153 € DTI: 53.66% / Limit: <65%" at bounding box center [631, 170] width 80 height 29
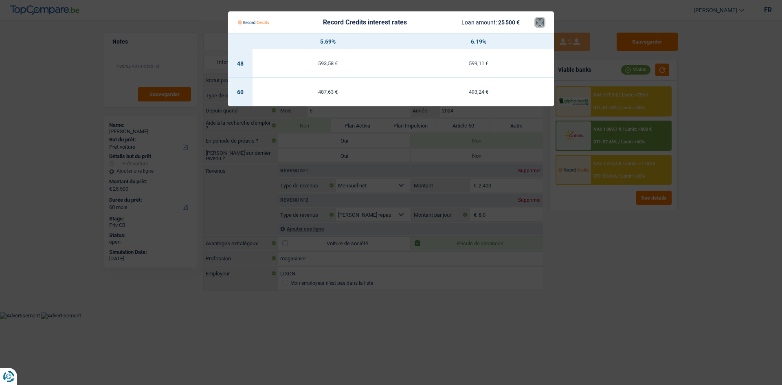
click at [540, 25] on button "×" at bounding box center [540, 22] width 9 height 8
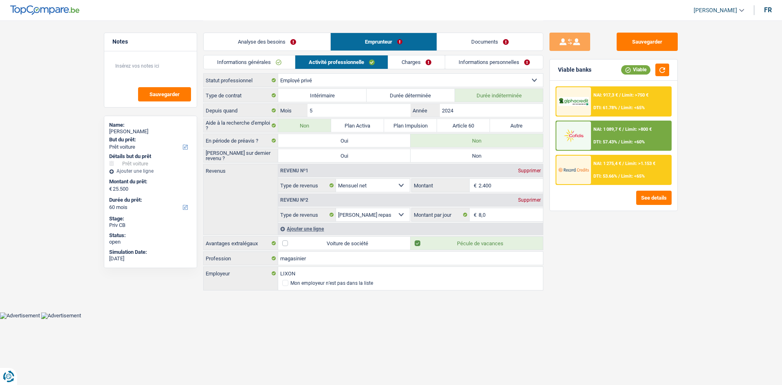
click at [615, 103] on div "NAI: 917,3 € / Limit: >750 € DTI: 61.78% / Limit: <65%" at bounding box center [631, 101] width 80 height 29
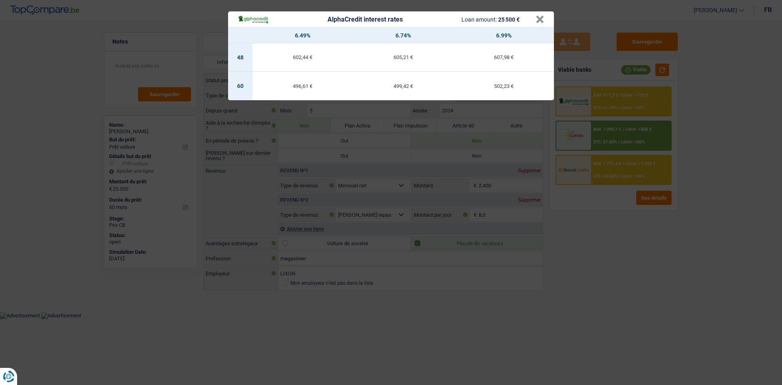
click at [612, 262] on div "AlphaCredit interest rates Loan amount: 25 500 € × 6.49% 6.74% 6.99% 48 602,44 …" at bounding box center [391, 192] width 782 height 385
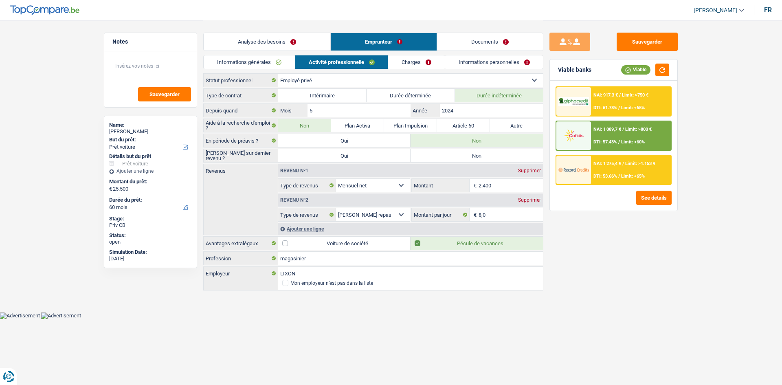
click at [593, 88] on div "NAI: 917,3 € / Limit: >750 € DTI: 61.78% / Limit: <65%" at bounding box center [631, 101] width 80 height 29
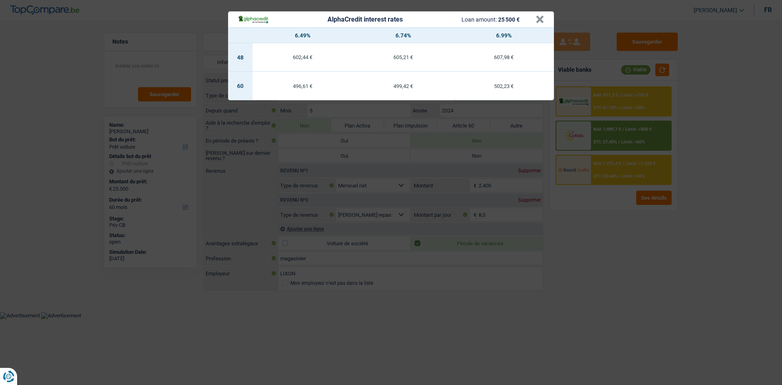
click at [575, 229] on div "AlphaCredit interest rates Loan amount: 25 500 € × 6.49% 6.74% 6.99% 48 602,44 …" at bounding box center [391, 192] width 782 height 385
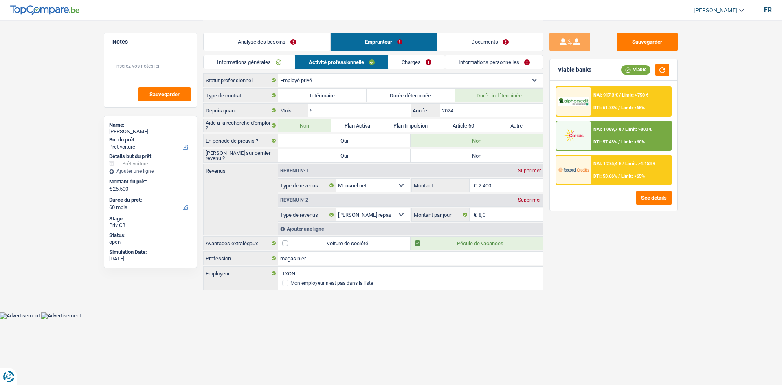
click at [592, 167] on div "NAI: 1 275,4 € / Limit: >1.153 € DTI: 53.66% / Limit: <65%" at bounding box center [631, 170] width 80 height 29
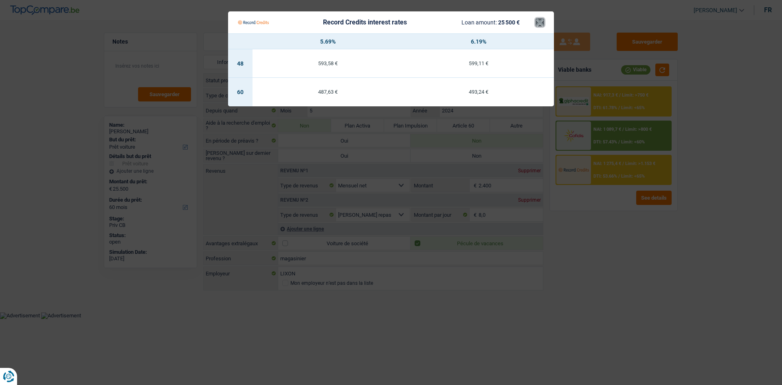
click at [543, 22] on button "×" at bounding box center [540, 22] width 9 height 8
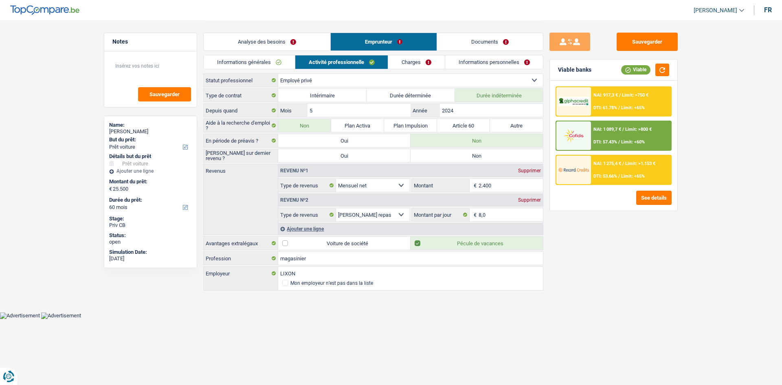
drag, startPoint x: 235, startPoint y: 38, endPoint x: 246, endPoint y: 49, distance: 15.8
click at [235, 38] on link "Analyse des besoins" at bounding box center [267, 42] width 127 height 18
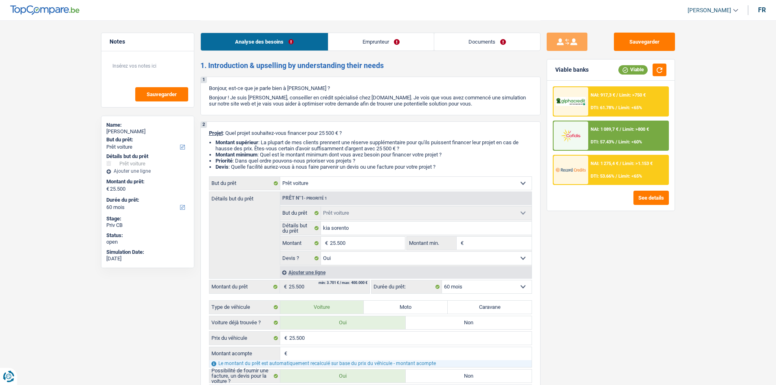
drag, startPoint x: 392, startPoint y: 39, endPoint x: 414, endPoint y: 49, distance: 23.9
click at [391, 39] on link "Emprunteur" at bounding box center [380, 42] width 105 height 18
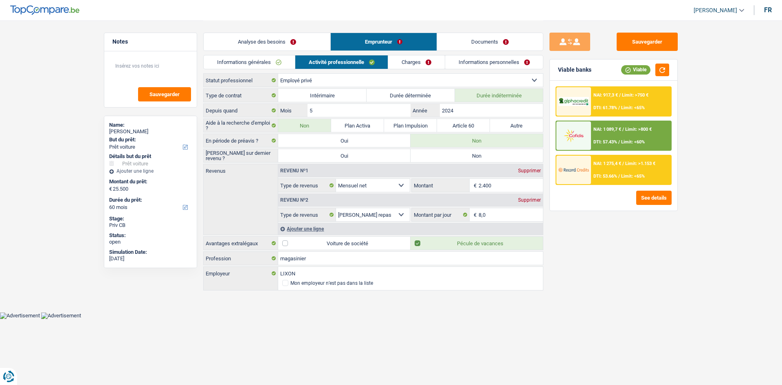
click at [470, 50] on link "Documents" at bounding box center [490, 42] width 106 height 18
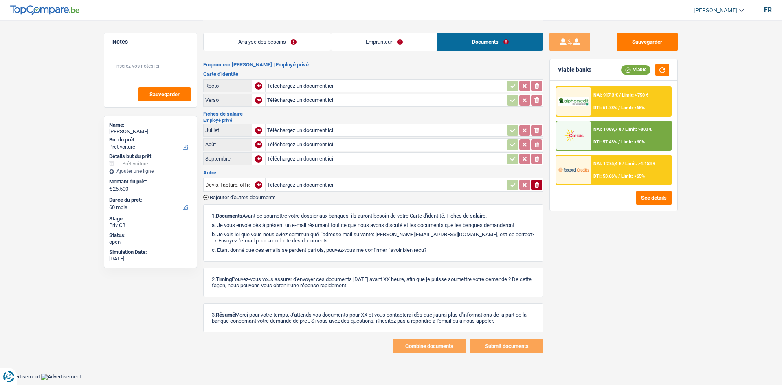
click at [299, 38] on link "Analyse des besoins" at bounding box center [267, 42] width 127 height 18
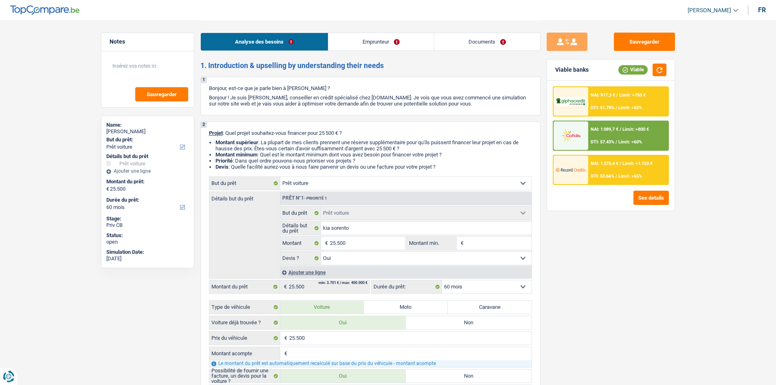
click at [375, 48] on link "Emprunteur" at bounding box center [380, 42] width 105 height 18
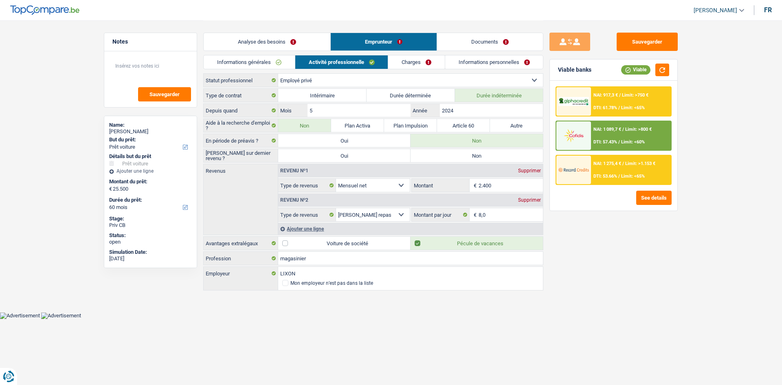
click at [470, 38] on link "Documents" at bounding box center [490, 42] width 106 height 18
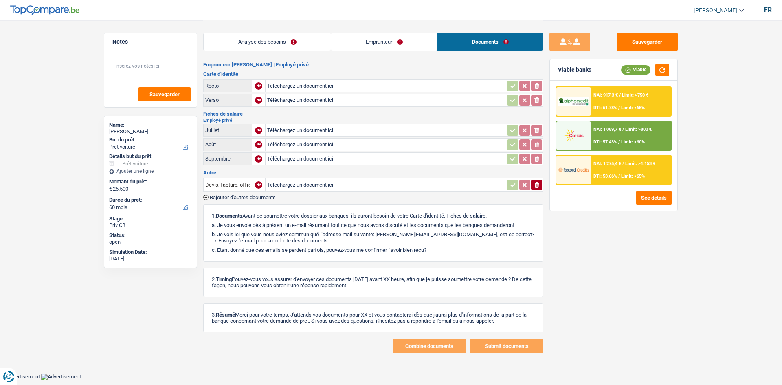
click at [366, 35] on link "Emprunteur" at bounding box center [384, 42] width 106 height 18
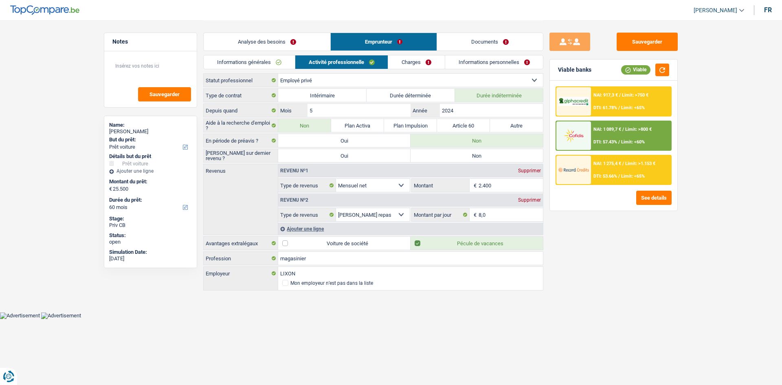
click at [285, 34] on link "Analyse des besoins" at bounding box center [267, 42] width 127 height 18
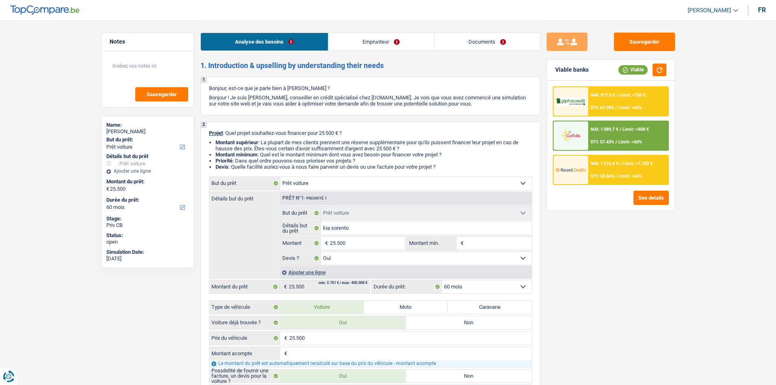
click at [360, 44] on link "Emprunteur" at bounding box center [380, 42] width 105 height 18
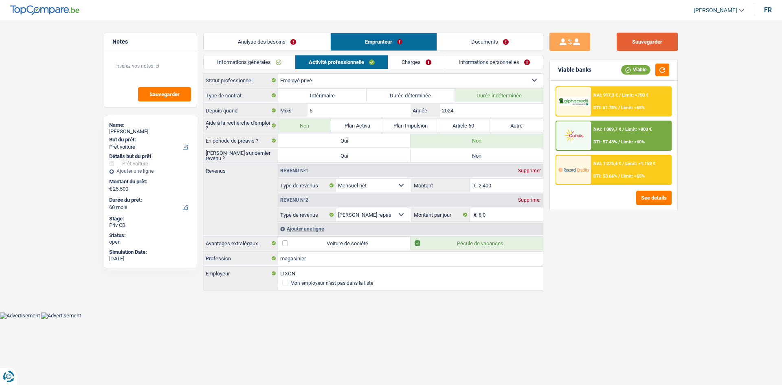
click at [646, 41] on button "Sauvegarder" at bounding box center [647, 42] width 61 height 18
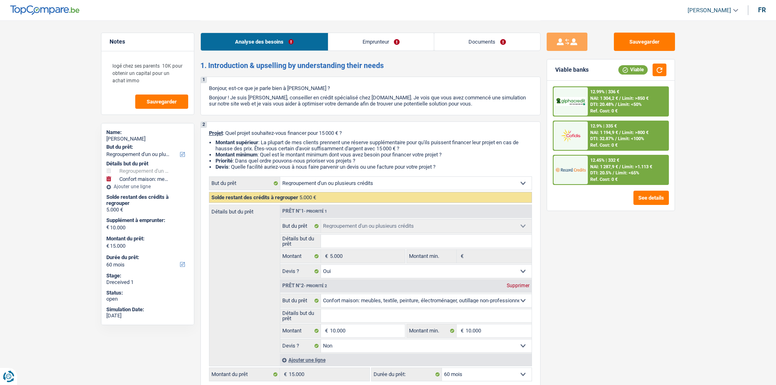
select select "refinancing"
select select "household"
select select "60"
select select "refinancing"
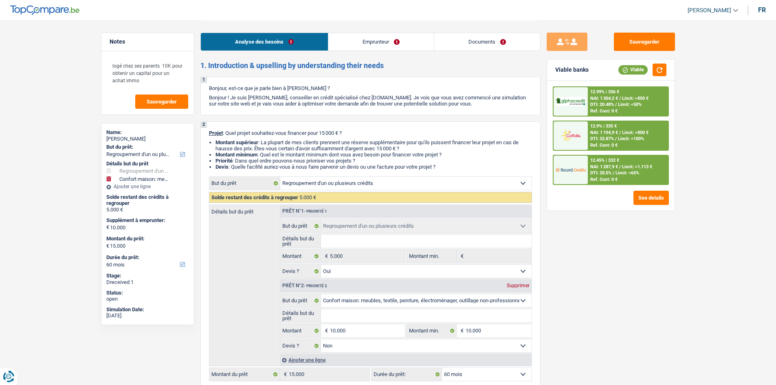
select select "refinancing"
select select "yes"
select select "household"
select select "false"
select select "60"
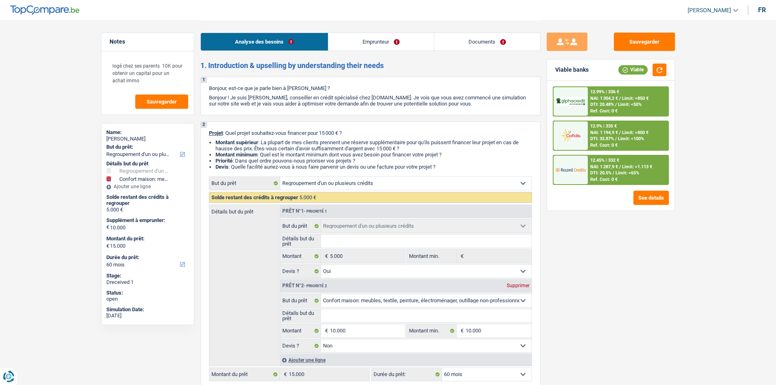
select select "worker"
select select "familyAllowances"
select select "netSalary"
select select "liveWithParents"
select select "cardOrCredit"
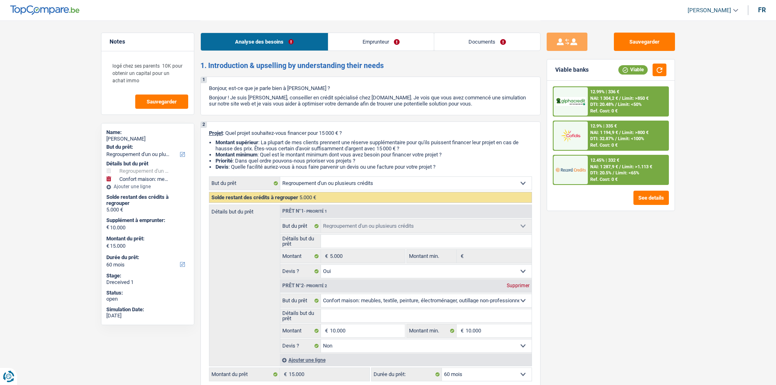
select select "refinancing"
select select "yes"
select select "household"
select select "false"
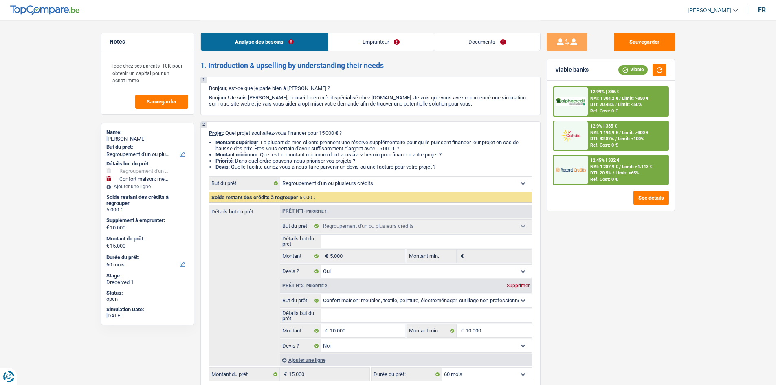
select select "60"
drag, startPoint x: 475, startPoint y: 27, endPoint x: 474, endPoint y: 38, distance: 11.4
click at [475, 30] on div "Analyse des besoins Emprunteur Documents" at bounding box center [370, 37] width 340 height 35
click at [474, 40] on link "Documents" at bounding box center [487, 42] width 106 height 18
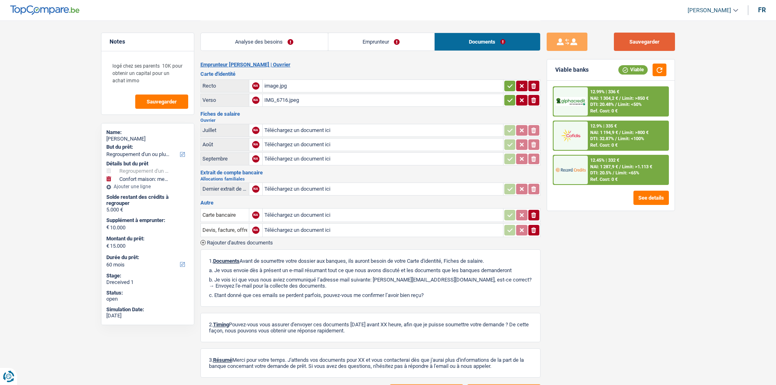
click at [627, 39] on button "Sauvegarder" at bounding box center [644, 42] width 61 height 18
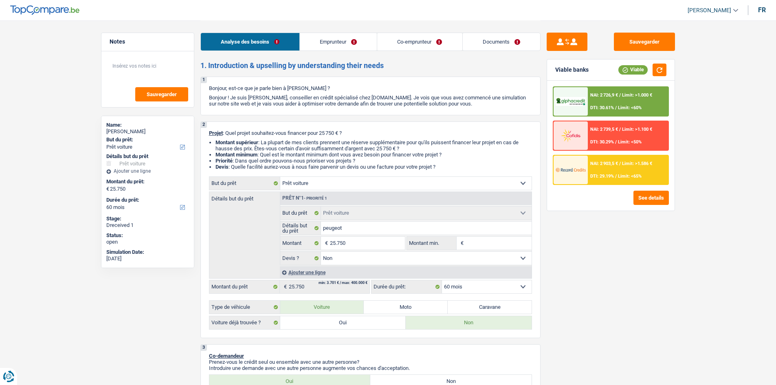
select select "car"
select select "60"
select select "car"
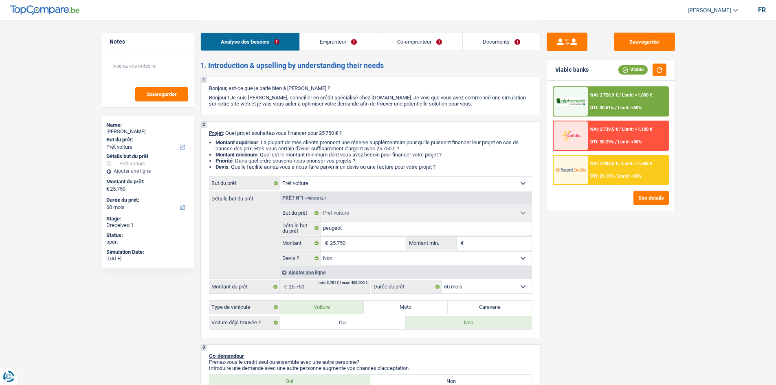
select select "false"
select select "60"
select select "unemployed"
select select "privateEmployee"
select select "unemployment"
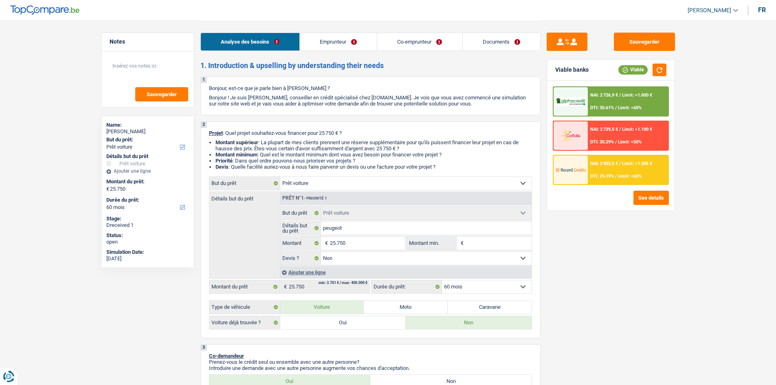
select select "familyAllowances"
select select "netSalary"
select select "mealVouchers"
select select "rents"
select select "car"
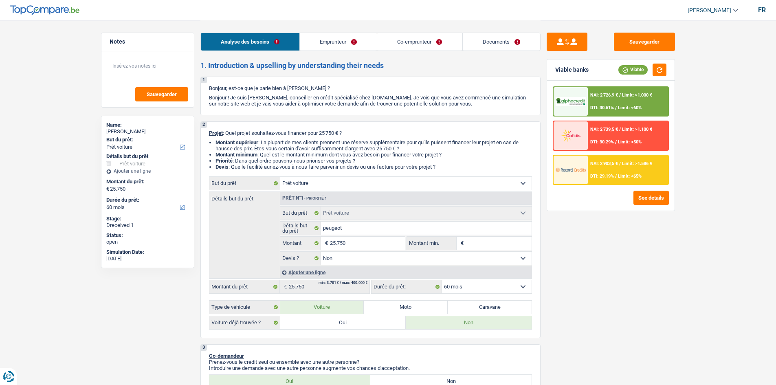
select select "car"
select select "false"
select select "60"
select select "applicant"
click at [478, 35] on link "Documents" at bounding box center [501, 42] width 77 height 18
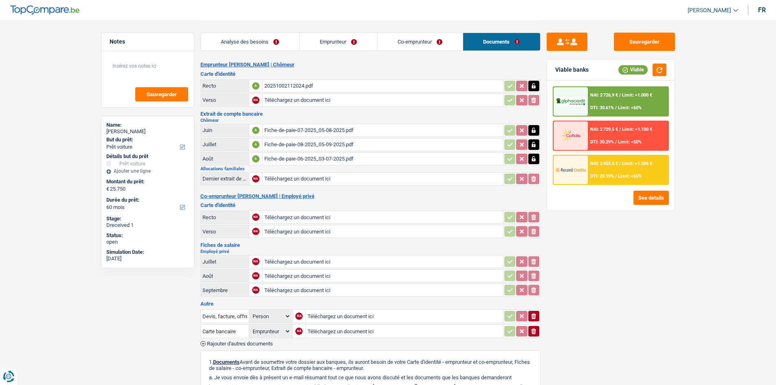
click at [305, 145] on div "Fiche-de-paie-08-2025_05-09-2025.pdf" at bounding box center [382, 144] width 237 height 12
click at [278, 86] on div "20251002112024.pdf" at bounding box center [382, 86] width 237 height 12
click at [655, 40] on button "Sauvegarder" at bounding box center [644, 42] width 61 height 18
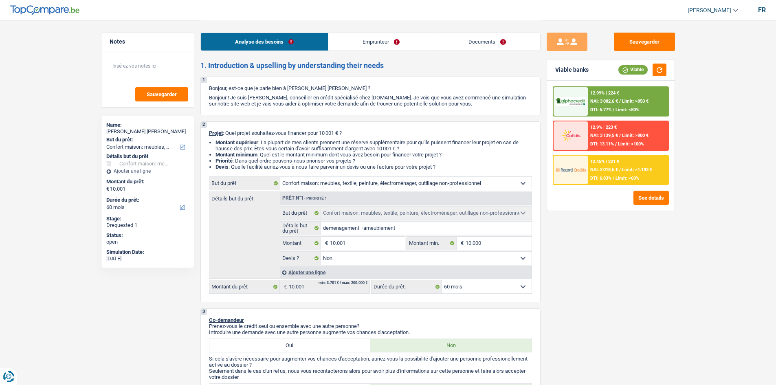
select select "household"
select select "60"
select select "household"
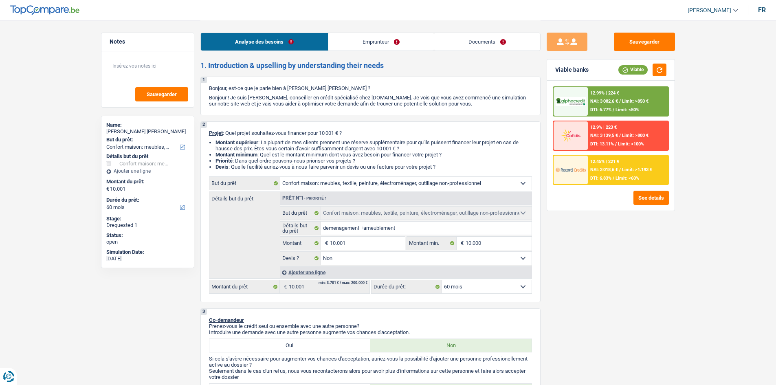
select select "false"
select select "60"
select select "publicEmployee"
select select "familyAllowances"
select select "netSalary"
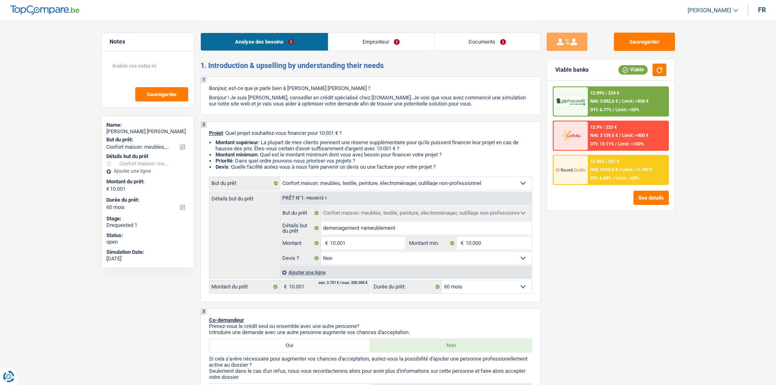
select select "mealVouchers"
select select "liveWithParents"
select select "household"
select select "false"
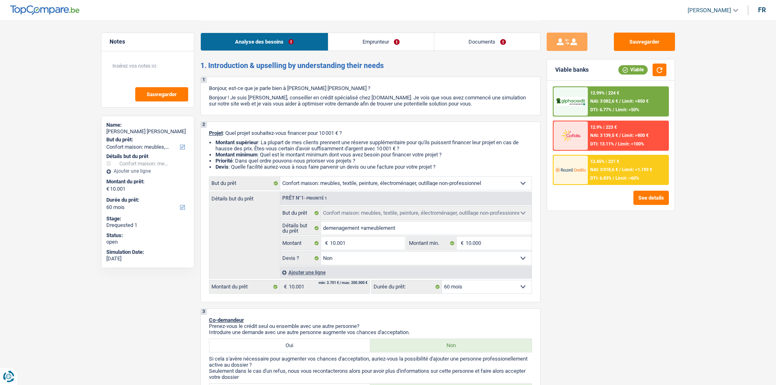
select select "60"
click at [475, 47] on link "Documents" at bounding box center [487, 42] width 106 height 18
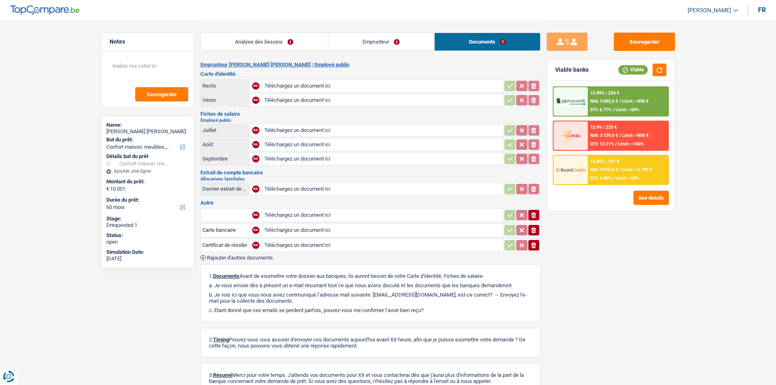
click at [298, 40] on link "Analyse des besoins" at bounding box center [264, 42] width 127 height 18
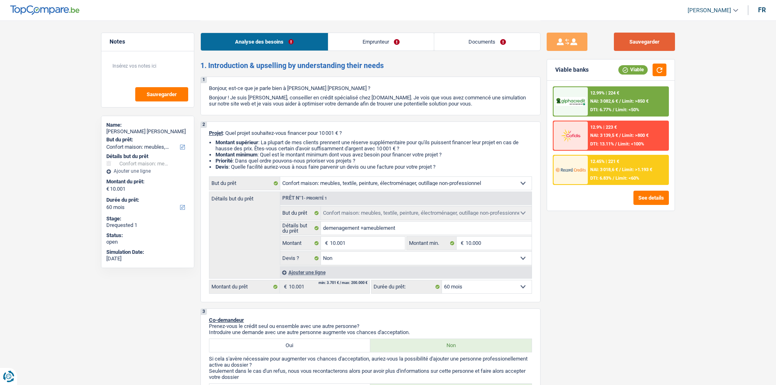
drag, startPoint x: 623, startPoint y: 42, endPoint x: 588, endPoint y: 30, distance: 37.5
click at [620, 38] on button "Sauvegarder" at bounding box center [644, 42] width 61 height 18
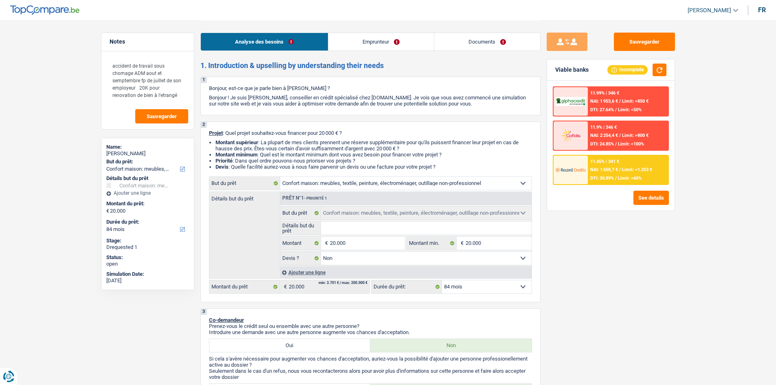
select select "household"
select select "84"
select select "household"
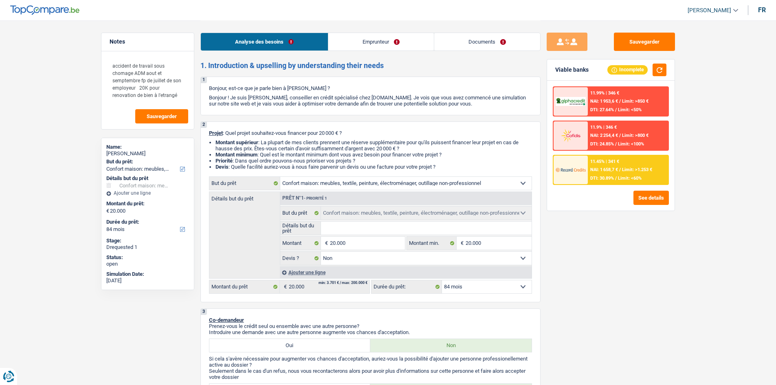
select select "false"
select select "84"
select select "unemployed"
select select "familyAllowances"
select select "unemployment"
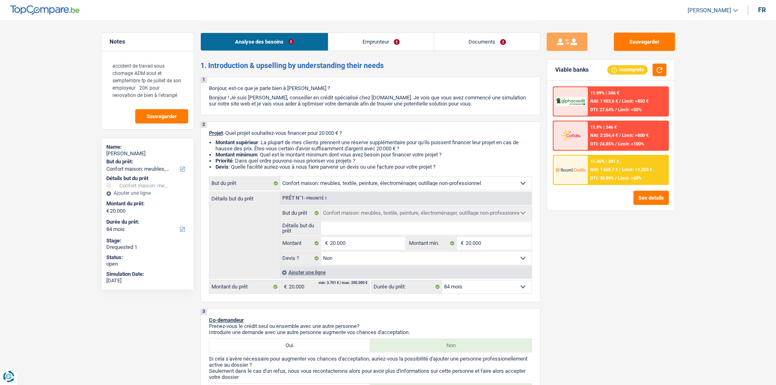
select select "rents"
select select "household"
select select "false"
select select "84"
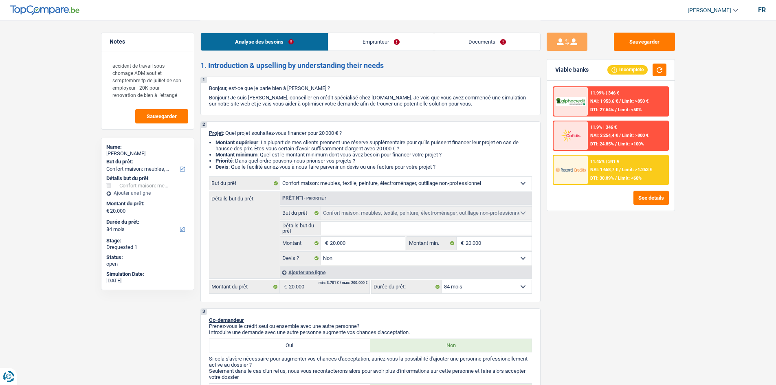
select select "352"
select select "single"
click at [383, 39] on link "Emprunteur" at bounding box center [380, 42] width 105 height 18
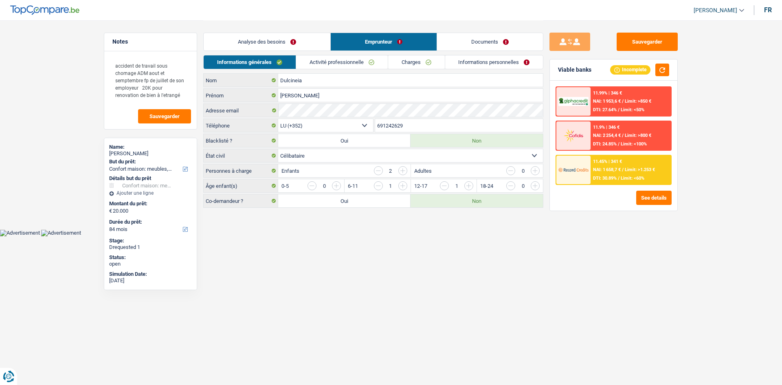
click at [507, 40] on link "Documents" at bounding box center [490, 42] width 106 height 18
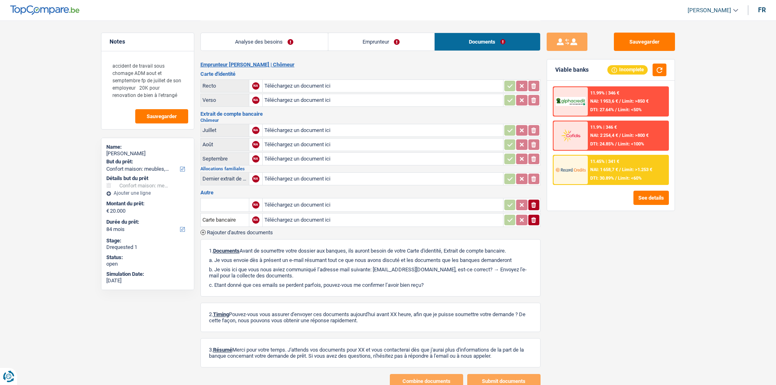
click at [380, 40] on link "Emprunteur" at bounding box center [381, 42] width 106 height 18
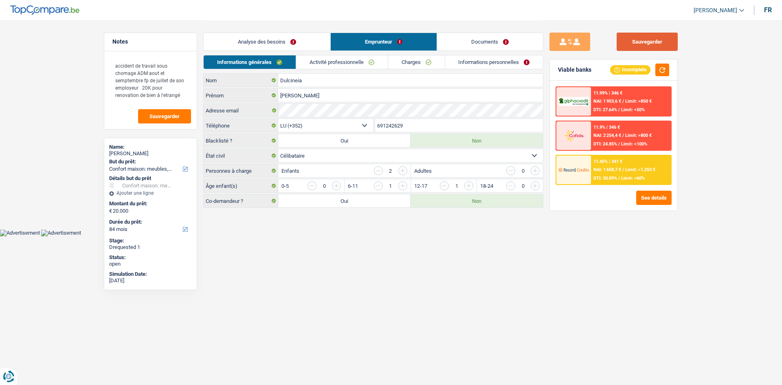
click at [647, 48] on button "Sauvegarder" at bounding box center [647, 42] width 61 height 18
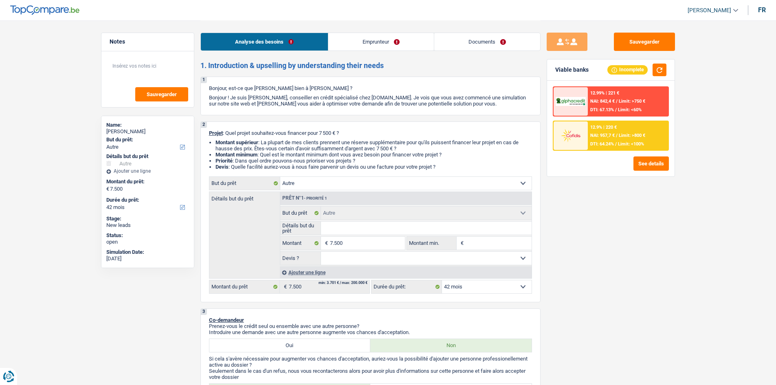
select select "other"
select select "42"
select select "other"
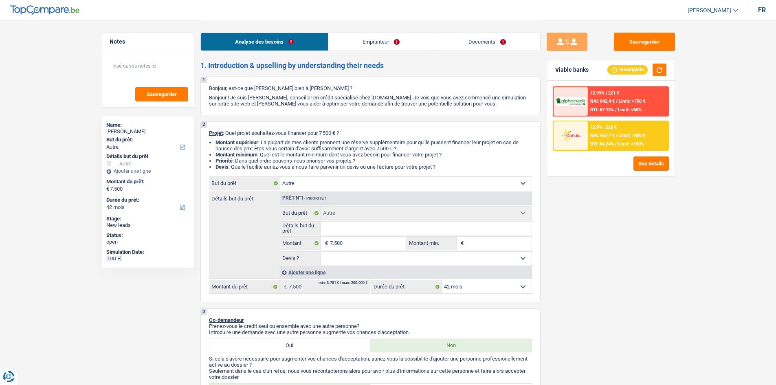
select select "42"
select select "publicEmployee"
select select "netSalary"
select select "mealVouchers"
select select "ownerWithMortgage"
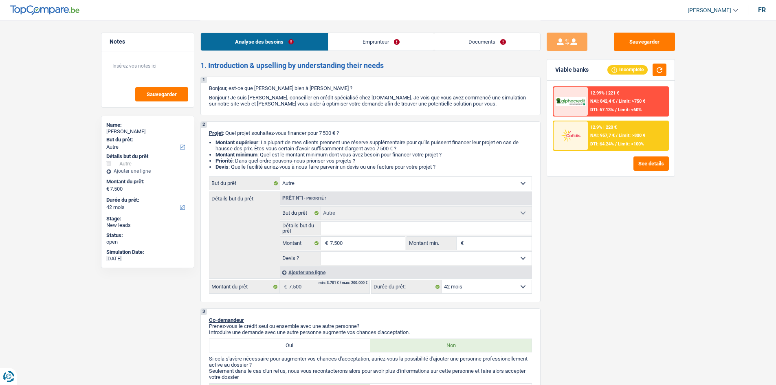
select select "mortgage"
select select "240"
select select "other"
select select "42"
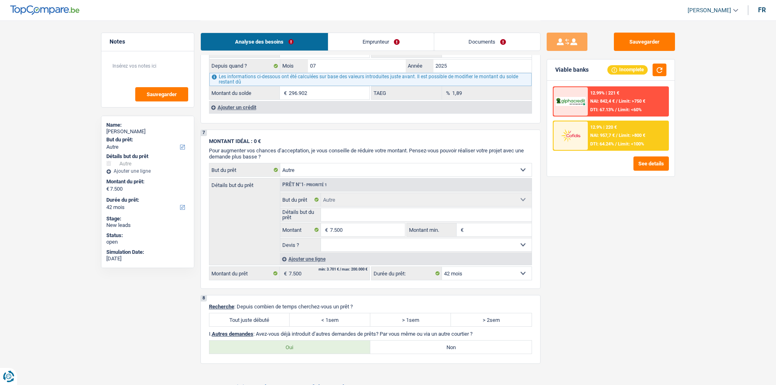
scroll to position [652, 0]
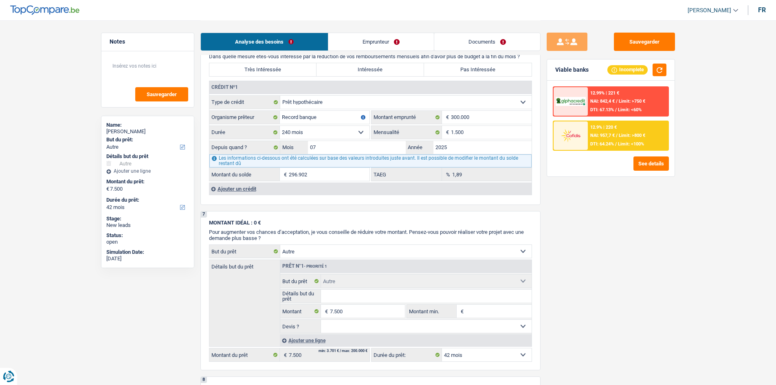
click at [220, 188] on div "Ajouter un crédit" at bounding box center [370, 188] width 323 height 12
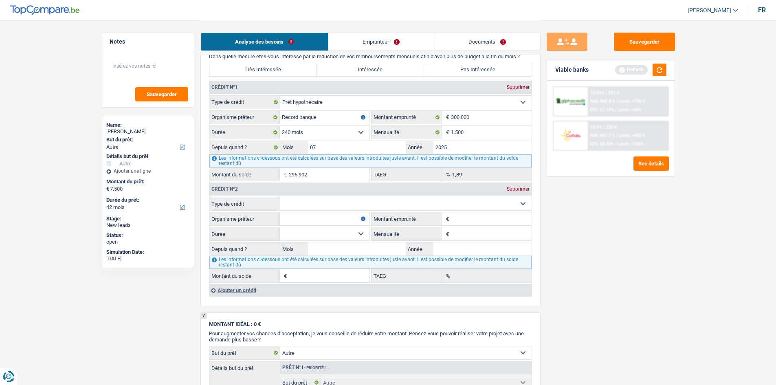
click at [301, 202] on select "Carte ou ouverture de crédit Prêt hypothécaire Vente à tempérament Prêt à tempé…" at bounding box center [405, 203] width 251 height 13
select select "renovationLoan"
type input "0"
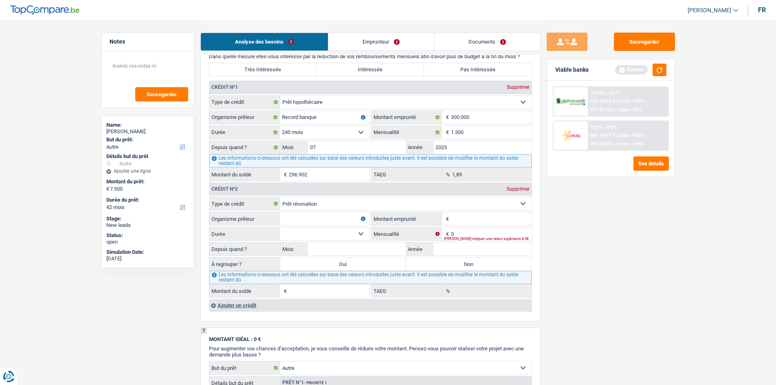
click at [305, 217] on input "Organisme prêteur" at bounding box center [325, 218] width 90 height 13
type input "BEOBANK"
click at [470, 216] on input "Montant emprunté" at bounding box center [491, 218] width 81 height 13
click at [451, 251] on input "Année" at bounding box center [482, 248] width 98 height 13
type input "2025"
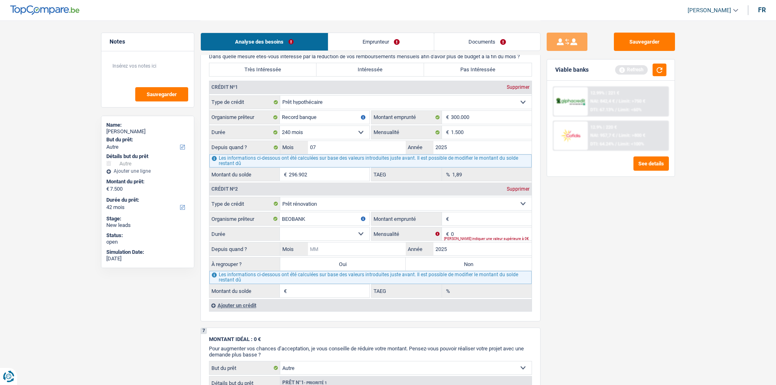
click at [362, 251] on input "Mois" at bounding box center [357, 248] width 98 height 13
type input "05"
type input "2025"
click at [354, 250] on input "05" at bounding box center [357, 248] width 98 height 13
type input "02"
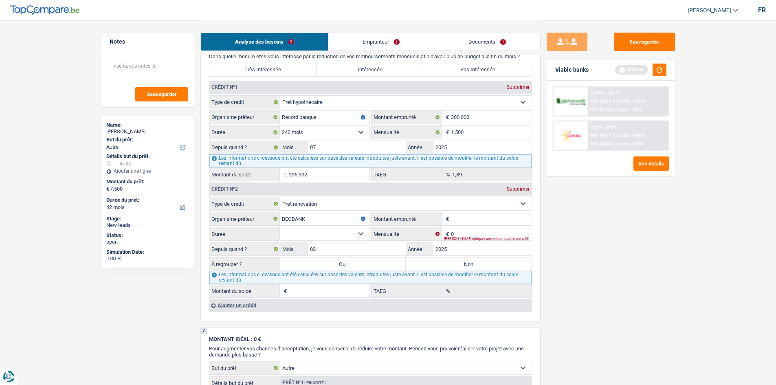
click at [512, 272] on div "Les informations ci-dessous ont été calculées sur base des valeurs introduites …" at bounding box center [370, 277] width 322 height 13
click at [464, 238] on div "[PERSON_NAME] indiquer une valeur supérieure à 0€" at bounding box center [488, 238] width 88 height 3
click at [477, 238] on div "[PERSON_NAME] indiquer une valeur supérieure à 0€" at bounding box center [488, 238] width 88 height 3
click at [475, 230] on input "0" at bounding box center [491, 233] width 81 height 13
type input "154"
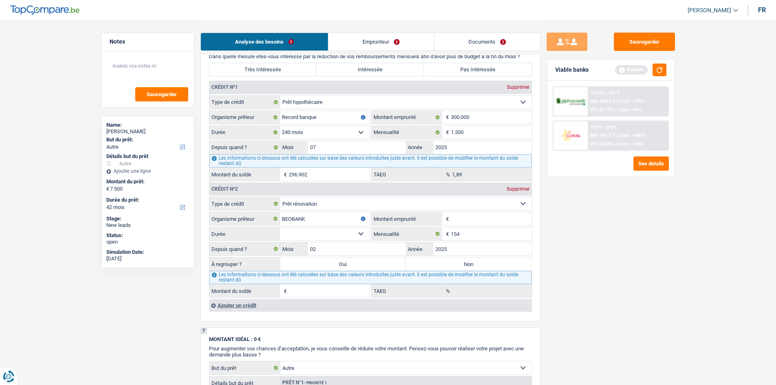
drag, startPoint x: 662, startPoint y: 286, endPoint x: 649, endPoint y: 287, distance: 13.0
click at [655, 286] on div "Sauvegarder Viable banks Refresh 12.99% | 221 € NAI: 842,4 € / Limit: >750 € DT…" at bounding box center [610, 202] width 141 height 339
click at [473, 217] on input "Montant emprunté" at bounding box center [491, 218] width 81 height 13
type input "5.000"
click at [311, 232] on select "12 mois 18 mois 24 mois 30 mois 36 mois Sélectionner une option" at bounding box center [325, 233] width 90 height 13
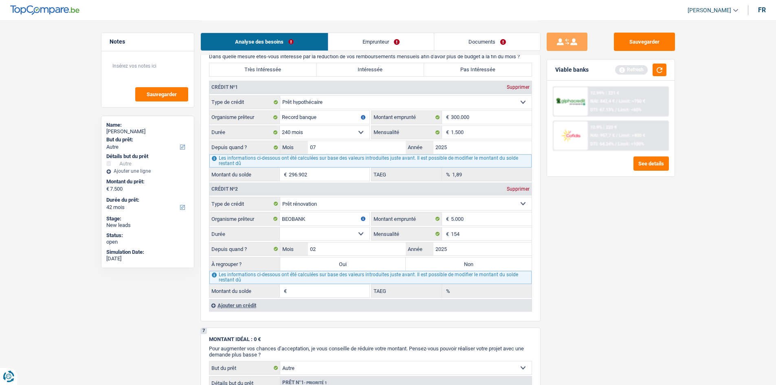
select select "24"
click at [280, 227] on select "12 mois 18 mois 24 mois 30 mois 36 mois Sélectionner une option" at bounding box center [325, 233] width 90 height 13
type input "3.017"
type input "0,00"
click at [302, 231] on select "12 mois 18 mois 24 mois 30 mois 36 mois Sélectionner une option" at bounding box center [325, 233] width 90 height 13
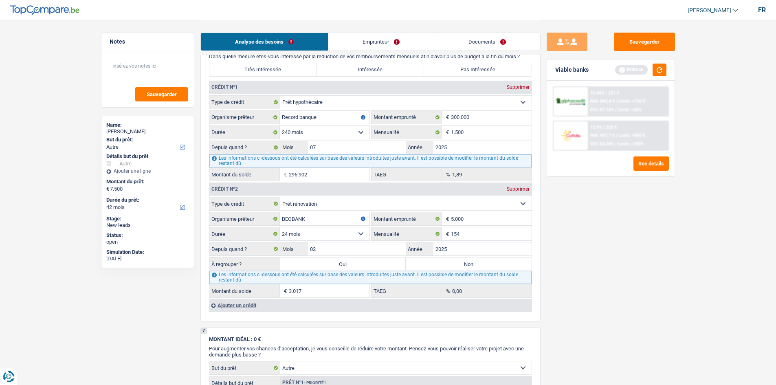
select select "36"
click at [280, 227] on select "12 mois 18 mois 24 mois 30 mois 36 mois Sélectionner une option" at bounding box center [325, 233] width 90 height 13
type input "3.976"
type input "7,05"
drag, startPoint x: 632, startPoint y: 287, endPoint x: 621, endPoint y: 283, distance: 11.1
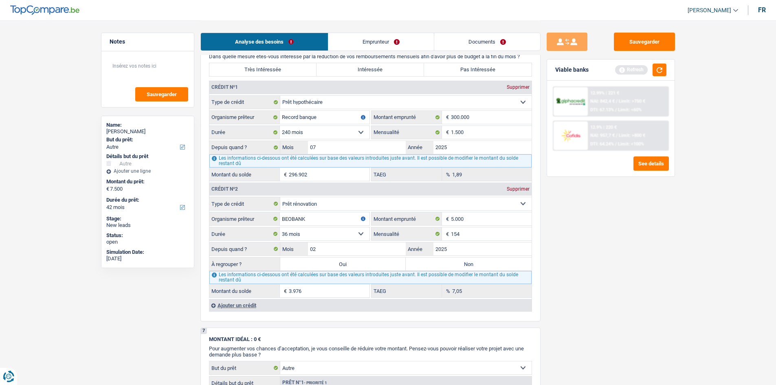
click at [631, 287] on div "Sauvegarder Viable banks Refresh 12.99% | 221 € NAI: 842,4 € / Limit: >750 € DT…" at bounding box center [610, 202] width 141 height 339
click at [417, 266] on label "Non" at bounding box center [469, 263] width 126 height 13
click at [417, 266] on input "Non" at bounding box center [469, 263] width 126 height 13
radio input "true"
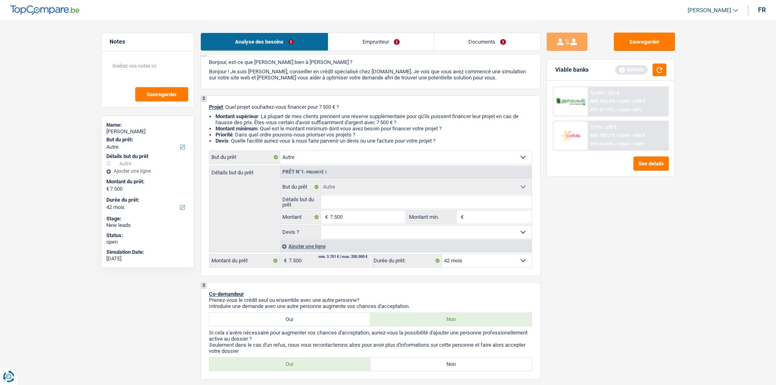
scroll to position [0, 0]
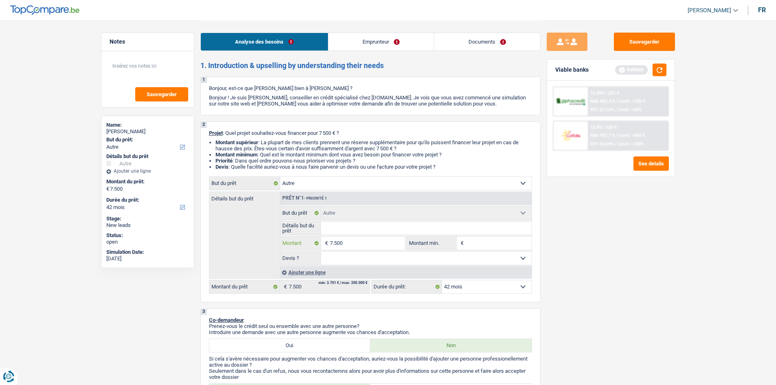
click at [377, 245] on input "7.500" at bounding box center [367, 243] width 75 height 13
click at [363, 256] on select "Oui Non Non répondu Sélectionner une option" at bounding box center [426, 258] width 211 height 13
click at [320, 185] on select "Confort maison: meubles, textile, peinture, électroménager, outillage non-profe…" at bounding box center [405, 183] width 251 height 13
select select "familyDebt"
click at [280, 177] on select "Confort maison: meubles, textile, peinture, électroménager, outillage non-profe…" at bounding box center [405, 183] width 251 height 13
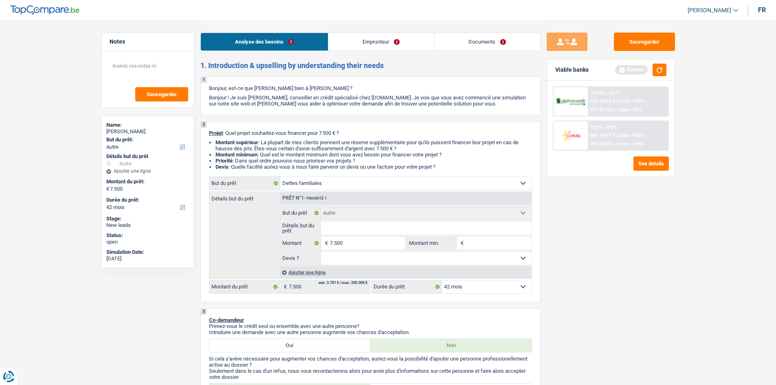
select select "familyDebt"
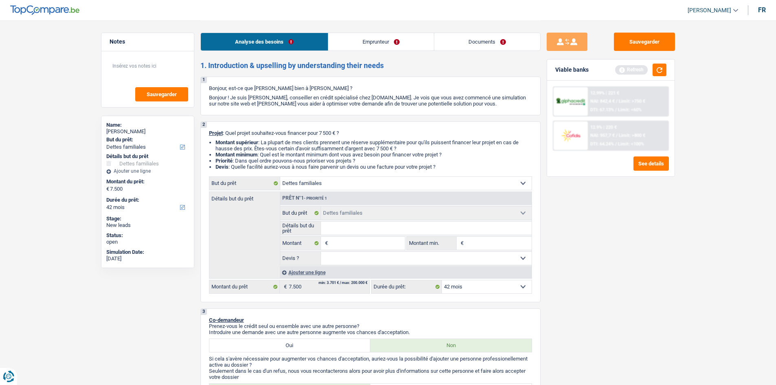
select select "other"
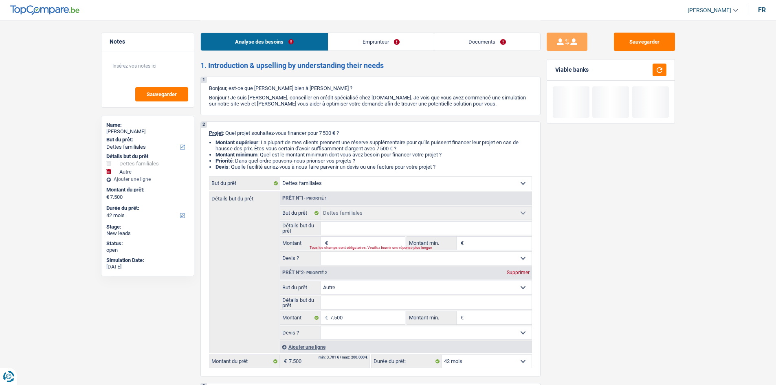
drag, startPoint x: 617, startPoint y: 286, endPoint x: 567, endPoint y: 283, distance: 49.8
click at [612, 284] on div "Sauvegarder Viable banks" at bounding box center [610, 202] width 141 height 339
click at [521, 274] on div "Supprimer" at bounding box center [518, 272] width 27 height 5
type input "0"
select select
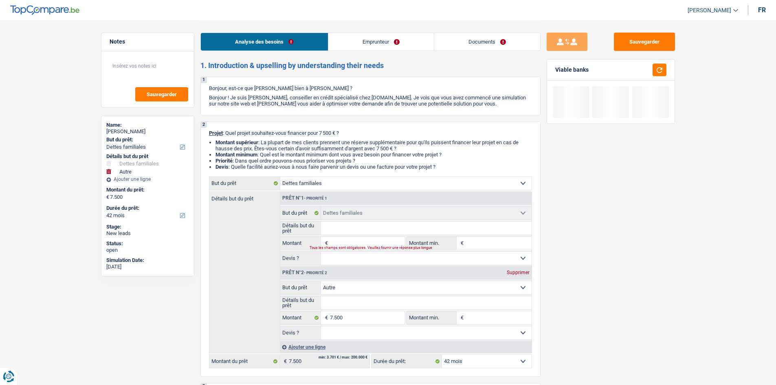
select select
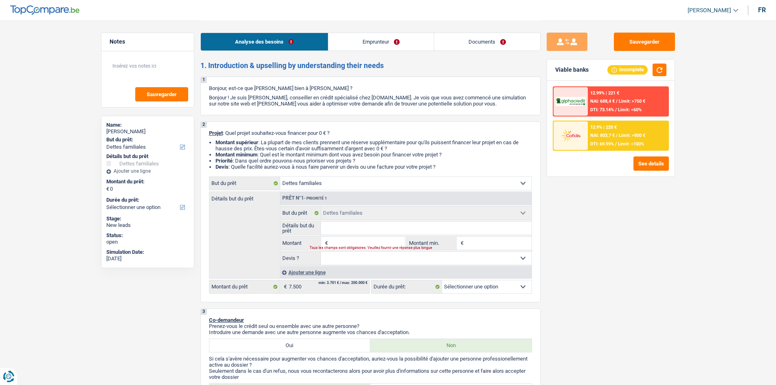
click at [357, 238] on input "Montant" at bounding box center [367, 243] width 75 height 13
type input "7"
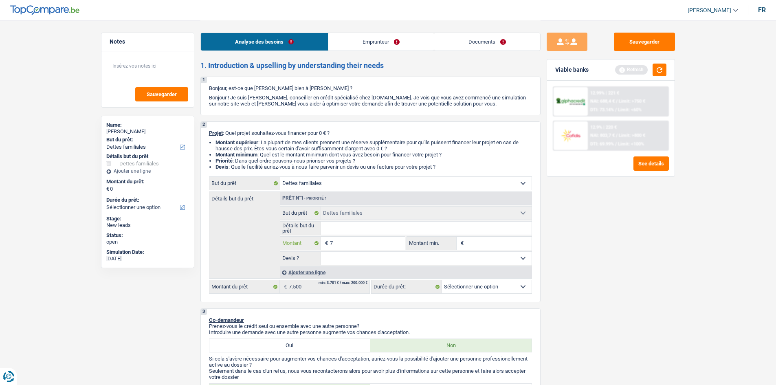
type input "75"
type input "750"
type input "7.500"
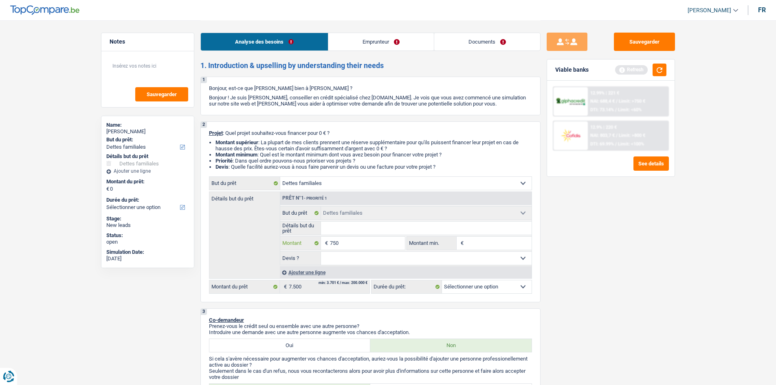
type input "7.500"
type input "75.000"
type input "7.500"
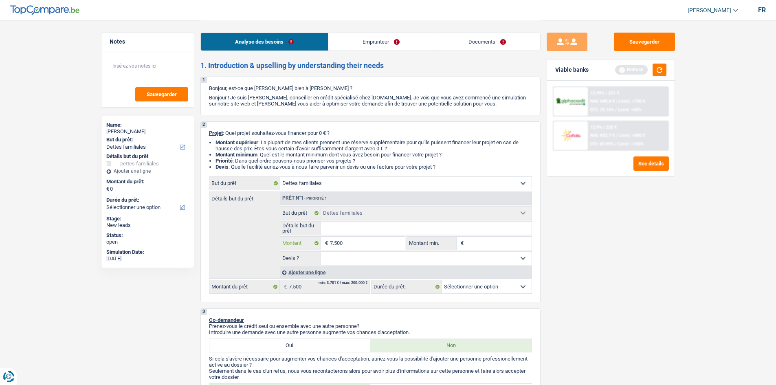
type input "7.500"
click at [619, 268] on div "Sauvegarder Viable banks Refresh 12.99% | 221 € NAI: 688,4 € / Limit: >750 € DT…" at bounding box center [610, 202] width 141 height 339
select select "42"
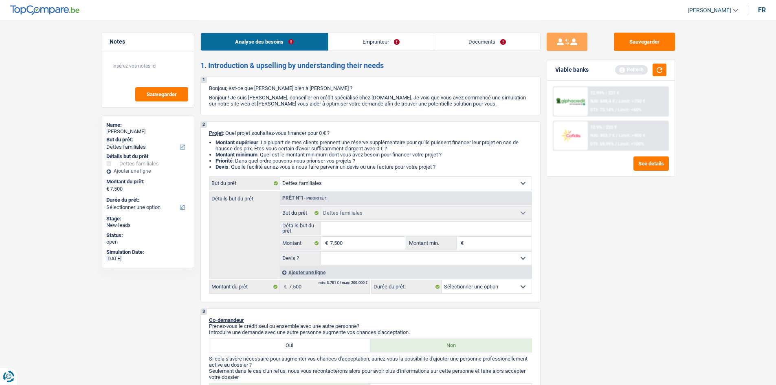
select select "42"
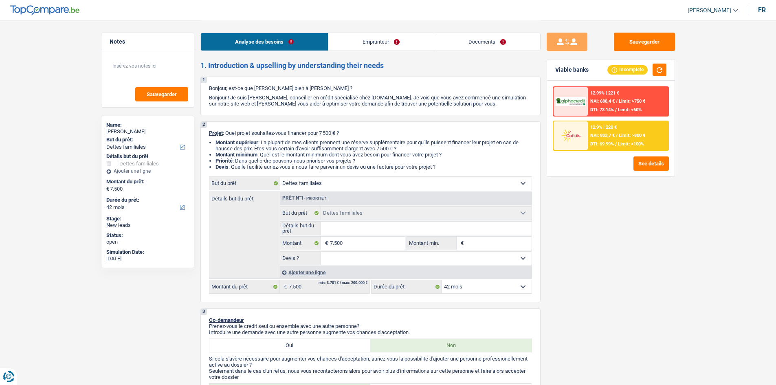
click at [417, 252] on select "Oui Non Non répondu Sélectionner une option" at bounding box center [426, 258] width 211 height 13
click at [657, 305] on div "Sauvegarder Viable banks Incomplete 12.99% | 221 € NAI: 688,4 € / Limit: >750 €…" at bounding box center [610, 202] width 141 height 339
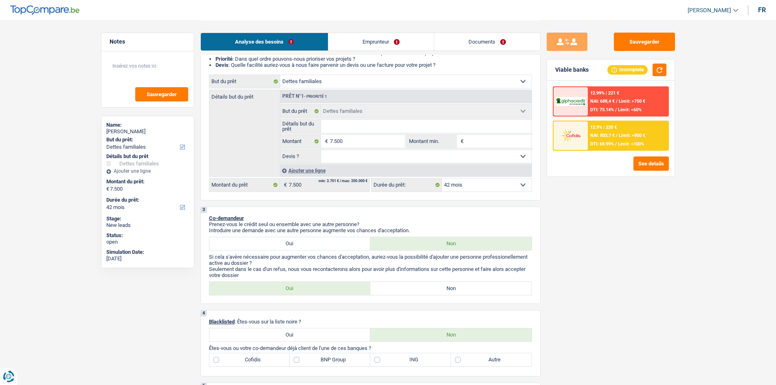
scroll to position [163, 0]
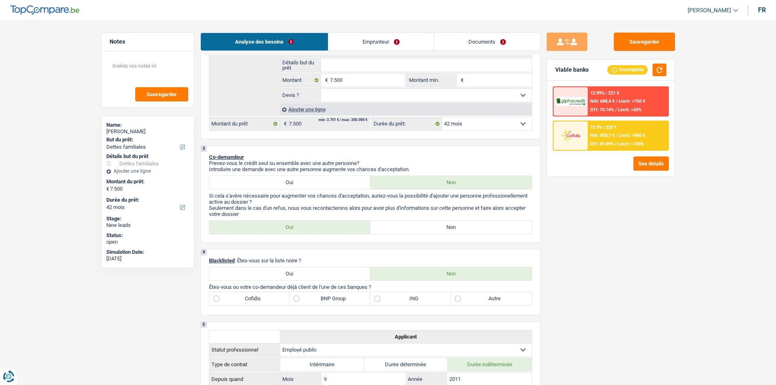
click at [447, 225] on label "Non" at bounding box center [450, 227] width 161 height 13
click at [447, 225] on input "Non" at bounding box center [450, 227] width 161 height 13
radio input "true"
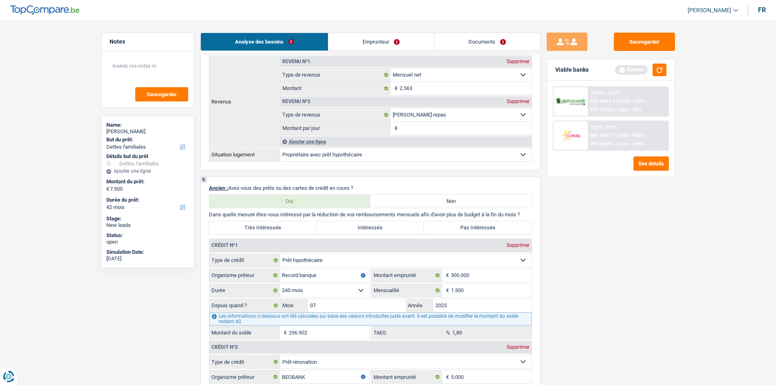
scroll to position [244, 0]
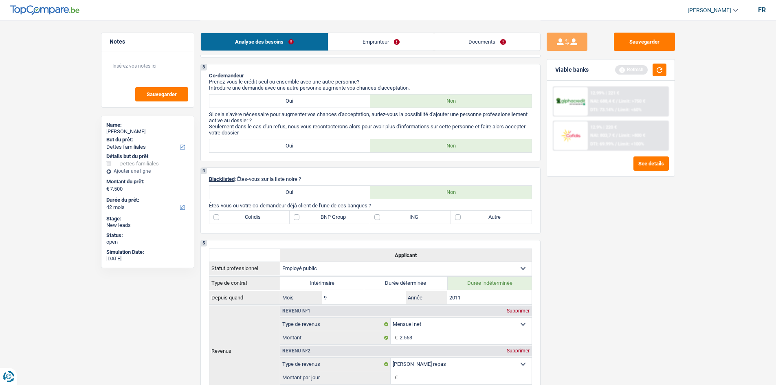
click at [443, 214] on label "ING" at bounding box center [410, 217] width 81 height 13
click at [443, 214] on input "ING" at bounding box center [410, 217] width 81 height 13
checkbox input "true"
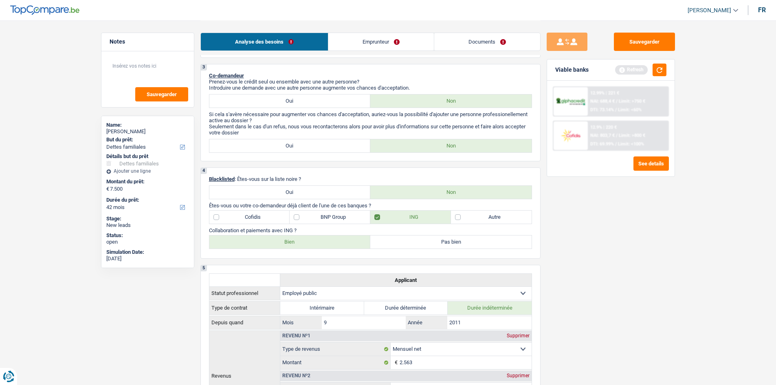
click at [469, 221] on label "Autre" at bounding box center [491, 217] width 81 height 13
click at [469, 221] on input "Autre" at bounding box center [491, 217] width 81 height 13
checkbox input "true"
click at [280, 240] on label "Bien" at bounding box center [289, 241] width 161 height 13
click at [280, 240] on input "Bien" at bounding box center [289, 241] width 161 height 13
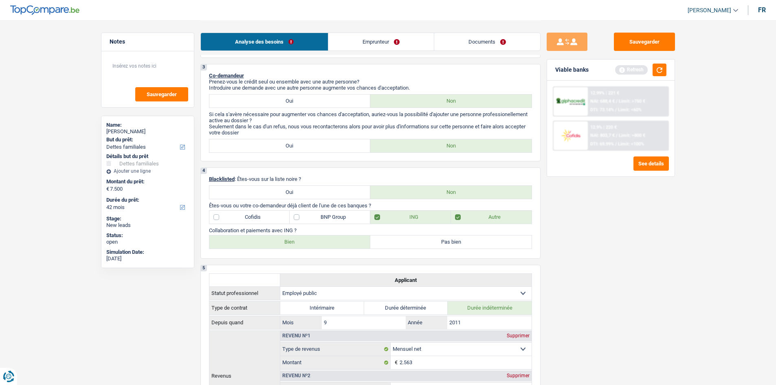
radio input "true"
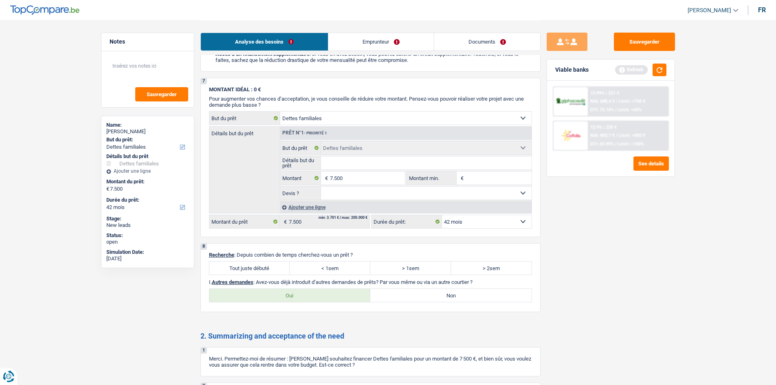
scroll to position [1058, 0]
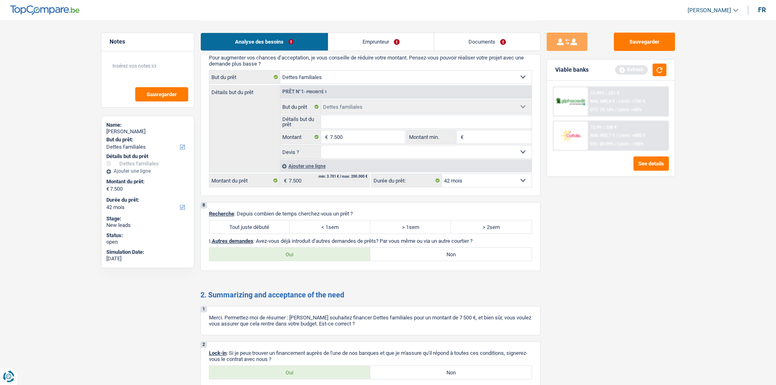
click at [239, 222] on label "Tout juste débuté" at bounding box center [249, 226] width 81 height 13
click at [239, 222] on input "Tout juste débuté" at bounding box center [249, 226] width 81 height 13
radio input "true"
click at [429, 251] on label "Non" at bounding box center [450, 254] width 161 height 13
click at [429, 251] on input "Non" at bounding box center [450, 254] width 161 height 13
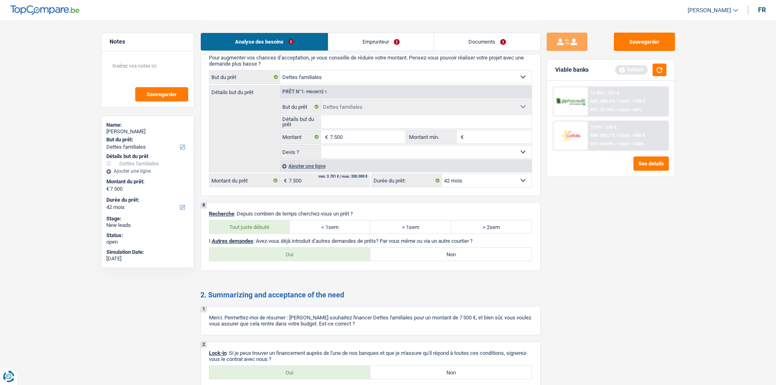
radio input "true"
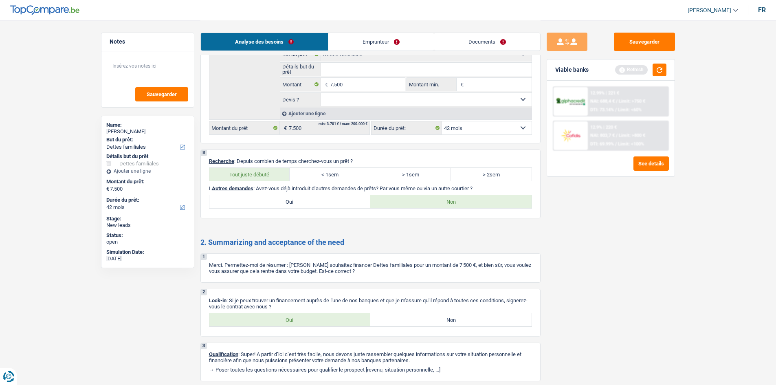
scroll to position [1139, 0]
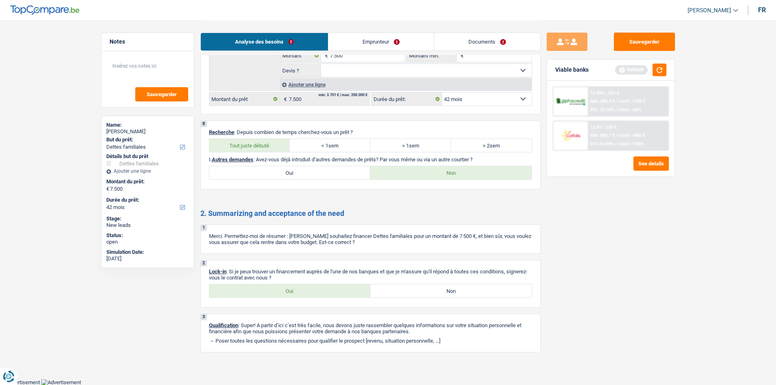
click at [266, 174] on label "Oui" at bounding box center [289, 172] width 161 height 13
click at [266, 174] on input "Oui" at bounding box center [289, 172] width 161 height 13
radio input "true"
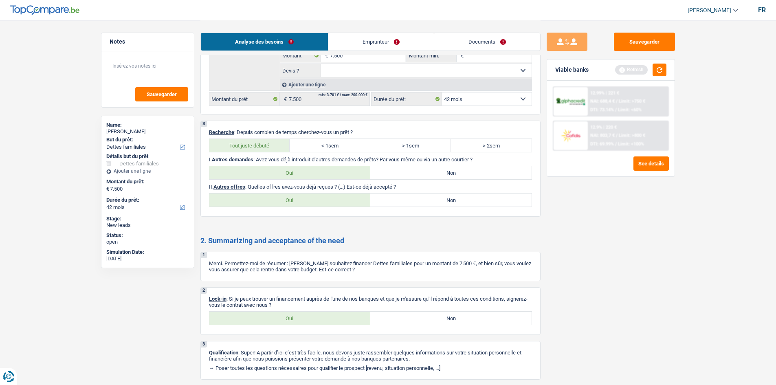
drag, startPoint x: 435, startPoint y: 177, endPoint x: 408, endPoint y: 187, distance: 28.7
click at [435, 176] on label "Non" at bounding box center [450, 172] width 161 height 13
click at [435, 176] on input "Non" at bounding box center [450, 172] width 161 height 13
radio input "true"
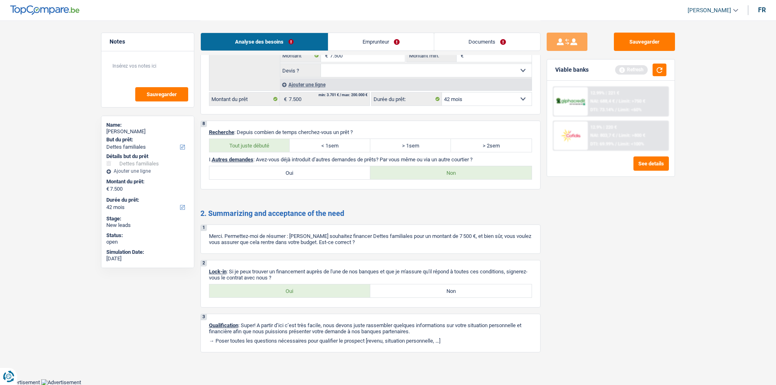
click at [277, 296] on label "Oui" at bounding box center [289, 290] width 161 height 13
click at [277, 296] on input "Oui" at bounding box center [289, 290] width 161 height 13
radio input "true"
click at [361, 38] on link "Emprunteur" at bounding box center [380, 42] width 105 height 18
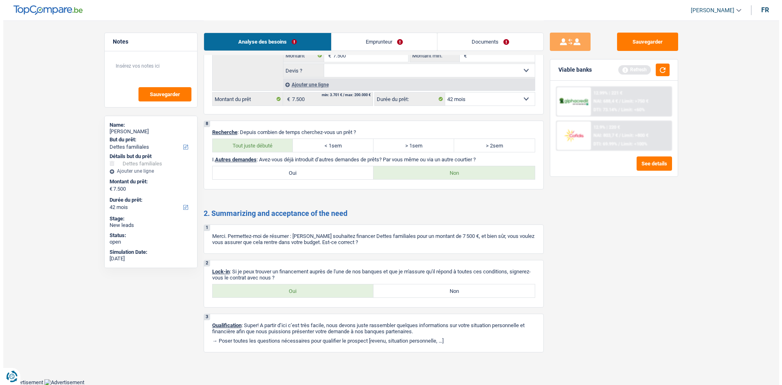
scroll to position [0, 0]
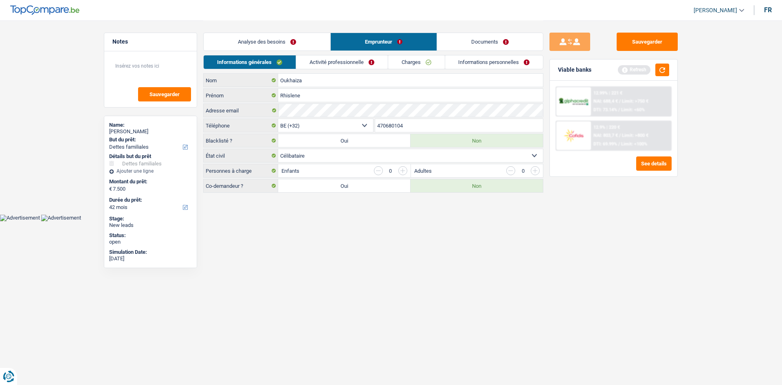
click at [375, 221] on html "Vous avez le contrôle de vos données Nous utilisons des cookies, tout comme nos…" at bounding box center [391, 110] width 782 height 221
click at [342, 64] on link "Activité professionnelle" at bounding box center [342, 61] width 92 height 13
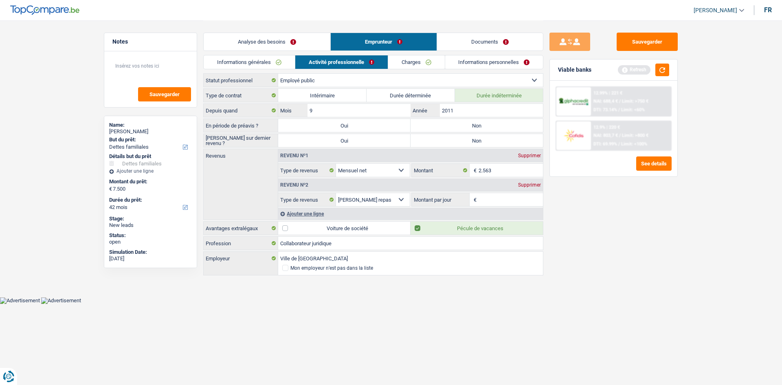
click at [677, 305] on div "Sauvegarder Viable banks Refresh 12.99% | 221 € NAI: 688,4 € / Limit: >750 € DT…" at bounding box center [613, 202] width 141 height 339
click at [484, 196] on input "Montant par jour" at bounding box center [511, 199] width 65 height 13
click at [521, 172] on input "2.563" at bounding box center [511, 170] width 65 height 13
click at [484, 197] on input "Montant par jour" at bounding box center [511, 199] width 65 height 13
type input "8"
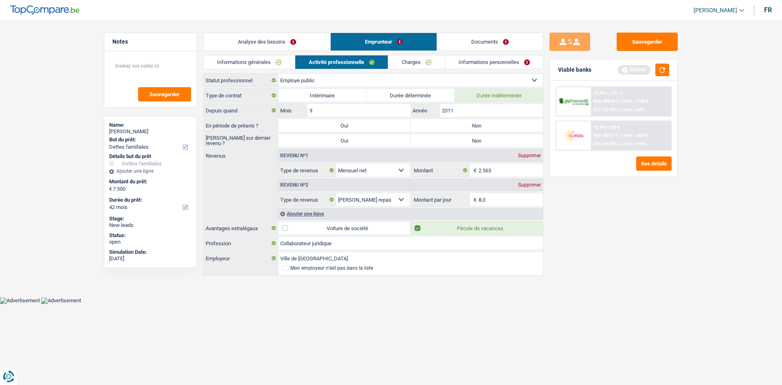
type input "8,0"
drag, startPoint x: 583, startPoint y: 228, endPoint x: 571, endPoint y: 222, distance: 14.0
click at [583, 228] on div "Sauvegarder Viable banks Refresh 12.99% | 221 € NAI: 688,4 € / Limit: >750 € DT…" at bounding box center [613, 202] width 141 height 339
click at [422, 125] on label "Non" at bounding box center [477, 125] width 132 height 13
click at [422, 125] on input "Non" at bounding box center [477, 125] width 132 height 13
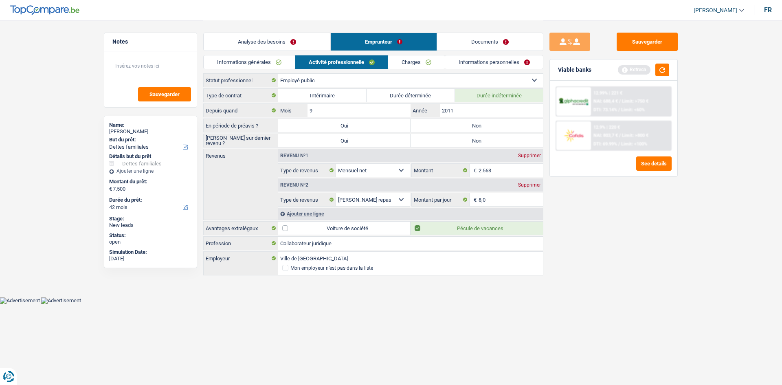
radio input "true"
click at [477, 140] on label "Non" at bounding box center [477, 140] width 132 height 13
click at [477, 140] on input "Non" at bounding box center [477, 140] width 132 height 13
radio input "true"
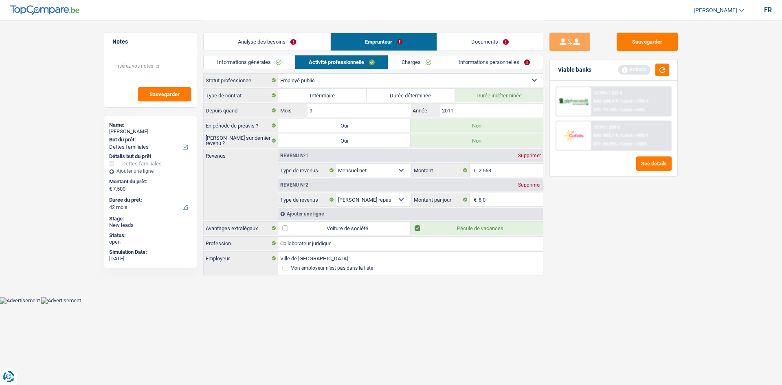
click at [416, 62] on link "Charges" at bounding box center [416, 61] width 57 height 13
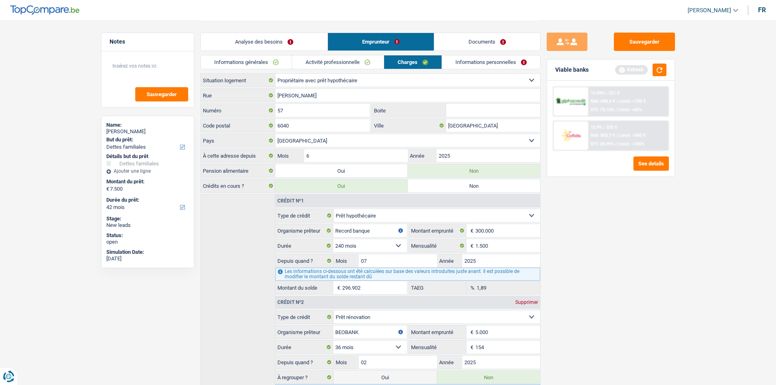
drag, startPoint x: 660, startPoint y: 298, endPoint x: 643, endPoint y: 292, distance: 18.3
click at [651, 296] on div "Sauvegarder Viable banks Refresh 12.99% | 221 € NAI: 688,4 € / Limit: >750 € DT…" at bounding box center [610, 202] width 141 height 339
click at [628, 272] on div "Sauvegarder Viable banks Refresh 12.99% | 221 € NAI: 688,4 € / Limit: >750 € DT…" at bounding box center [610, 202] width 141 height 339
click at [462, 56] on link "Informations personnelles" at bounding box center [491, 61] width 98 height 13
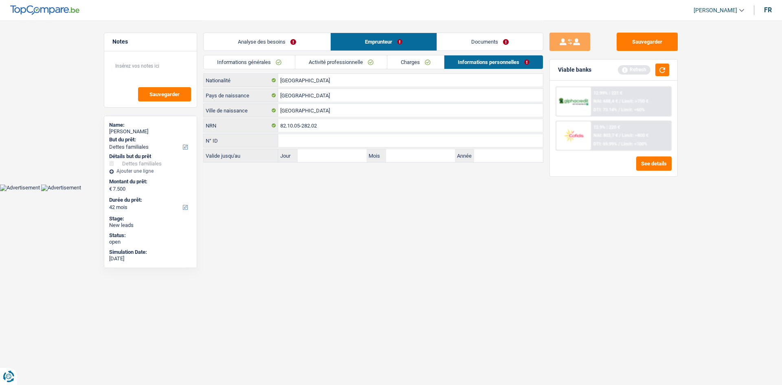
click at [501, 191] on html "Vous avez le contrôle de vos données Nous utilisons des cookies, tout comme nos…" at bounding box center [391, 95] width 782 height 191
drag, startPoint x: 659, startPoint y: 73, endPoint x: 654, endPoint y: 73, distance: 4.9
click at [661, 73] on button "button" at bounding box center [662, 70] width 14 height 13
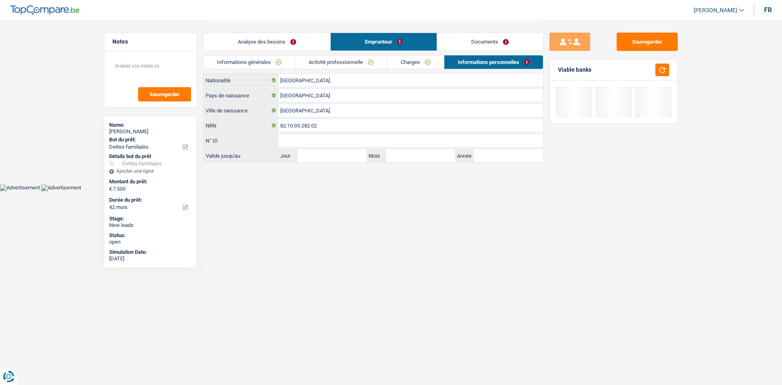
click at [294, 35] on link "Analyse des besoins" at bounding box center [267, 42] width 127 height 18
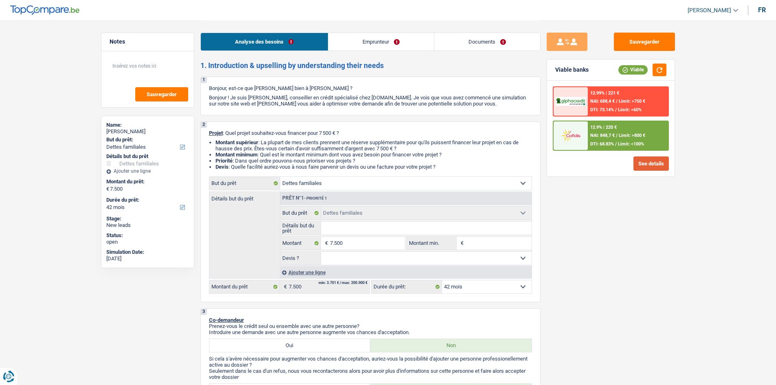
click at [636, 167] on button "See details" at bounding box center [650, 163] width 35 height 14
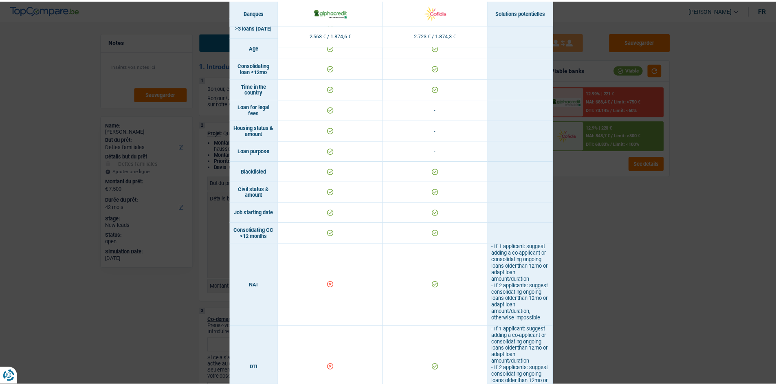
scroll to position [244, 0]
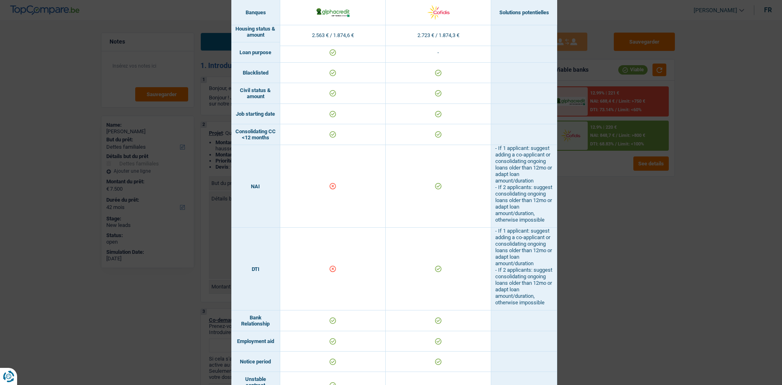
click at [591, 231] on div "Banks conditions × Banques Solutions potentielles Revenus / Charges 2.563 € / 1…" at bounding box center [391, 192] width 782 height 385
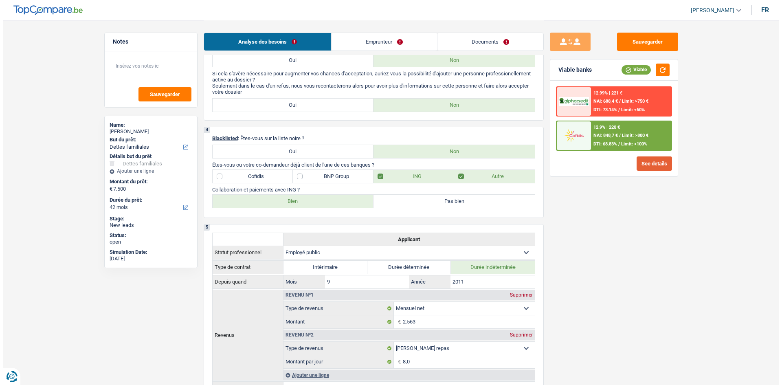
scroll to position [0, 0]
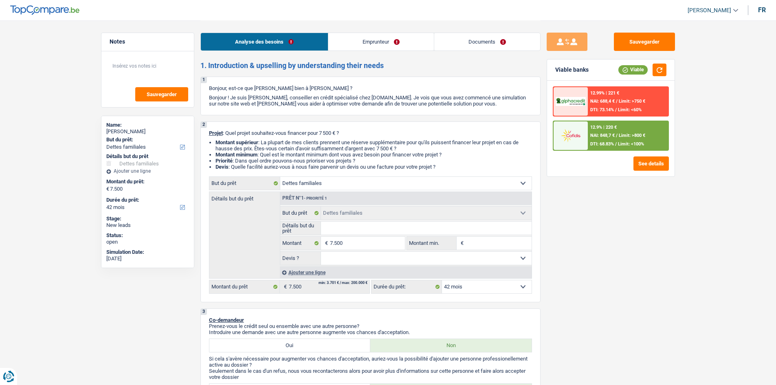
click at [602, 144] on span "DTI: 68.83%" at bounding box center [602, 143] width 24 height 5
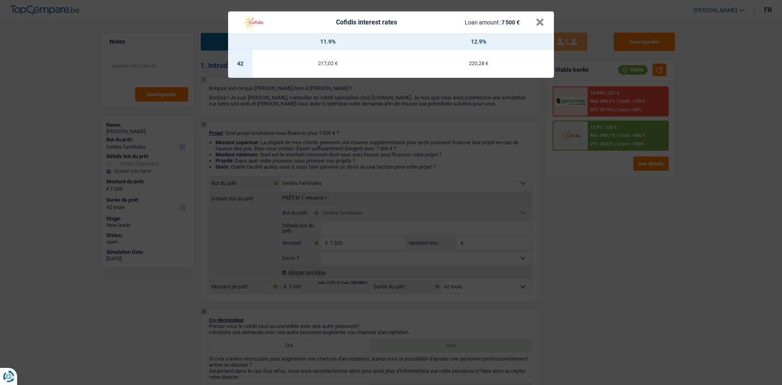
click at [756, 311] on div "Cofidis interest rates Loan amount: 7 500 € × 11.9% 12.9% 42 217,02 € 220,28 €" at bounding box center [391, 192] width 782 height 385
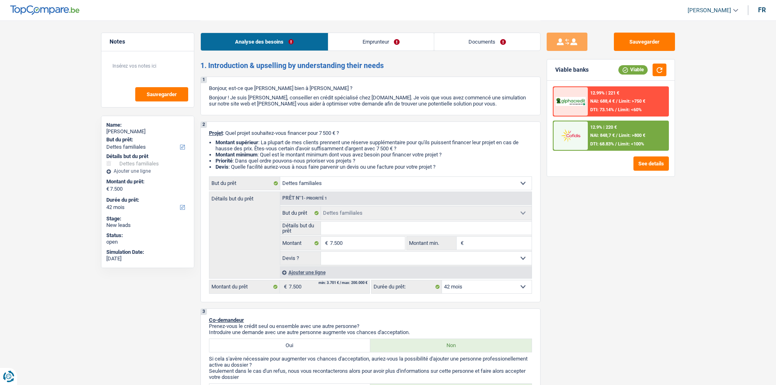
drag, startPoint x: 489, startPoint y: 44, endPoint x: 503, endPoint y: 42, distance: 14.5
click at [489, 44] on link "Documents" at bounding box center [487, 42] width 106 height 18
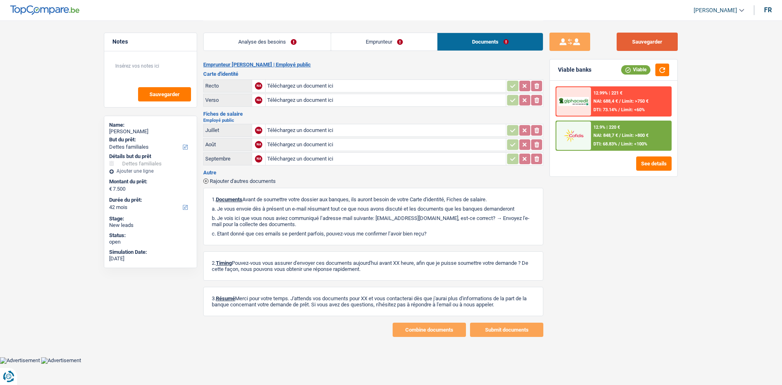
click at [651, 42] on button "Sauvegarder" at bounding box center [647, 42] width 61 height 18
